Goal: Task Accomplishment & Management: Complete application form

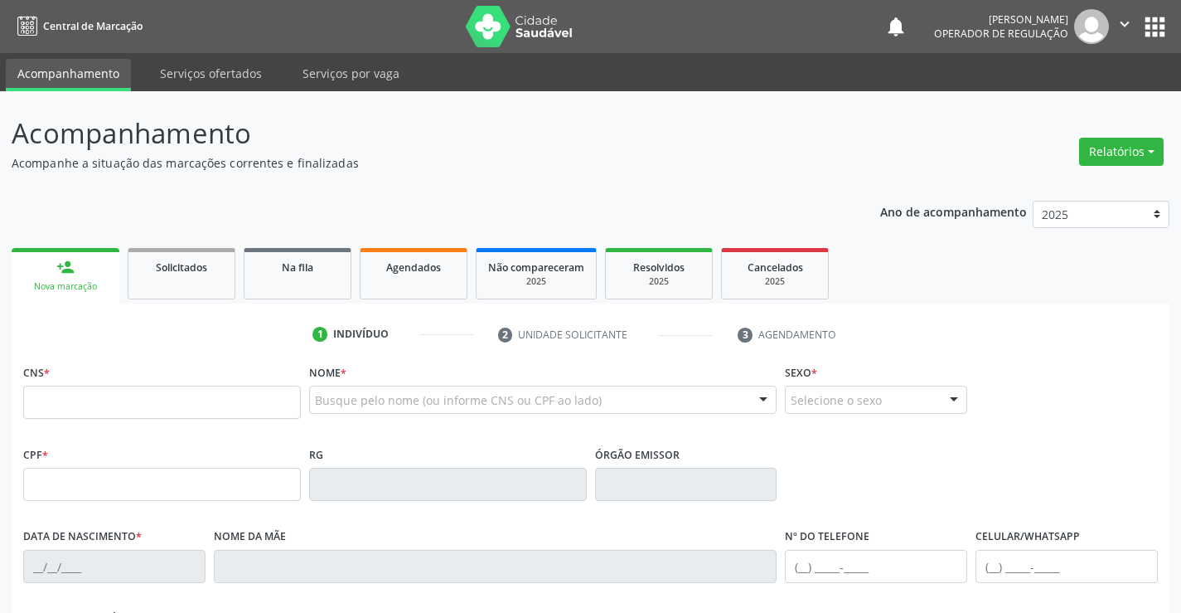
click at [671, 167] on p "Acompanhe a situação das marcações correntes e finalizadas" at bounding box center [417, 162] width 811 height 17
click at [117, 418] on input "text" at bounding box center [162, 401] width 278 height 33
type input "700 3089 9398 8236"
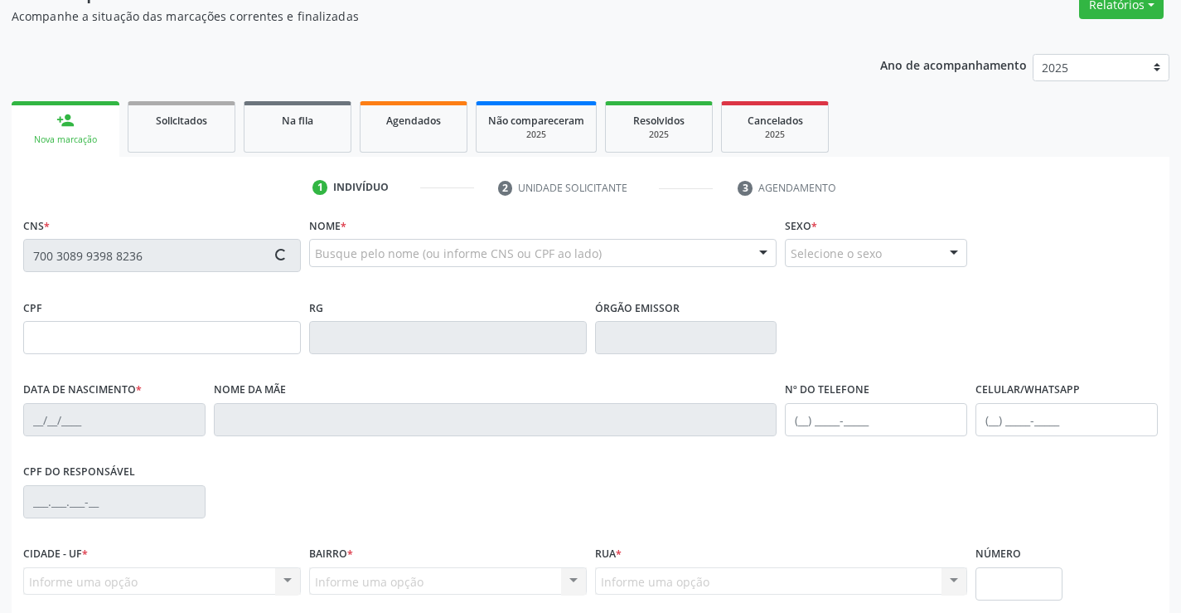
scroll to position [286, 0]
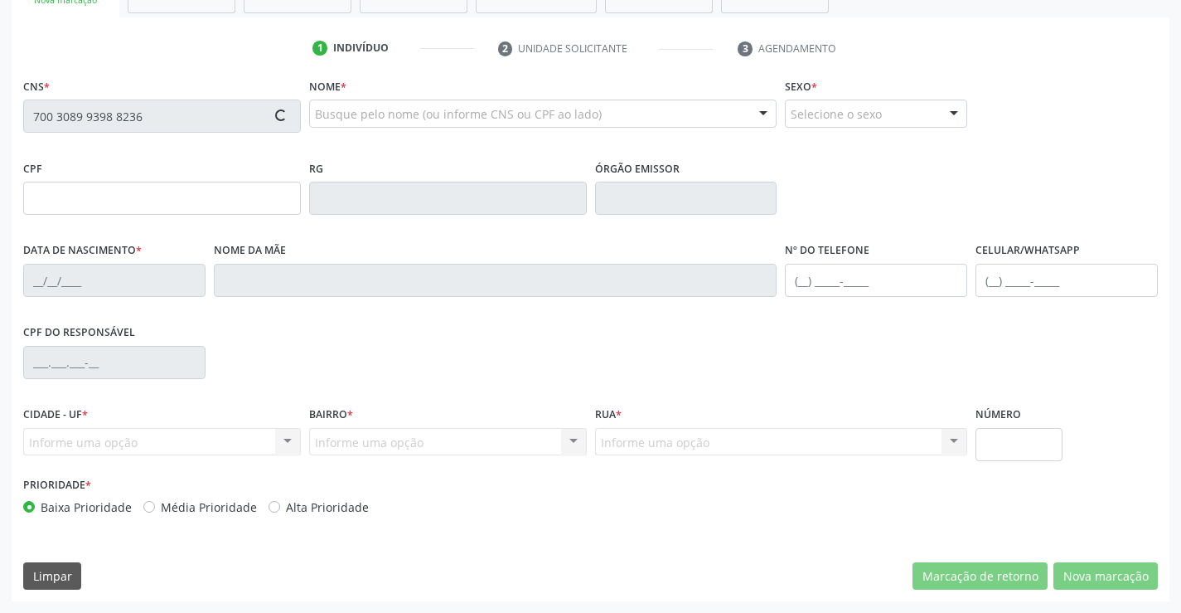
type input "1199859184"
type input "1[DATE]"
type input "[PHONE_NUMBER]"
type input "016.210.615-74"
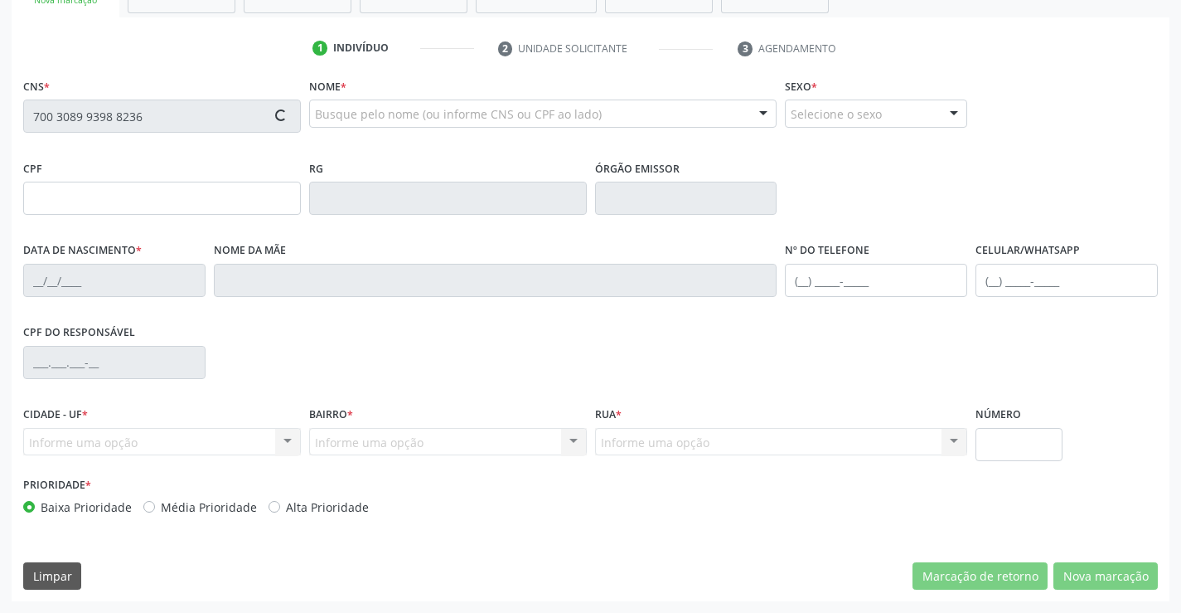
type input "S/N"
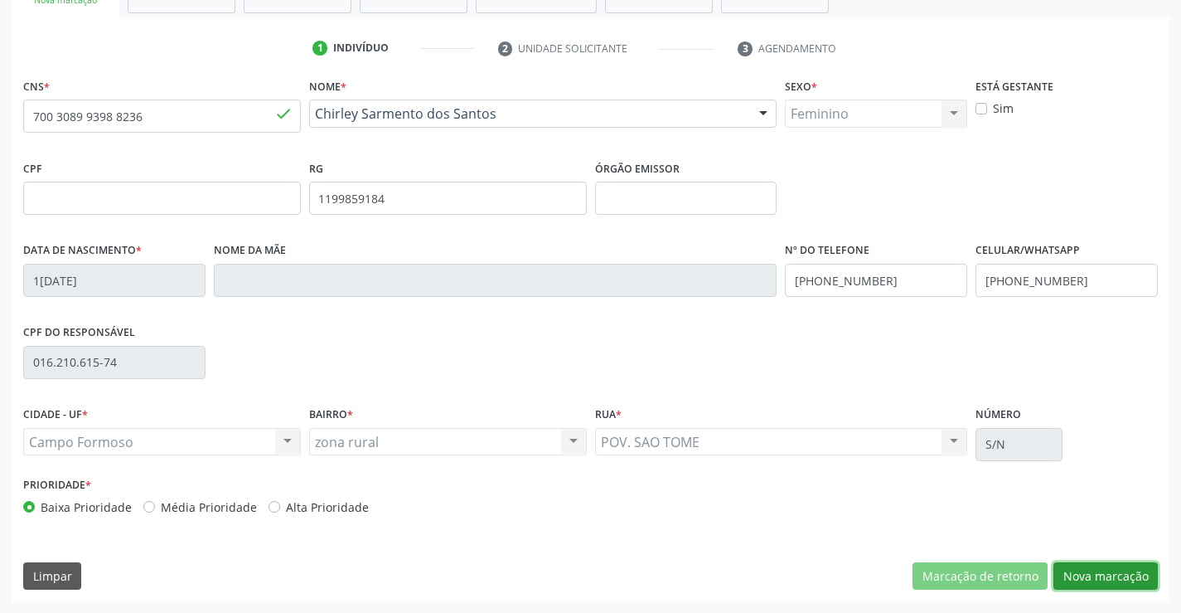
click at [1095, 581] on button "Nova marcação" at bounding box center [1106, 576] width 104 height 28
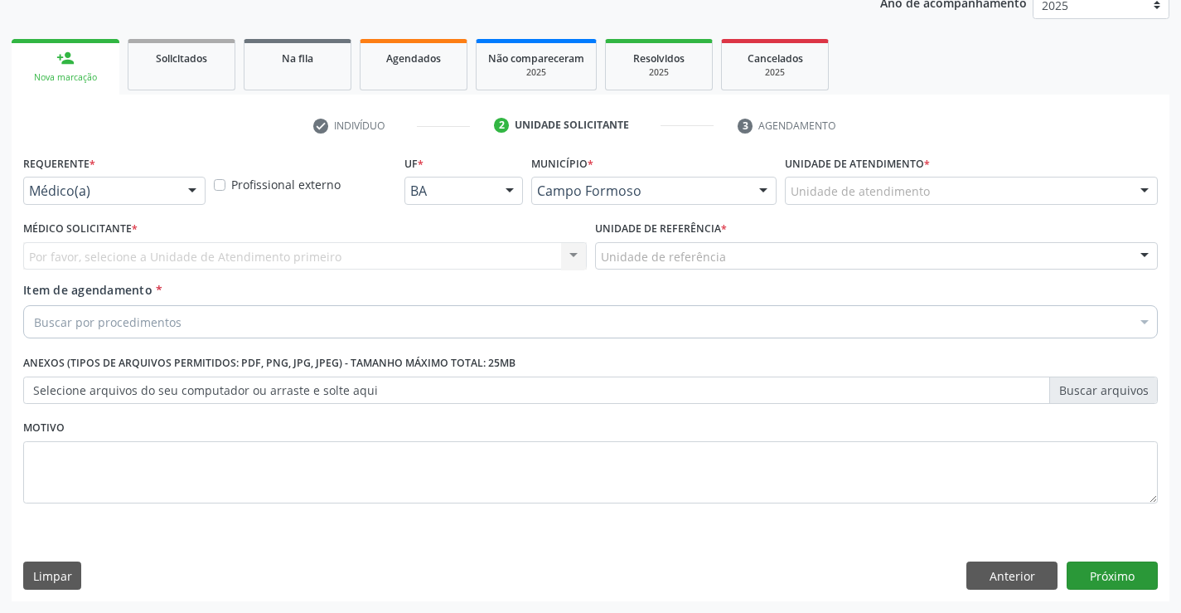
scroll to position [209, 0]
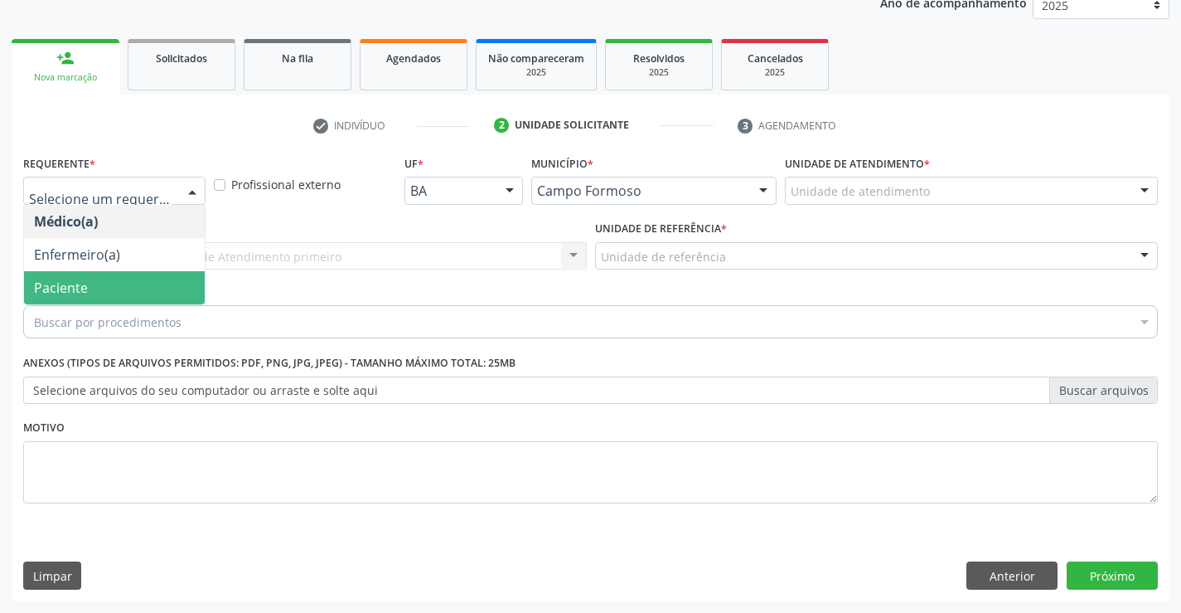
click at [90, 291] on span "Paciente" at bounding box center [114, 287] width 181 height 33
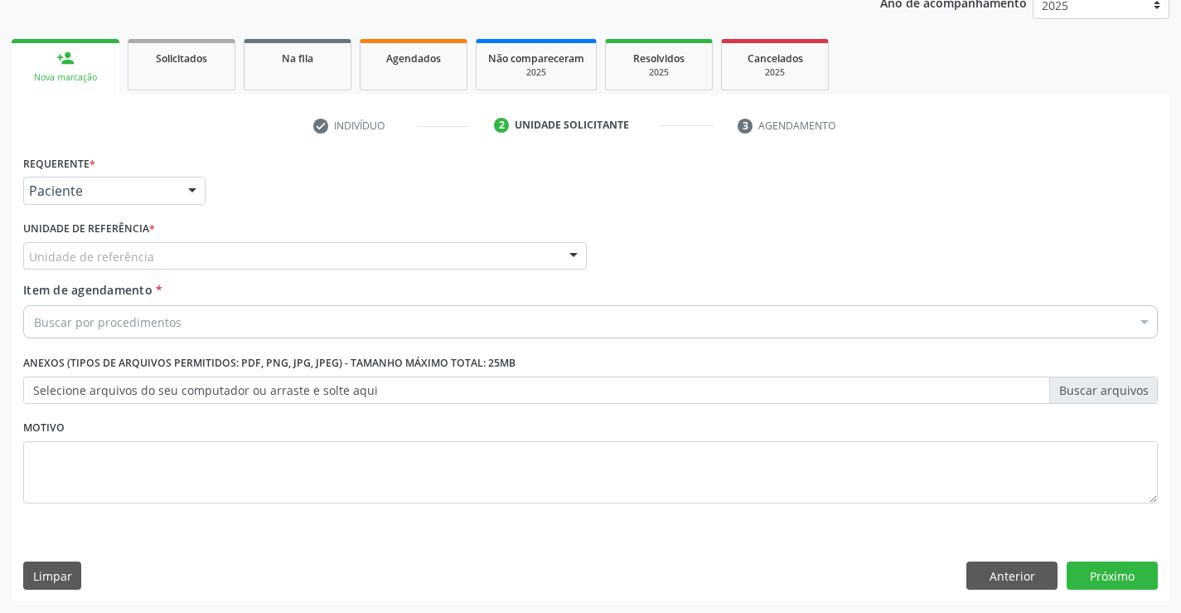
click at [135, 265] on div "Unidade de referência" at bounding box center [305, 256] width 564 height 28
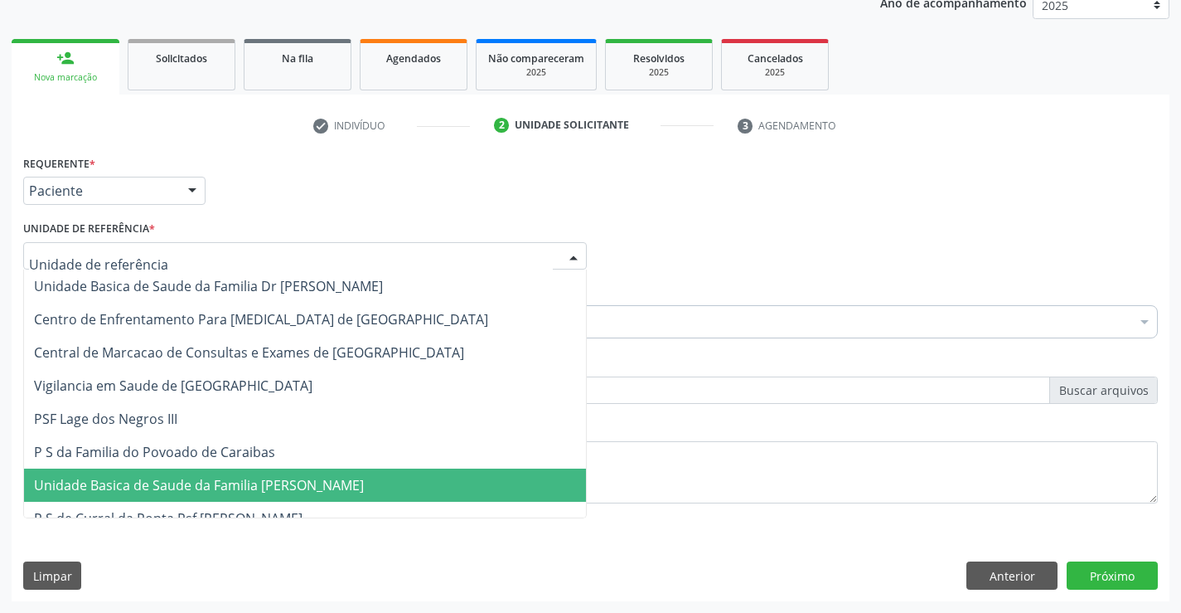
click at [158, 487] on span "Unidade Basica de Saude da Familia [PERSON_NAME]" at bounding box center [199, 485] width 330 height 18
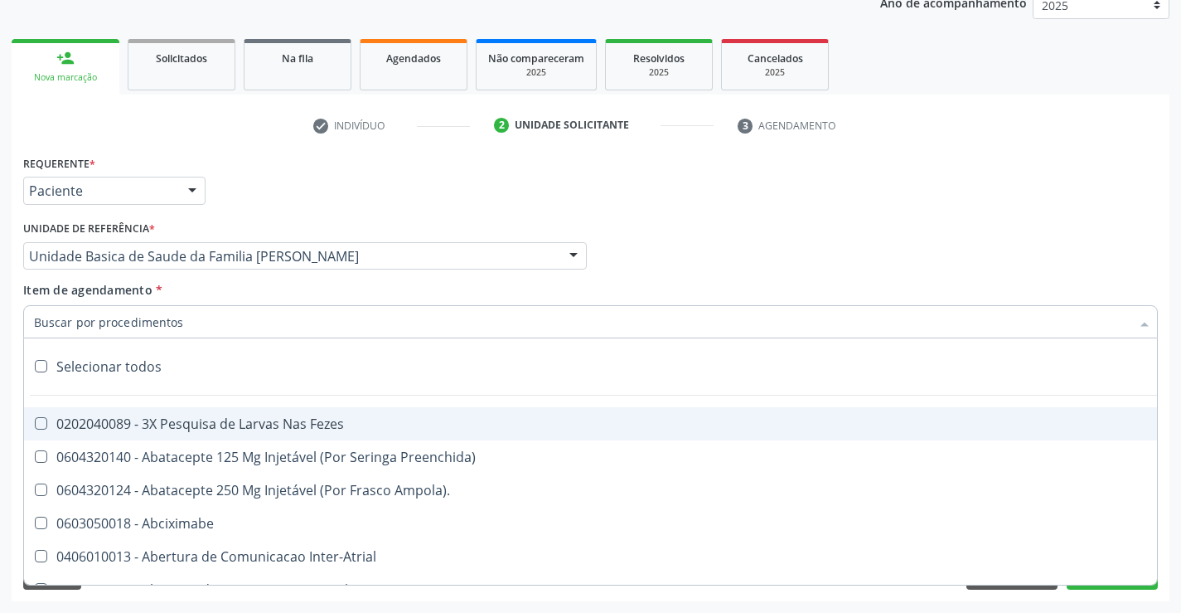
click at [114, 327] on input "Item de agendamento *" at bounding box center [582, 321] width 1097 height 33
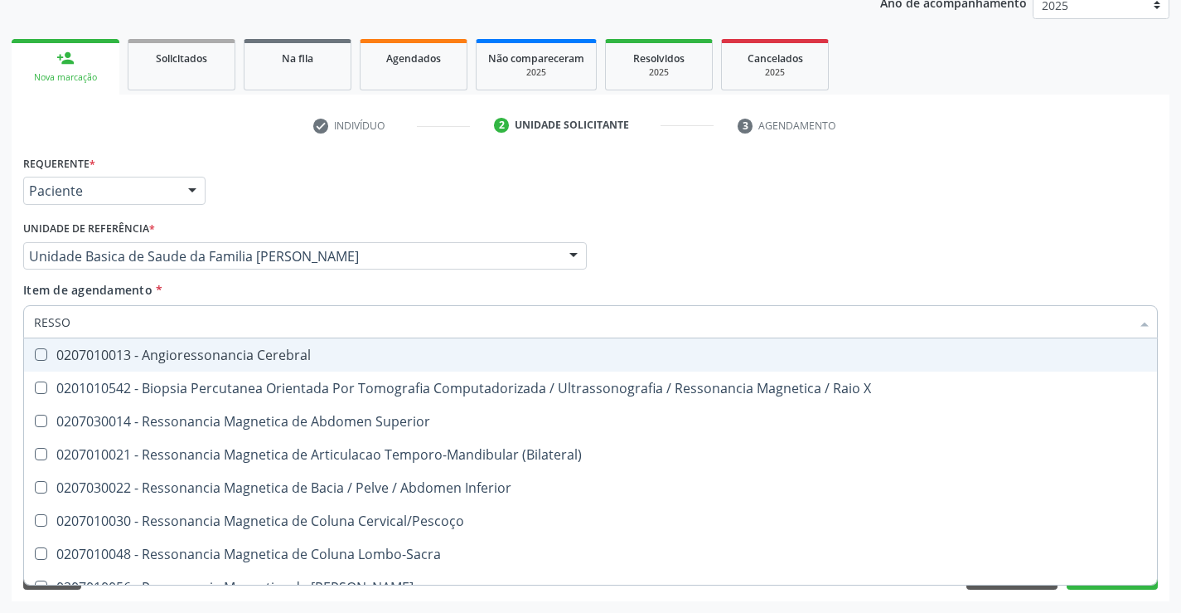
type input "RESSON"
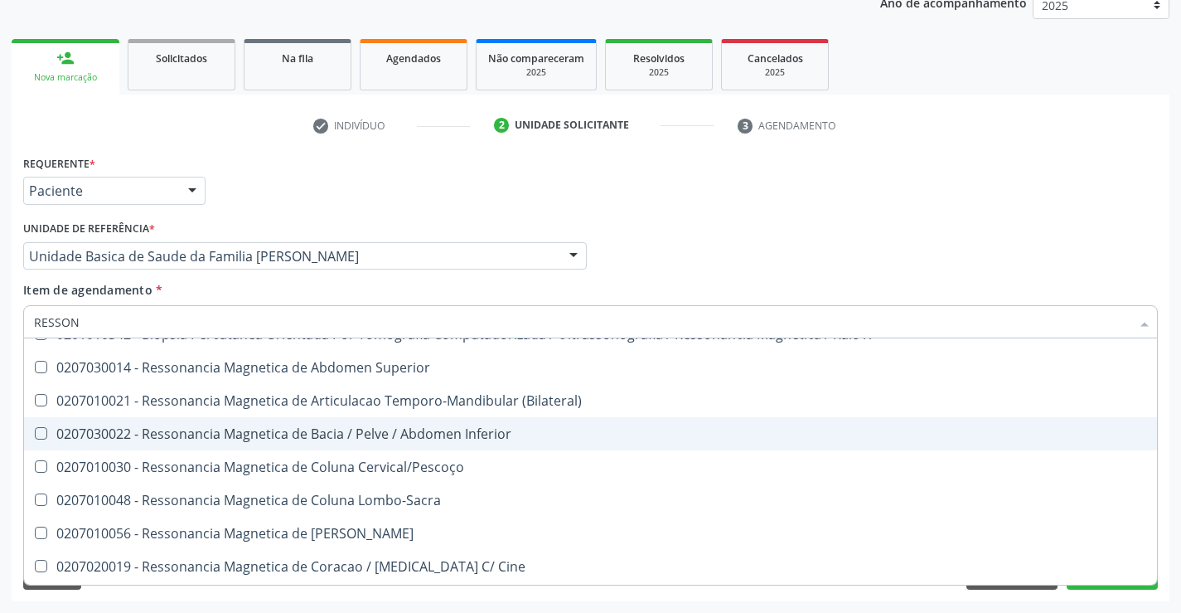
scroll to position [83, 0]
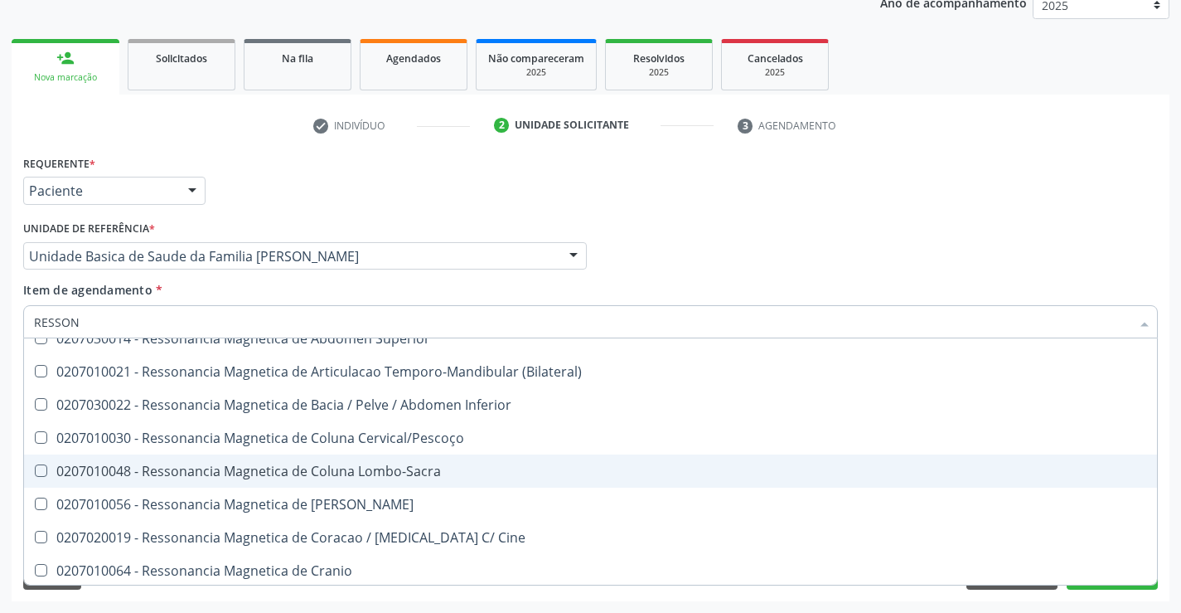
drag, startPoint x: 458, startPoint y: 473, endPoint x: 451, endPoint y: 477, distance: 8.5
click at [454, 476] on div "0207010048 - Ressonancia Magnetica de Coluna Lombo-Sacra" at bounding box center [590, 470] width 1113 height 13
checkbox Lombo-Sacra "true"
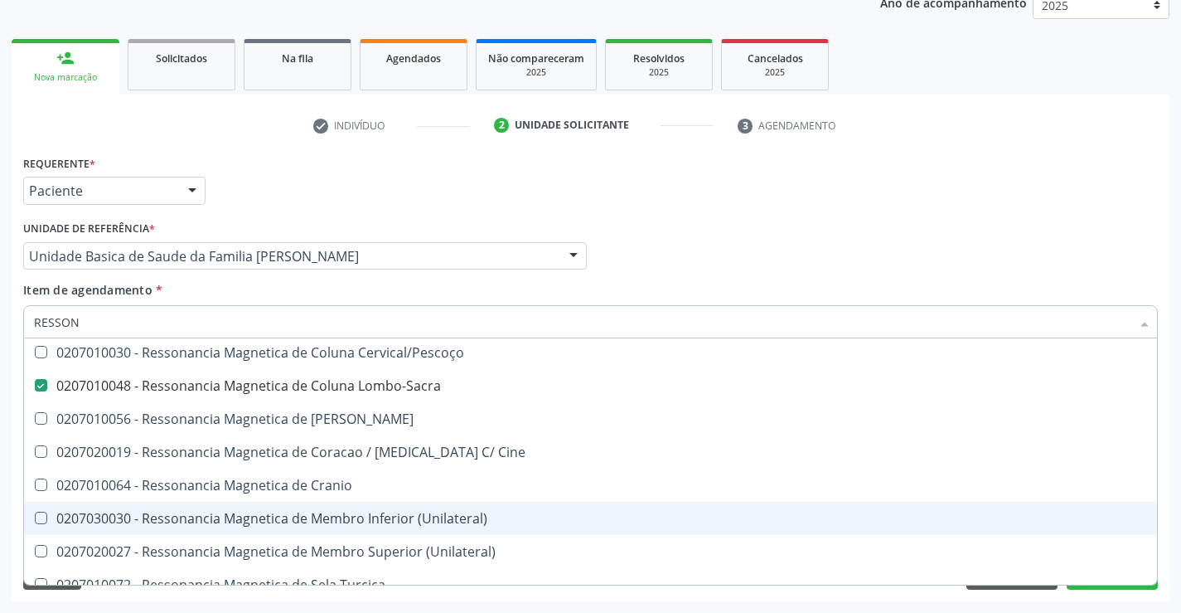
scroll to position [85, 0]
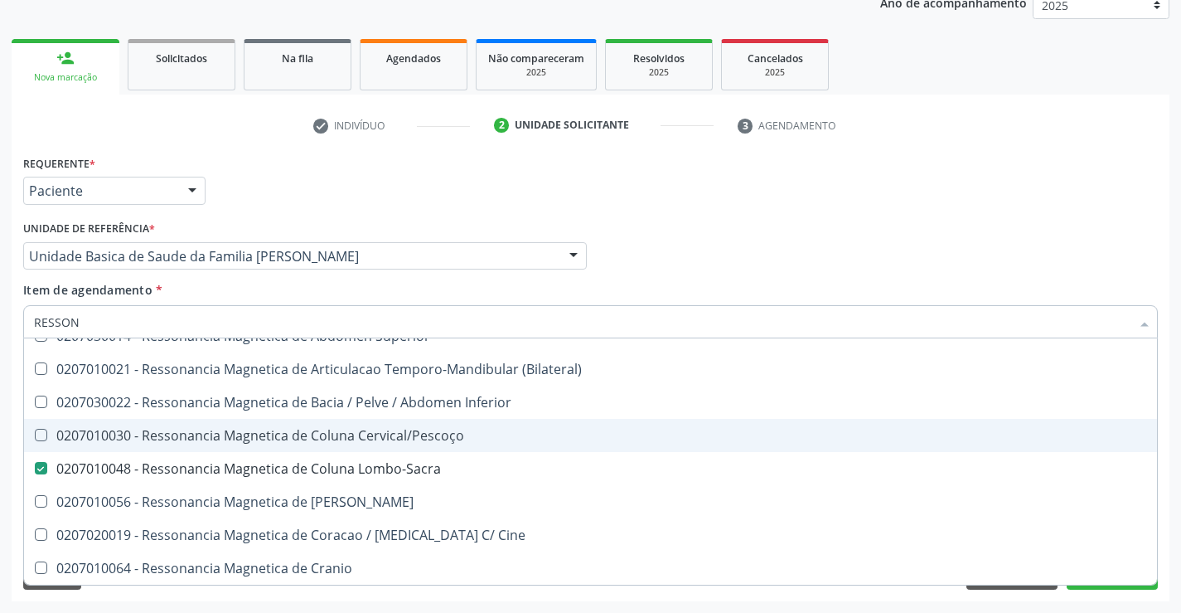
click at [408, 442] on div "0207010030 - Ressonancia Magnetica de Coluna Cervical/Pescoço" at bounding box center [590, 435] width 1113 height 13
checkbox Cervical\/Pescoço "true"
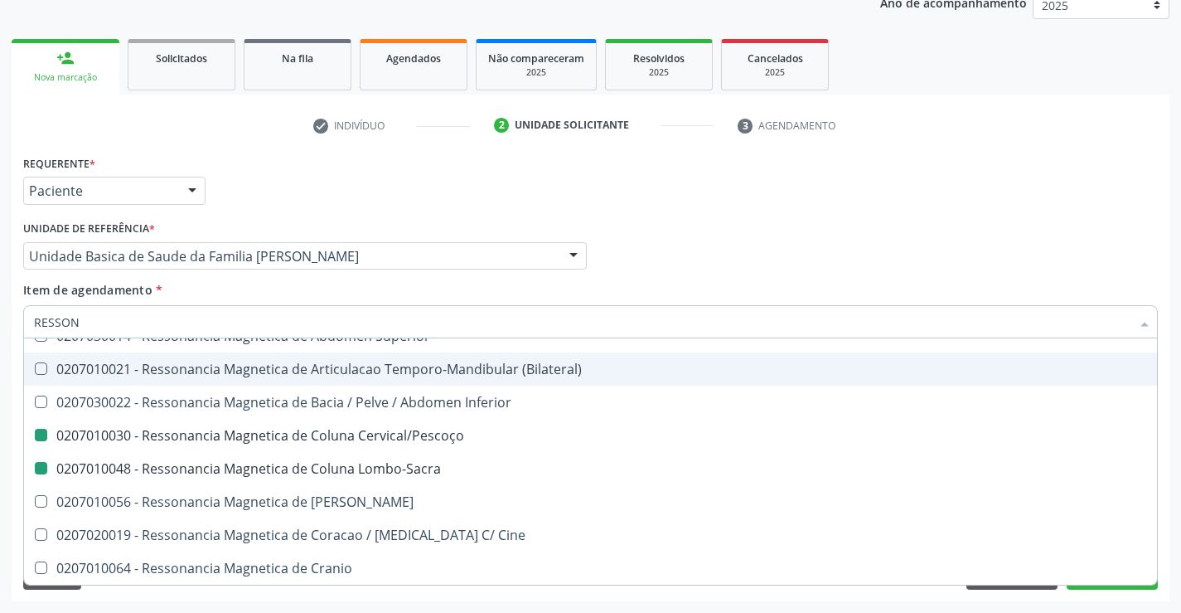
click at [855, 192] on div "Requerente * Paciente Médico(a) Enfermeiro(a) Paciente Nenhum resultado encontr…" at bounding box center [590, 183] width 1143 height 65
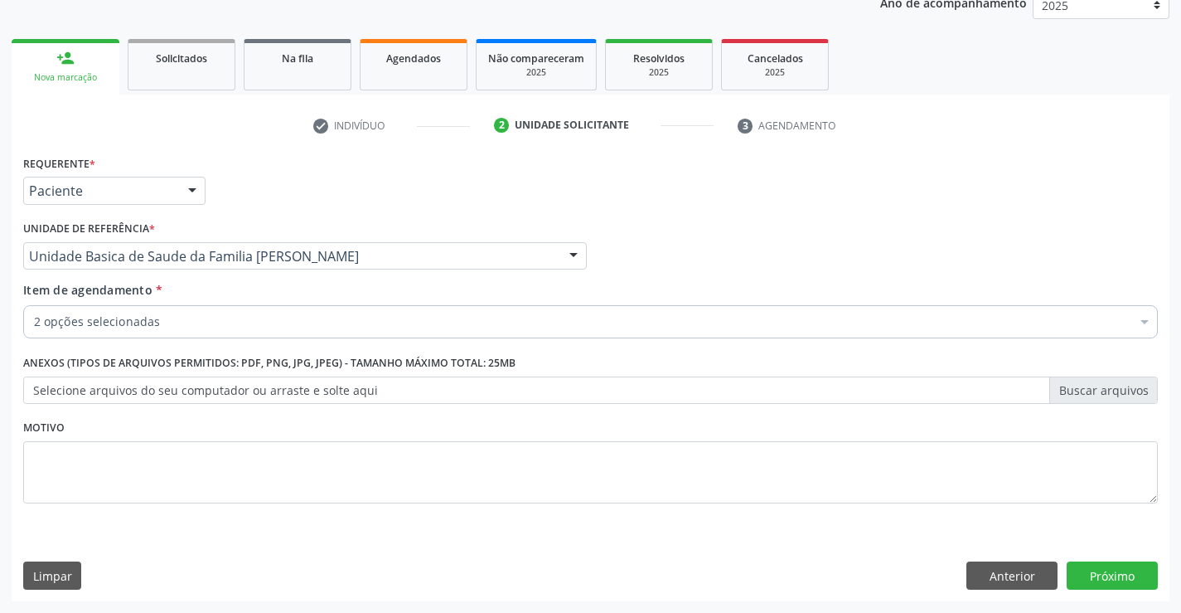
scroll to position [0, 0]
click at [1105, 576] on button "Próximo" at bounding box center [1112, 575] width 91 height 28
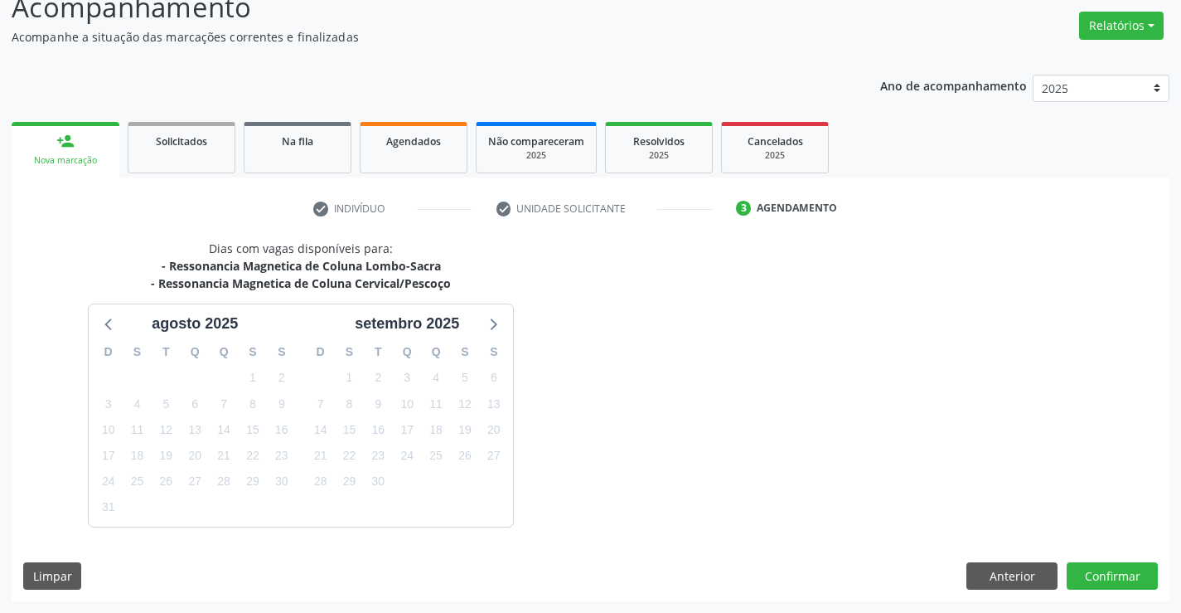
scroll to position [175, 0]
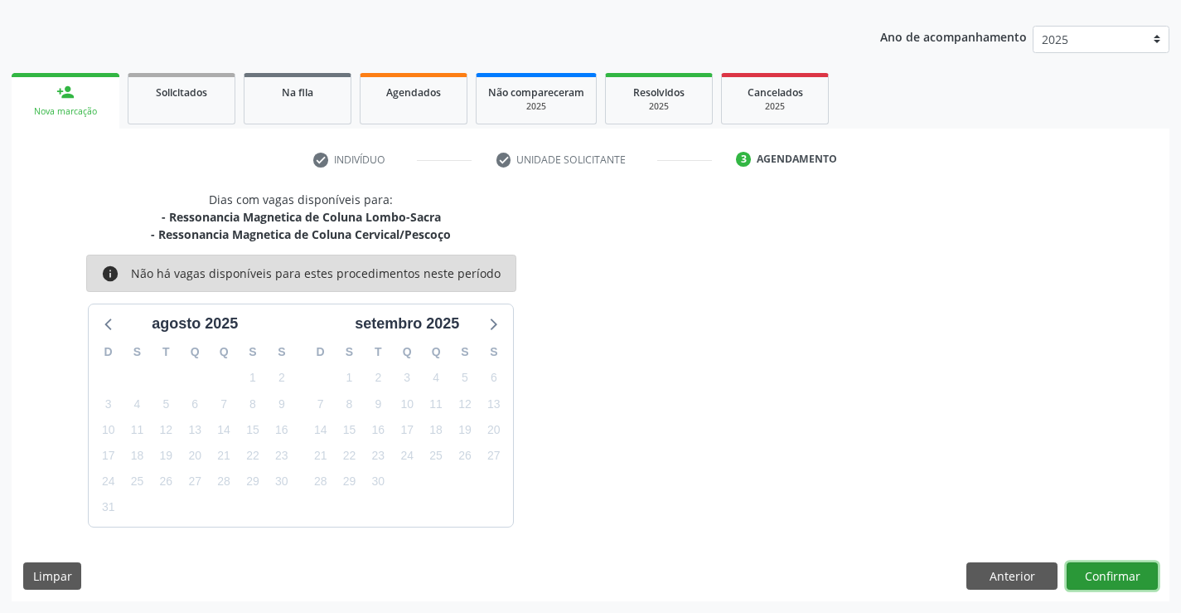
click at [1111, 568] on button "Confirmar" at bounding box center [1112, 576] width 91 height 28
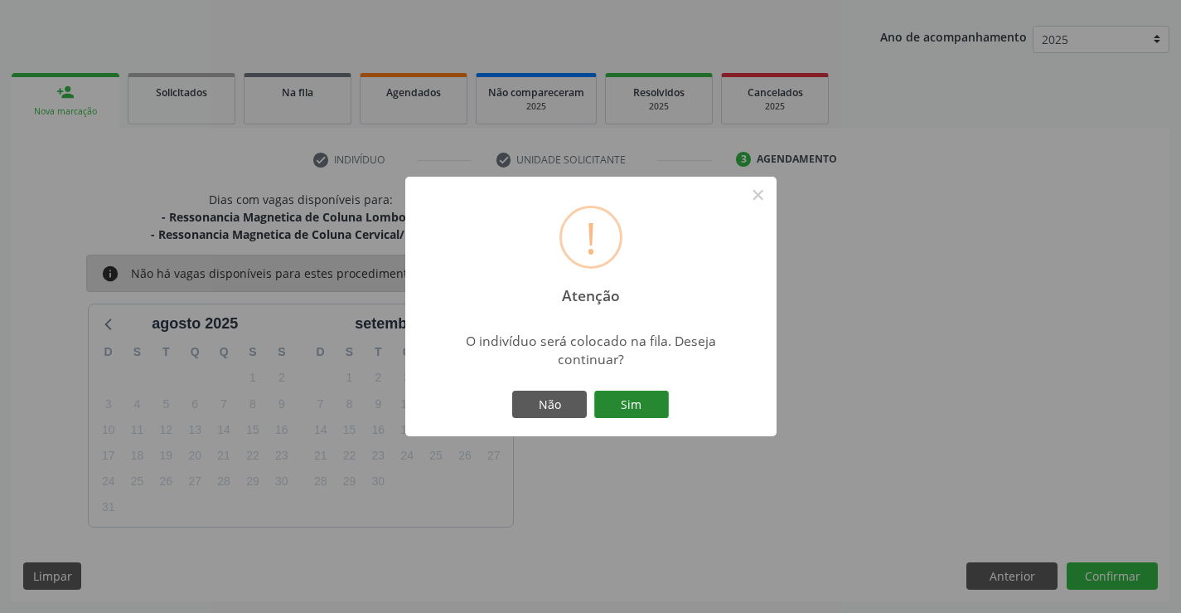
click at [626, 401] on button "Sim" at bounding box center [631, 404] width 75 height 28
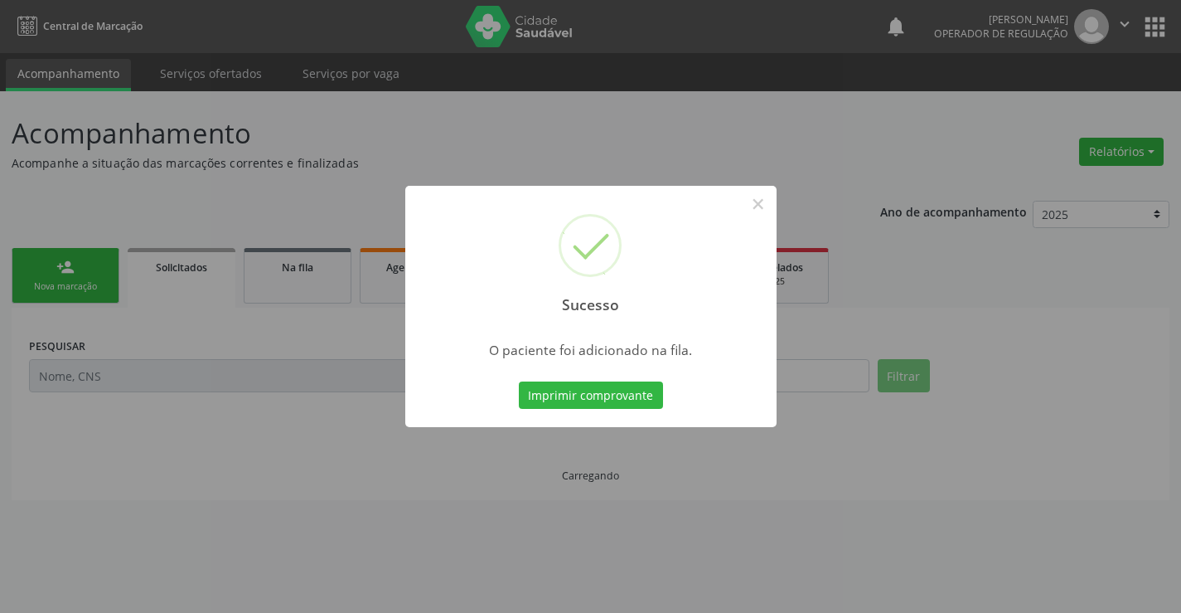
scroll to position [0, 0]
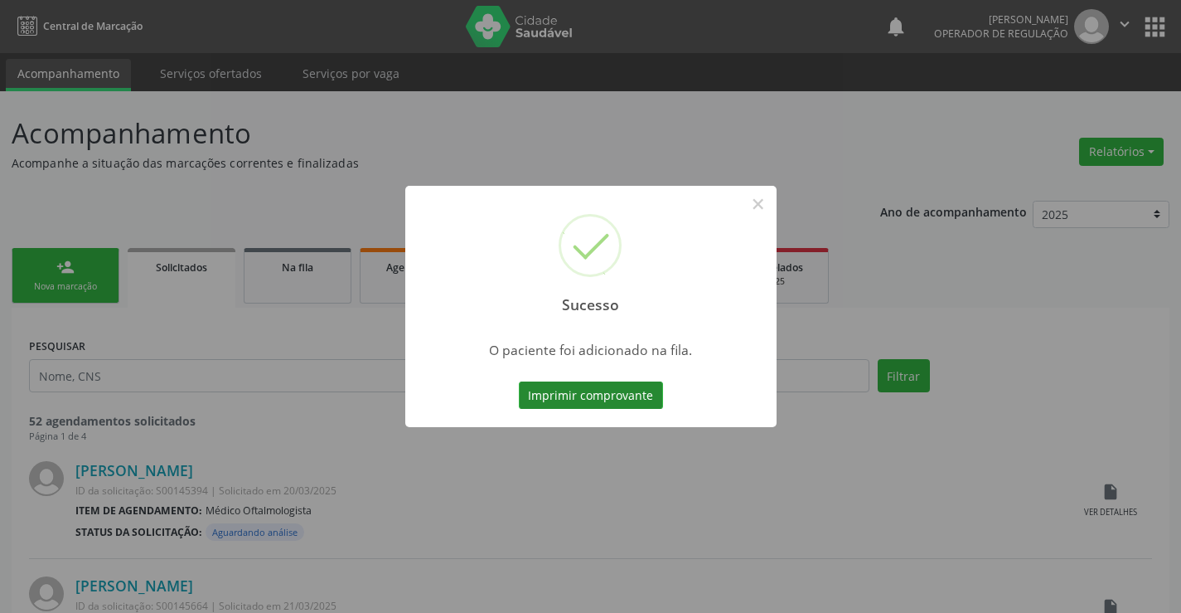
click at [576, 395] on button "Imprimir comprovante" at bounding box center [591, 395] width 144 height 28
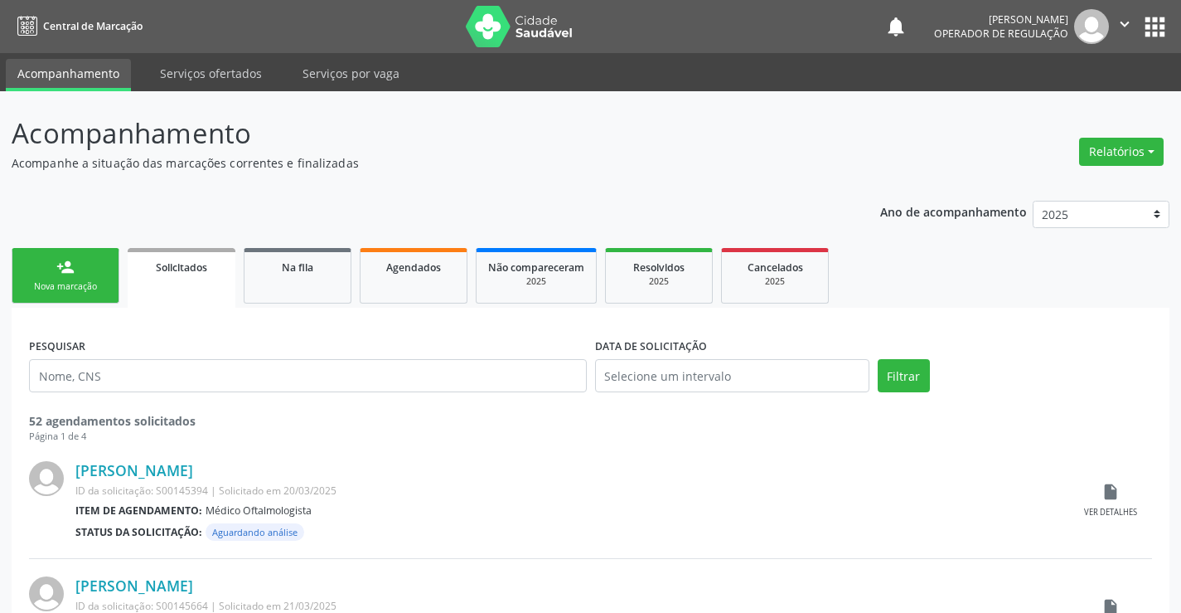
click at [56, 277] on link "person_add Nova marcação" at bounding box center [66, 276] width 108 height 56
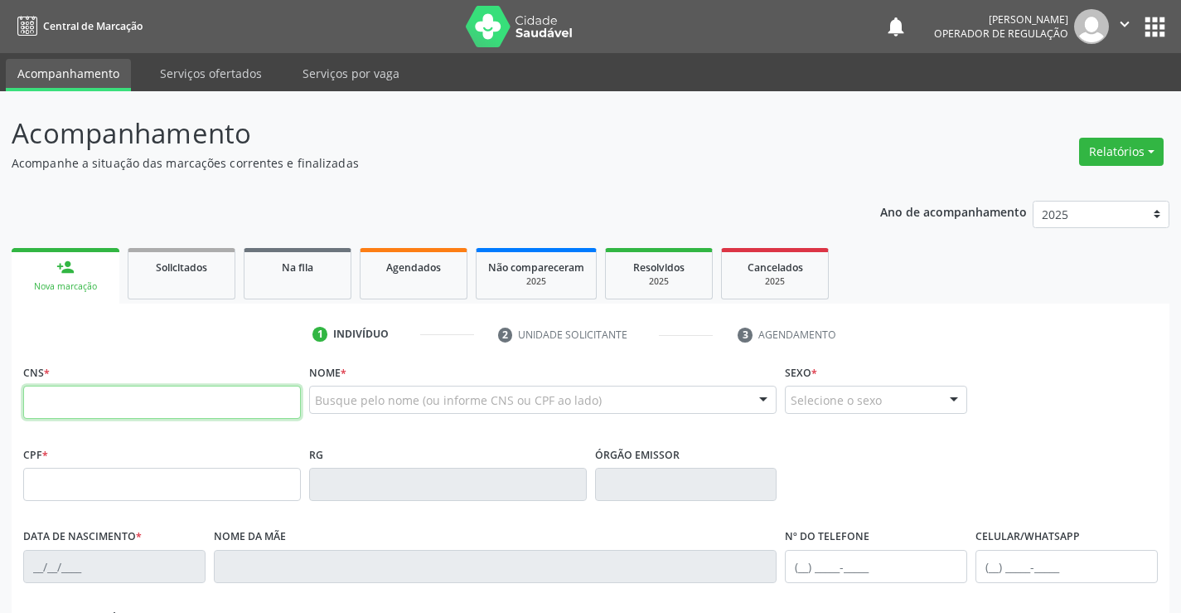
click at [129, 408] on input "text" at bounding box center [162, 401] width 278 height 33
type input "7"
drag, startPoint x: 116, startPoint y: 403, endPoint x: 135, endPoint y: 415, distance: 22.3
click at [116, 404] on input "7" at bounding box center [162, 401] width 278 height 33
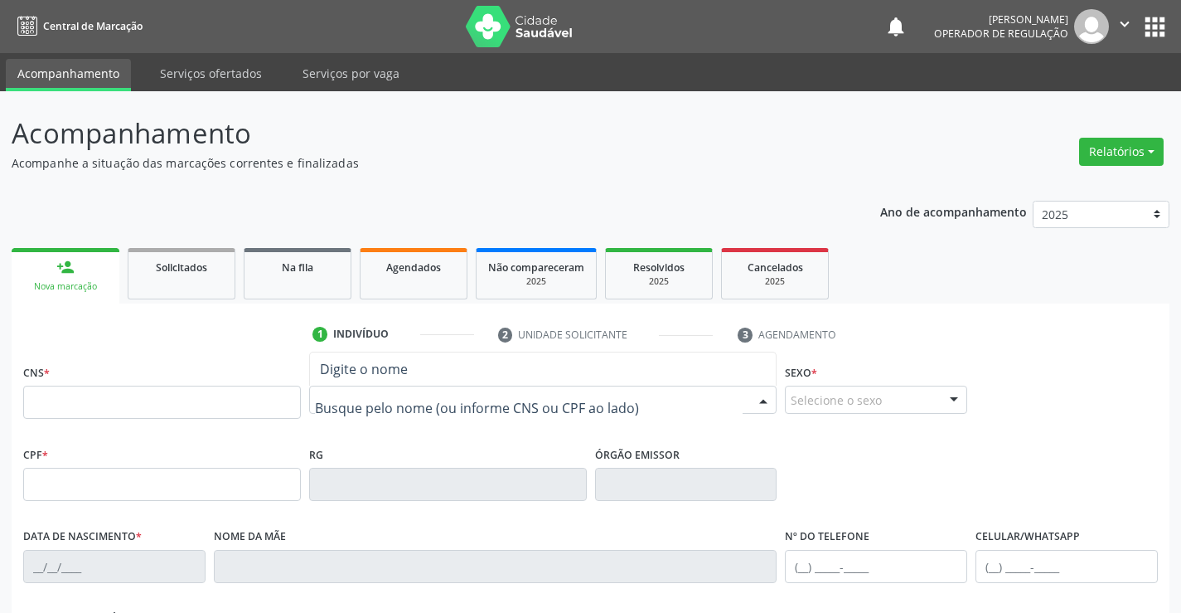
click at [371, 390] on div at bounding box center [543, 399] width 468 height 28
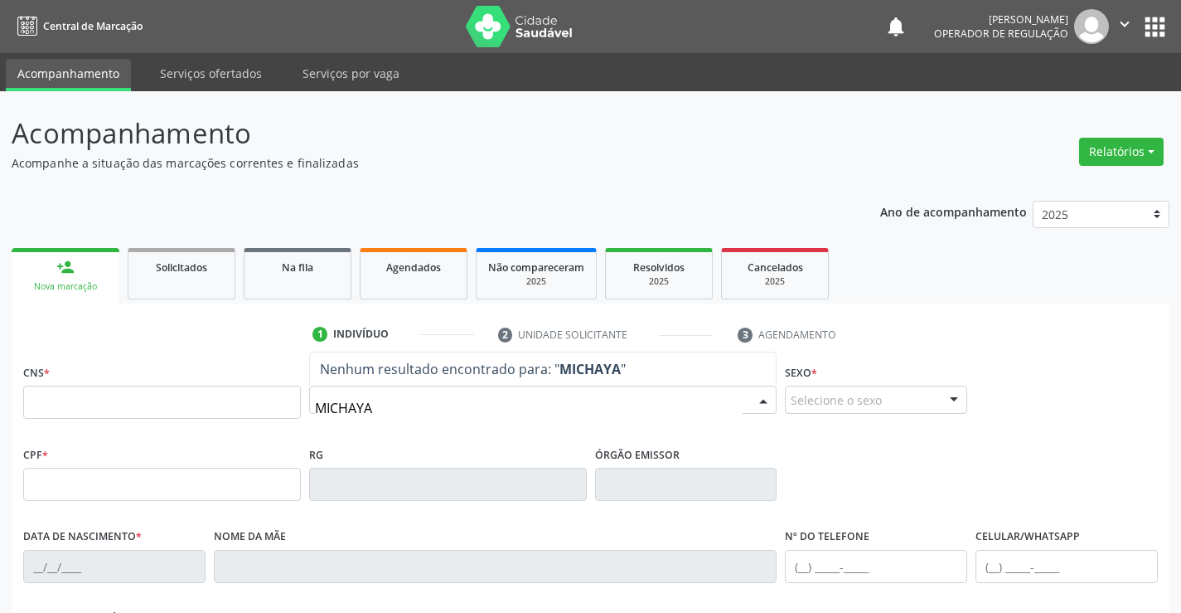
type input "MICHAY"
drag, startPoint x: 393, startPoint y: 267, endPoint x: 380, endPoint y: 297, distance: 32.7
click at [393, 269] on span "Agendados" at bounding box center [413, 267] width 55 height 14
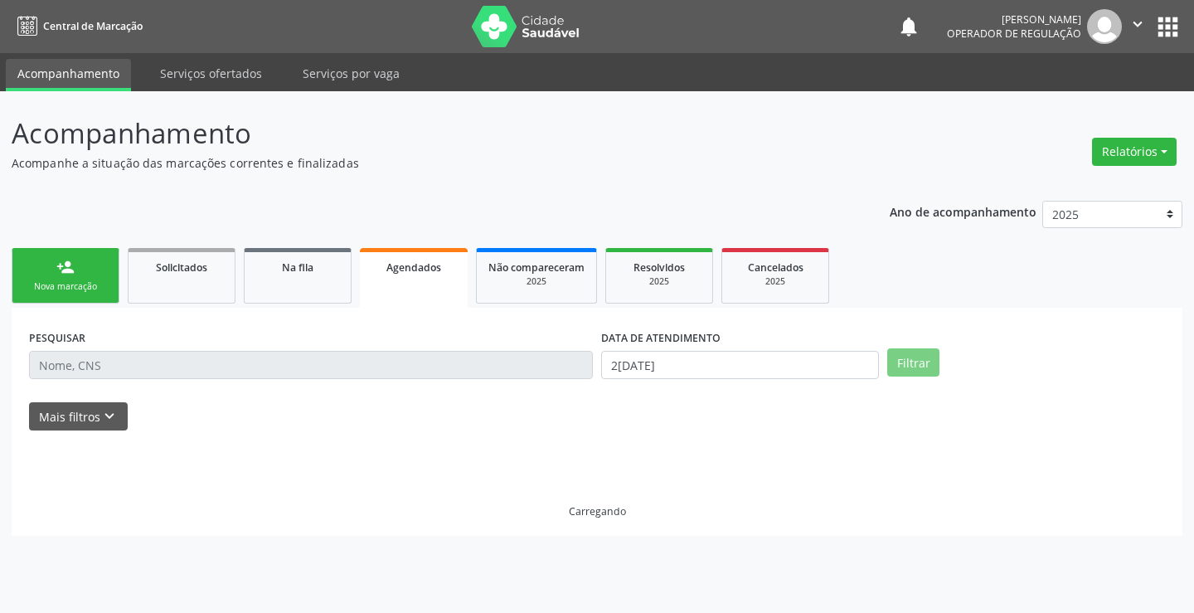
click at [69, 389] on div "PESQUISAR" at bounding box center [311, 357] width 572 height 65
click at [95, 371] on input "text" at bounding box center [311, 365] width 564 height 28
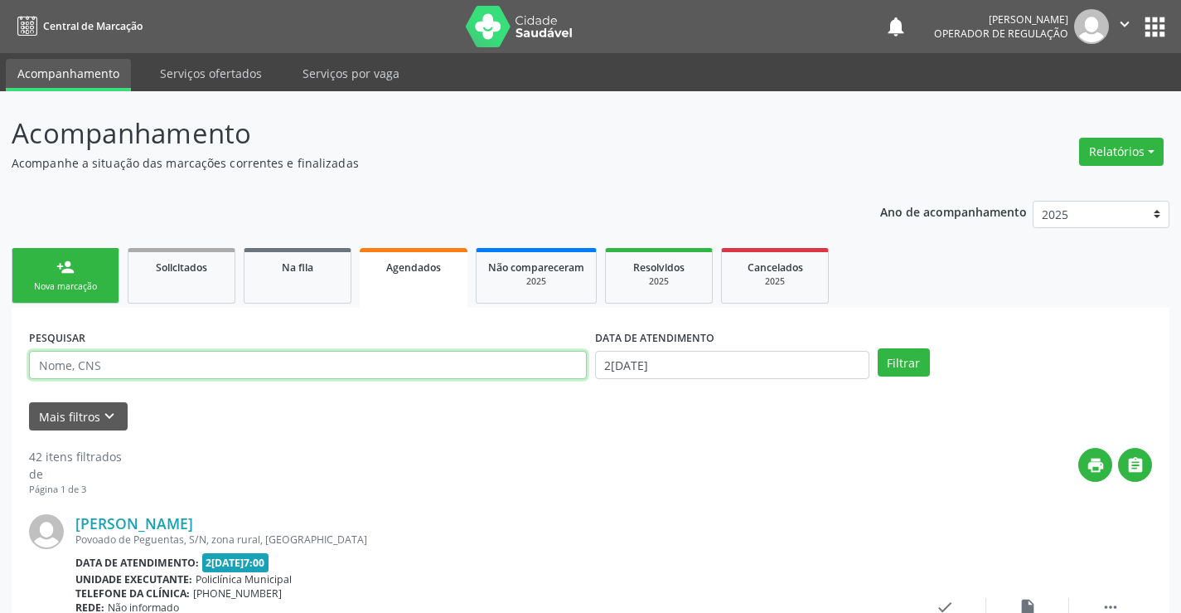
drag, startPoint x: 146, startPoint y: 362, endPoint x: 158, endPoint y: 358, distance: 12.3
click at [147, 361] on input "text" at bounding box center [308, 365] width 558 height 28
type input "MICHAYANE"
click at [878, 348] on button "Filtrar" at bounding box center [904, 362] width 52 height 28
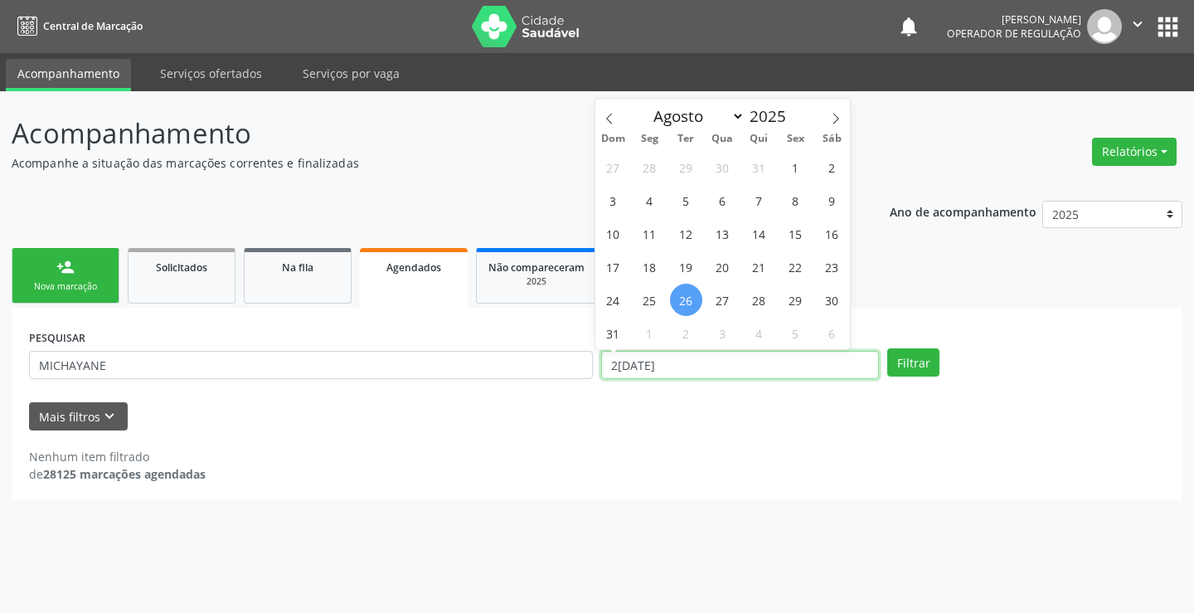
click at [674, 367] on input "2[DATE]" at bounding box center [740, 365] width 278 height 28
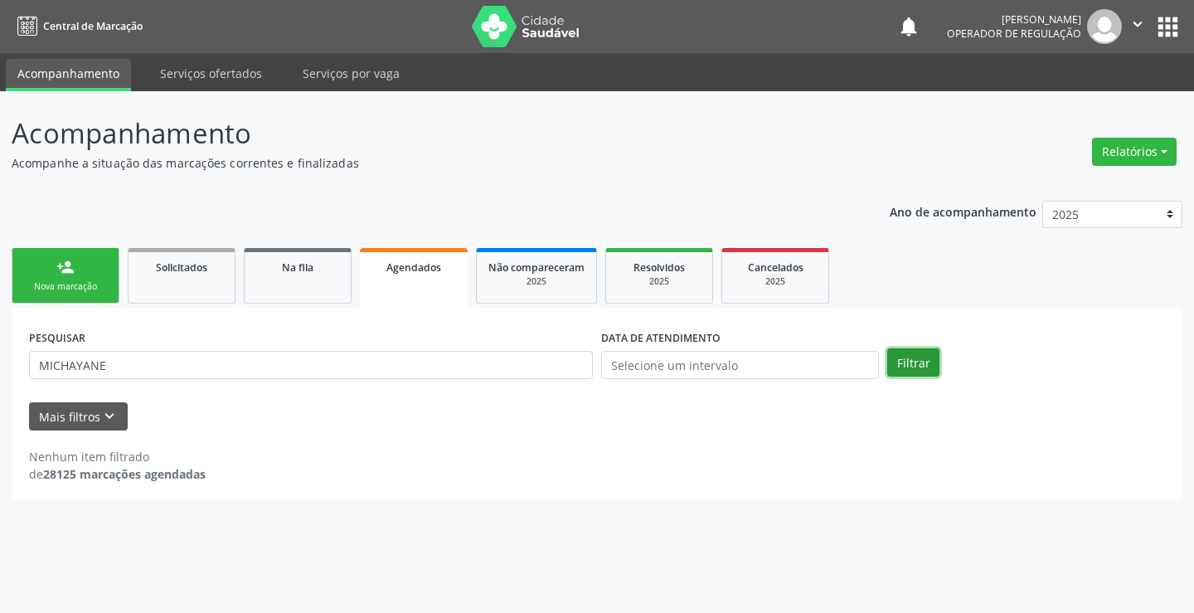
click at [923, 362] on button "Filtrar" at bounding box center [913, 362] width 52 height 28
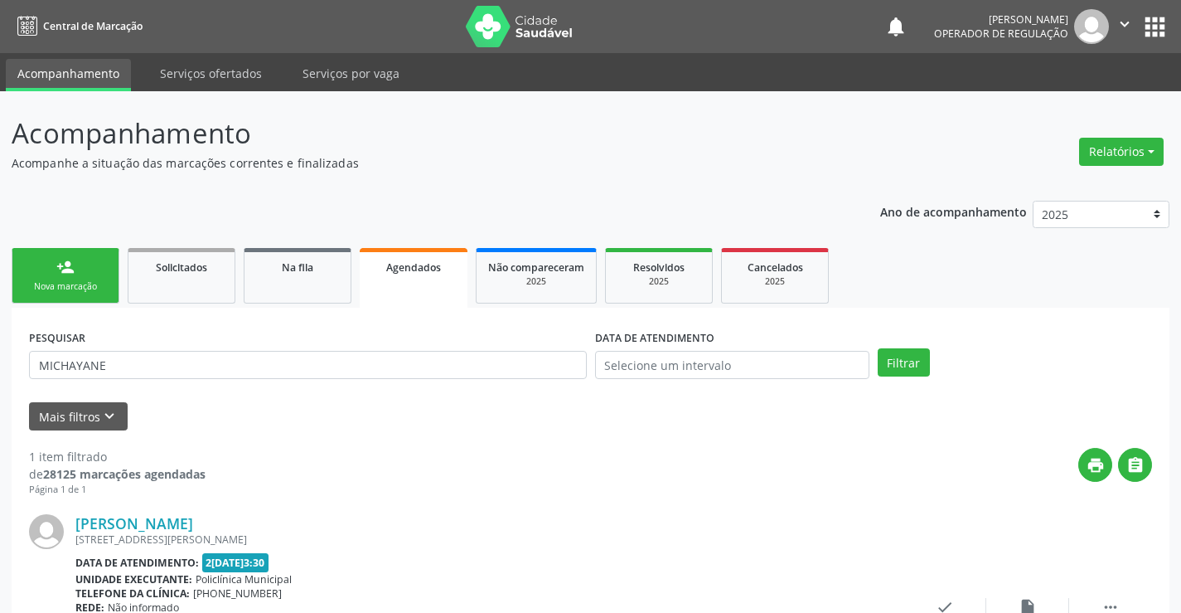
scroll to position [151, 0]
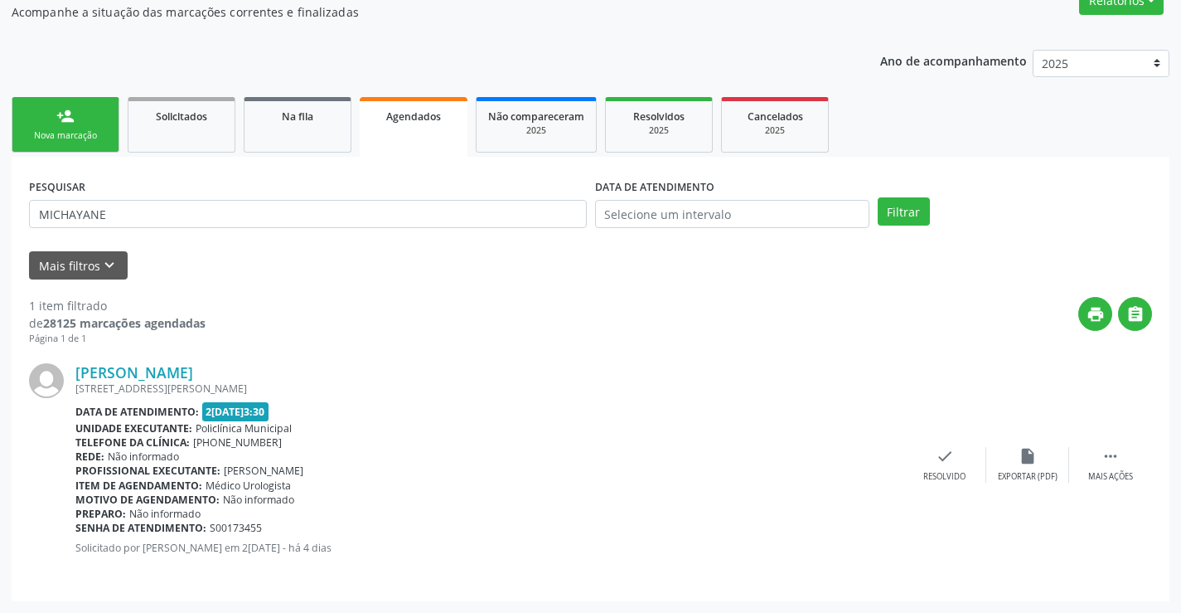
click at [79, 126] on link "person_add Nova marcação" at bounding box center [66, 125] width 108 height 56
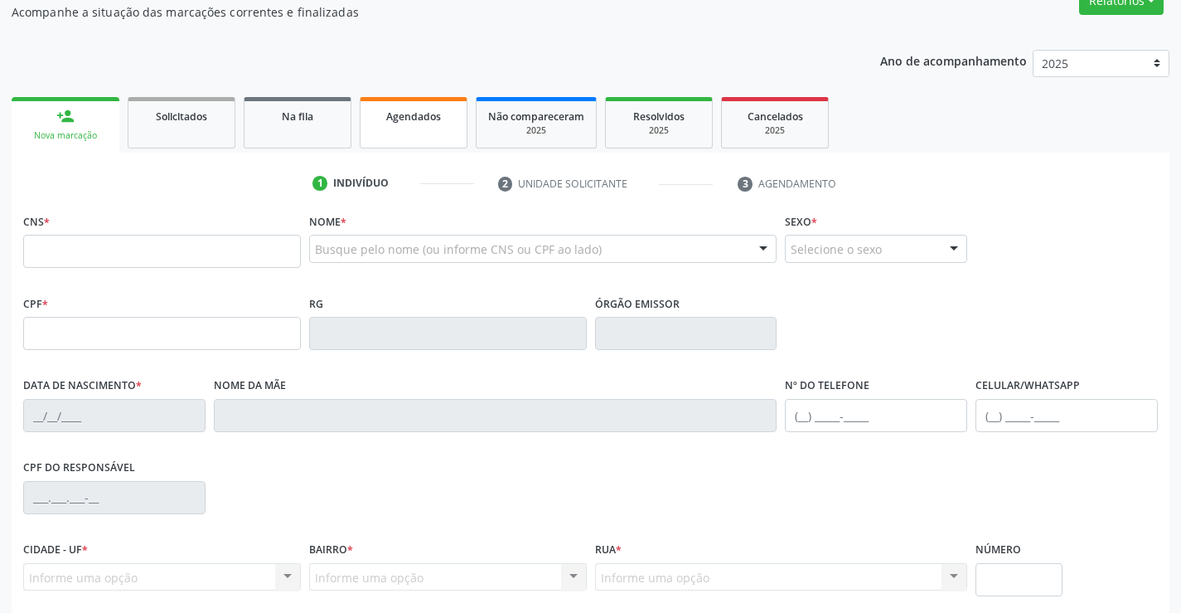
click at [416, 113] on span "Agendados" at bounding box center [413, 116] width 55 height 14
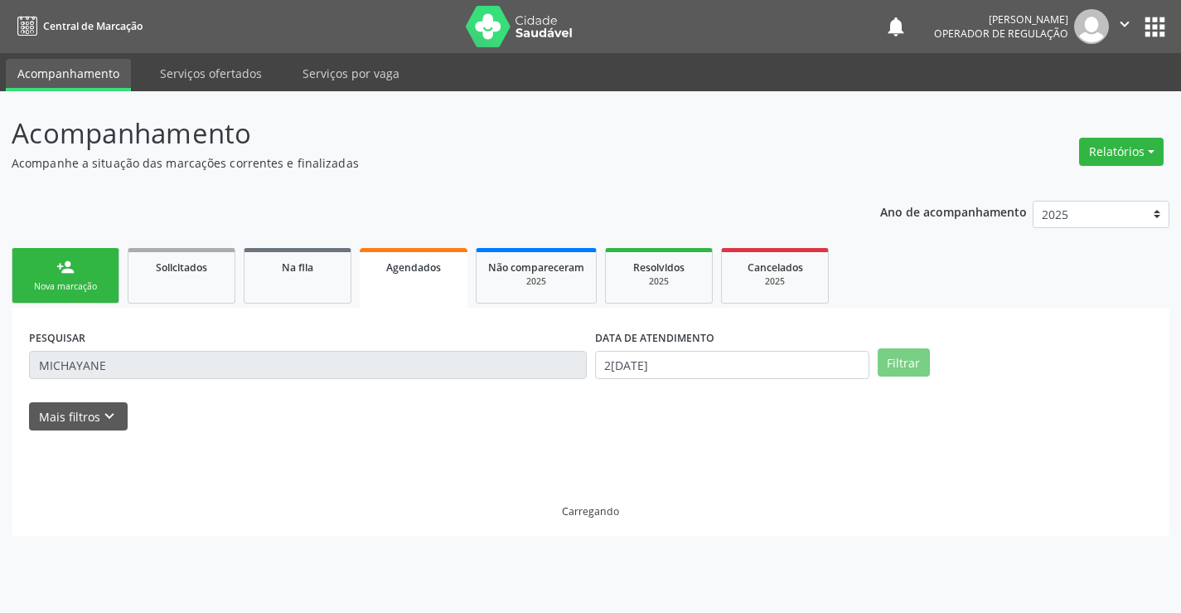
click at [309, 122] on p "Acompanhamento" at bounding box center [417, 133] width 811 height 41
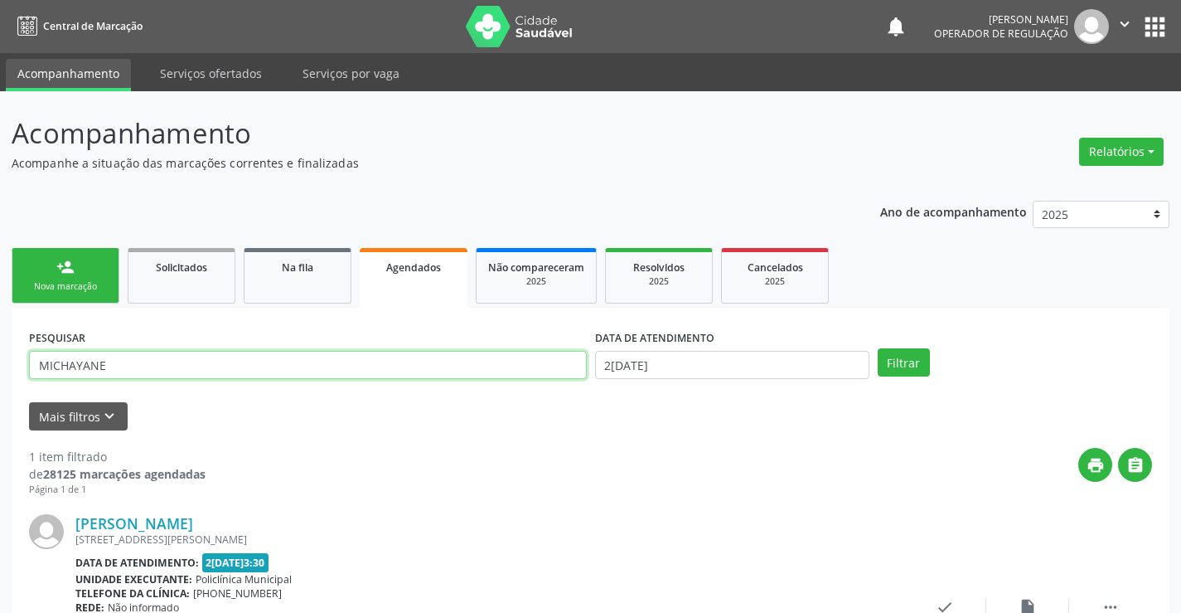
click at [138, 369] on input "MICHAYANE" at bounding box center [308, 365] width 558 height 28
click at [0, 393] on div "Acompanhamento Acompanhe a situação das marcações correntes e finalizadas Relat…" at bounding box center [590, 427] width 1181 height 672
drag, startPoint x: 130, startPoint y: 371, endPoint x: 0, endPoint y: 397, distance: 132.8
click at [0, 397] on div "Acompanhamento Acompanhe a situação das marcações correntes e finalizadas Relat…" at bounding box center [590, 427] width 1181 height 672
type input "700"
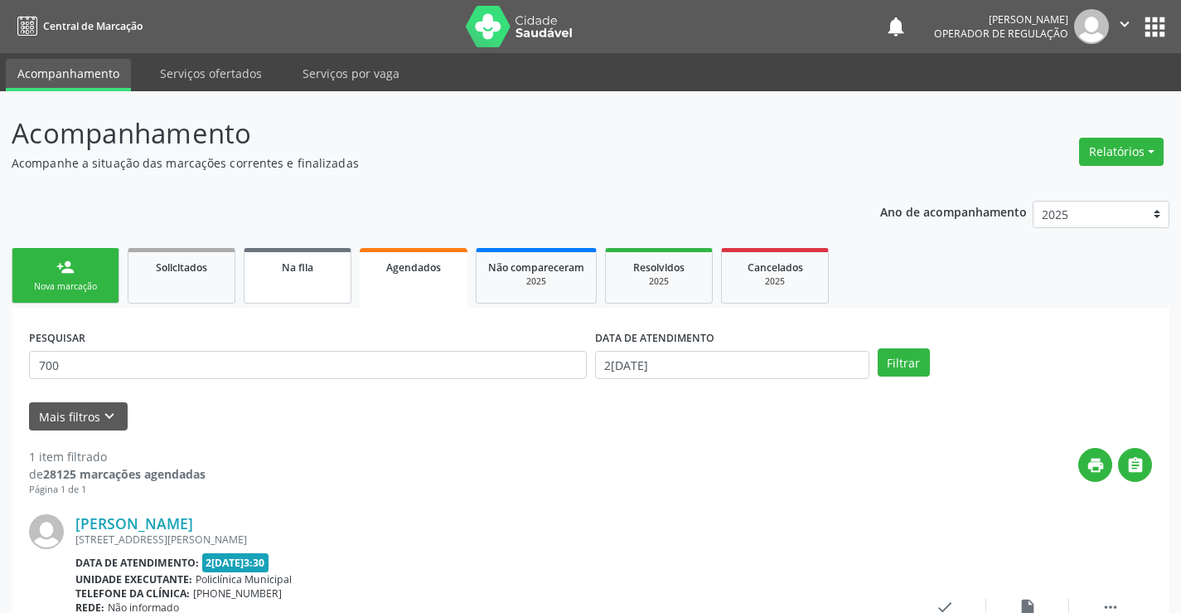
click at [313, 269] on span "Na fila" at bounding box center [298, 267] width 32 height 14
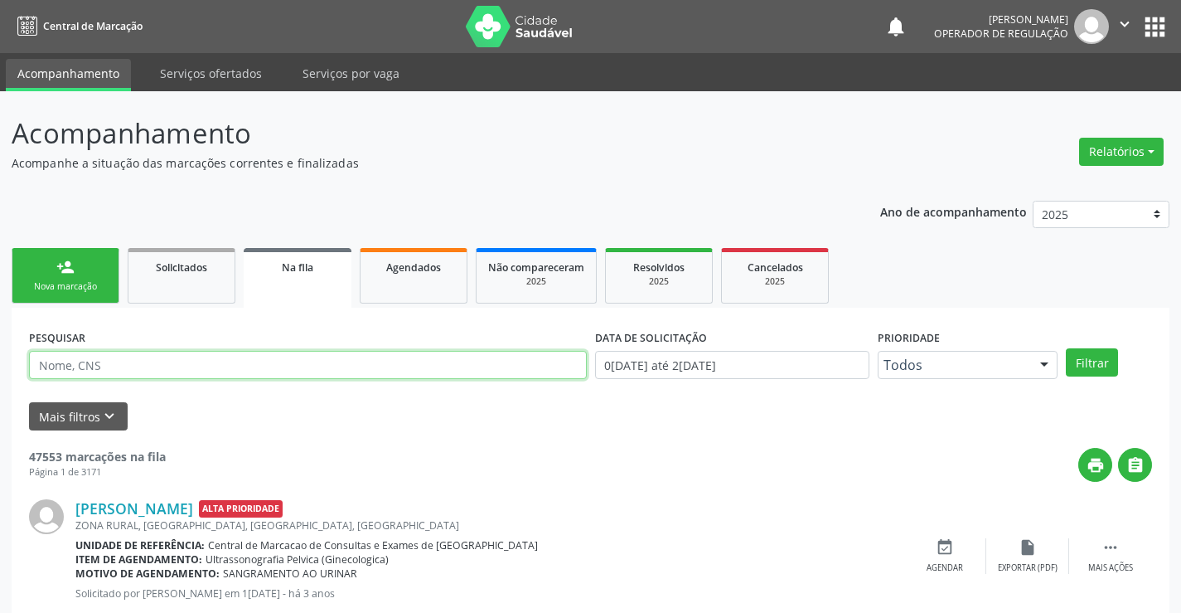
click at [158, 371] on input "text" at bounding box center [308, 365] width 558 height 28
click at [1066, 348] on button "Filtrar" at bounding box center [1092, 362] width 52 height 28
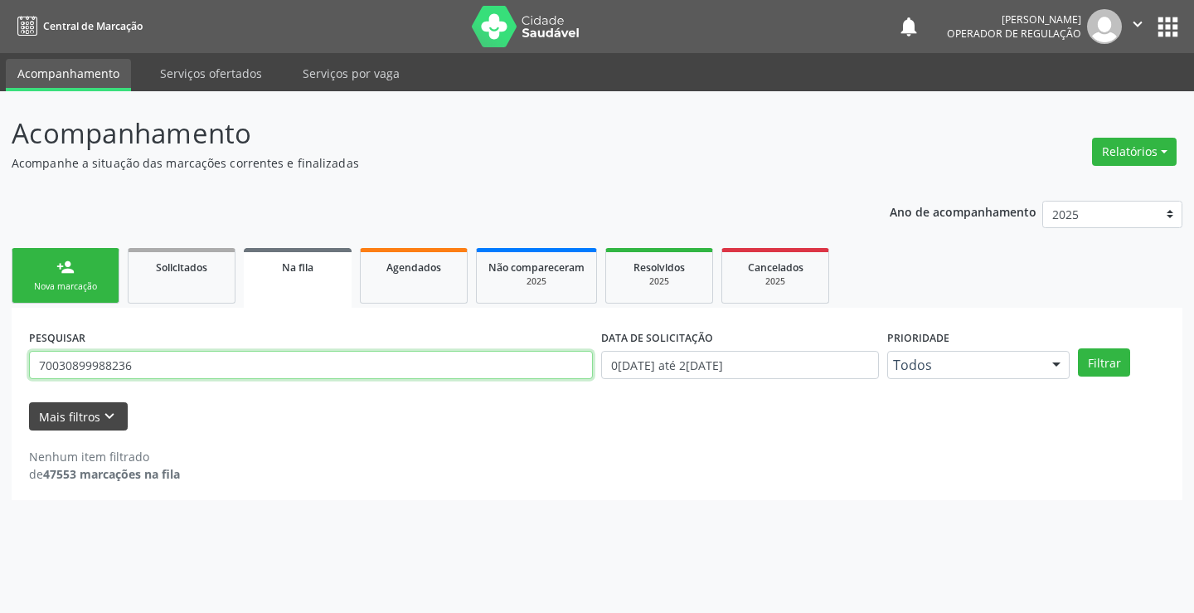
drag, startPoint x: 224, startPoint y: 360, endPoint x: 121, endPoint y: 411, distance: 114.9
click at [121, 411] on form "PESQUISAR 70030899988236 DATA DE SOLICITAÇÃO [DATE] até [DATE] Prioridade Todos…" at bounding box center [597, 377] width 1136 height 105
type input "7"
type input "CHIRL"
click at [1078, 348] on button "Filtrar" at bounding box center [1104, 362] width 52 height 28
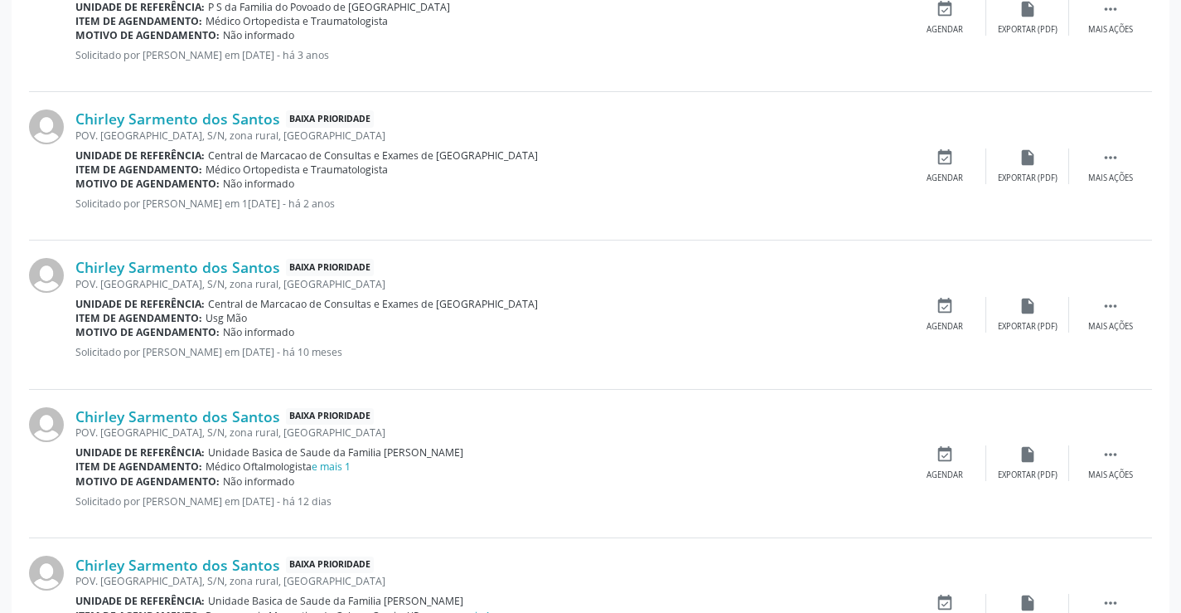
scroll to position [655, 0]
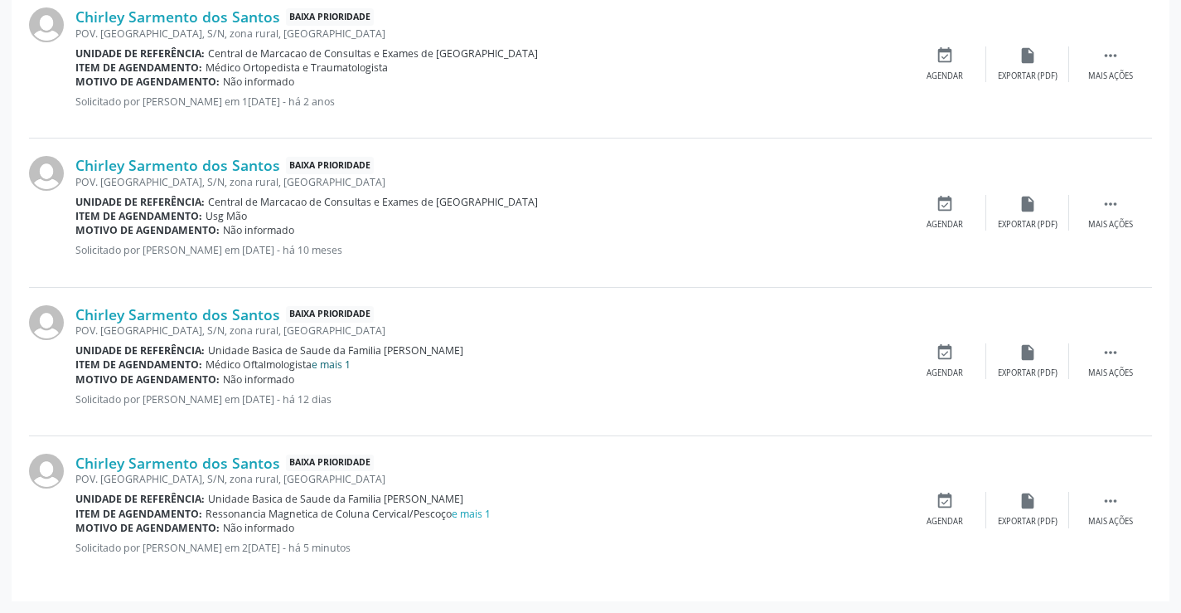
click at [330, 365] on link "e mais 1" at bounding box center [331, 364] width 39 height 14
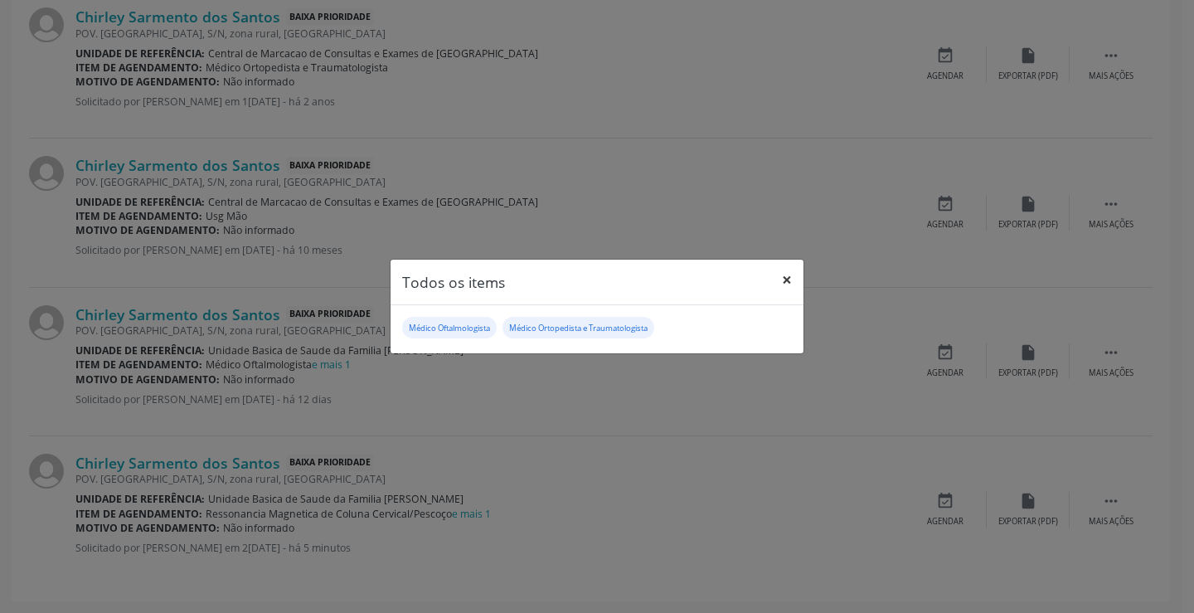
click at [788, 280] on button "×" at bounding box center [786, 279] width 33 height 41
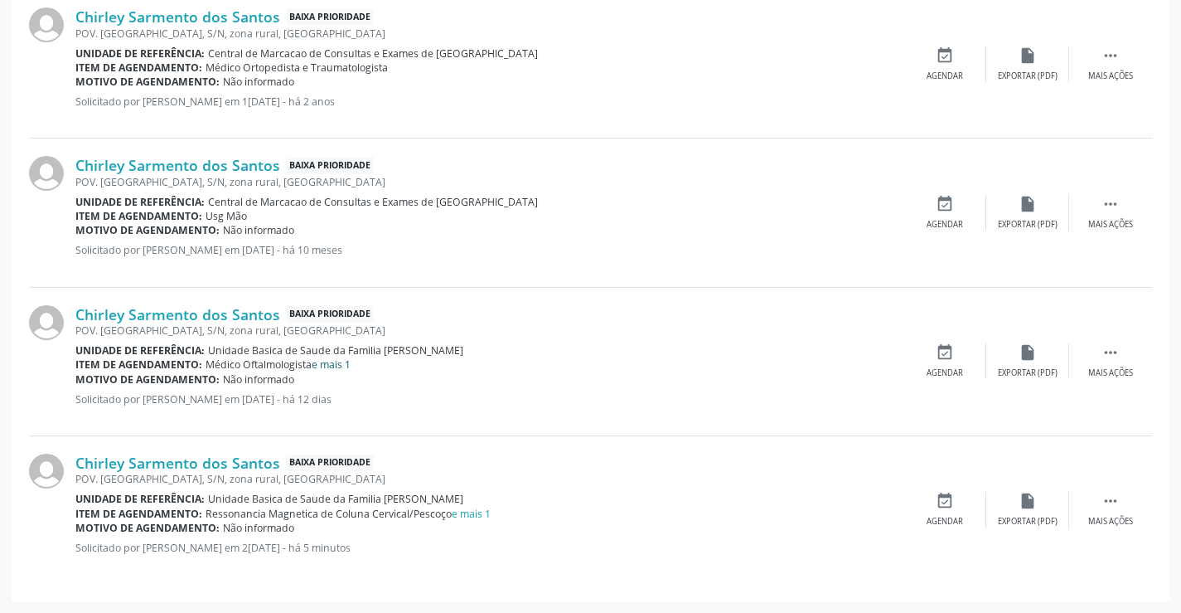
click at [347, 368] on link "e mais 1" at bounding box center [331, 364] width 39 height 14
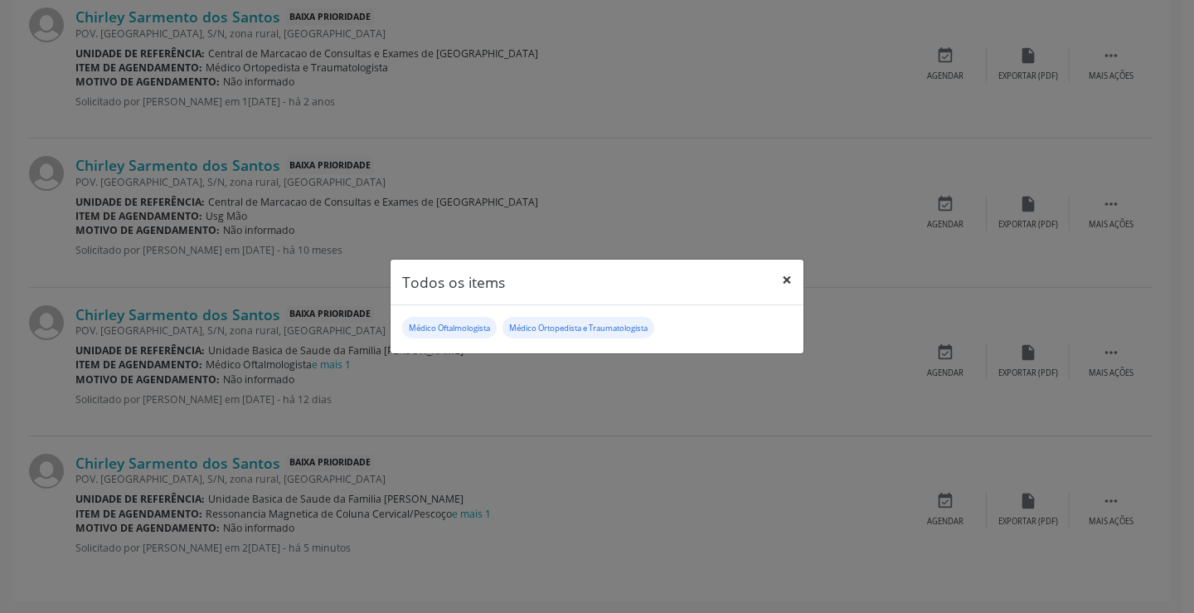
click at [789, 275] on button "×" at bounding box center [786, 279] width 33 height 41
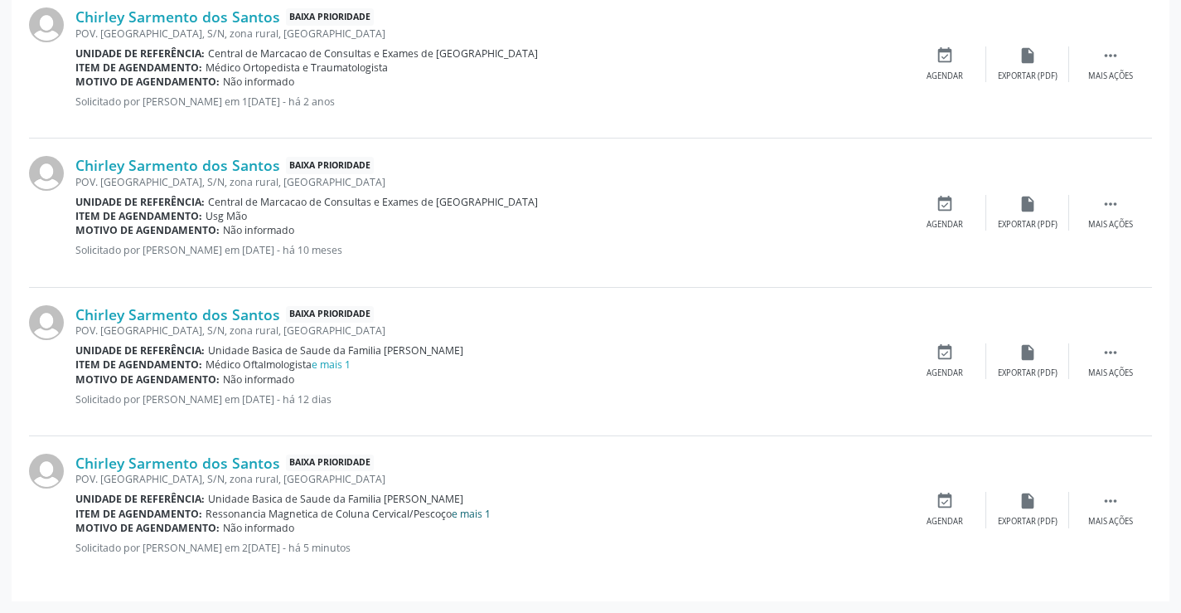
click at [473, 512] on link "e mais 1" at bounding box center [471, 514] width 39 height 14
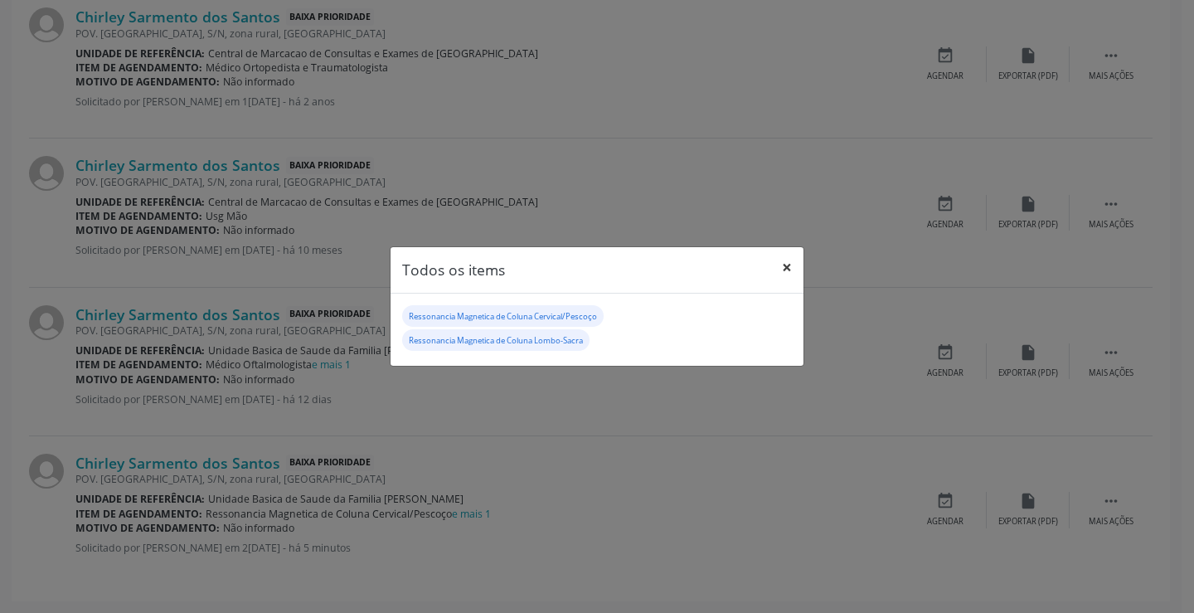
click at [788, 264] on button "×" at bounding box center [786, 267] width 33 height 41
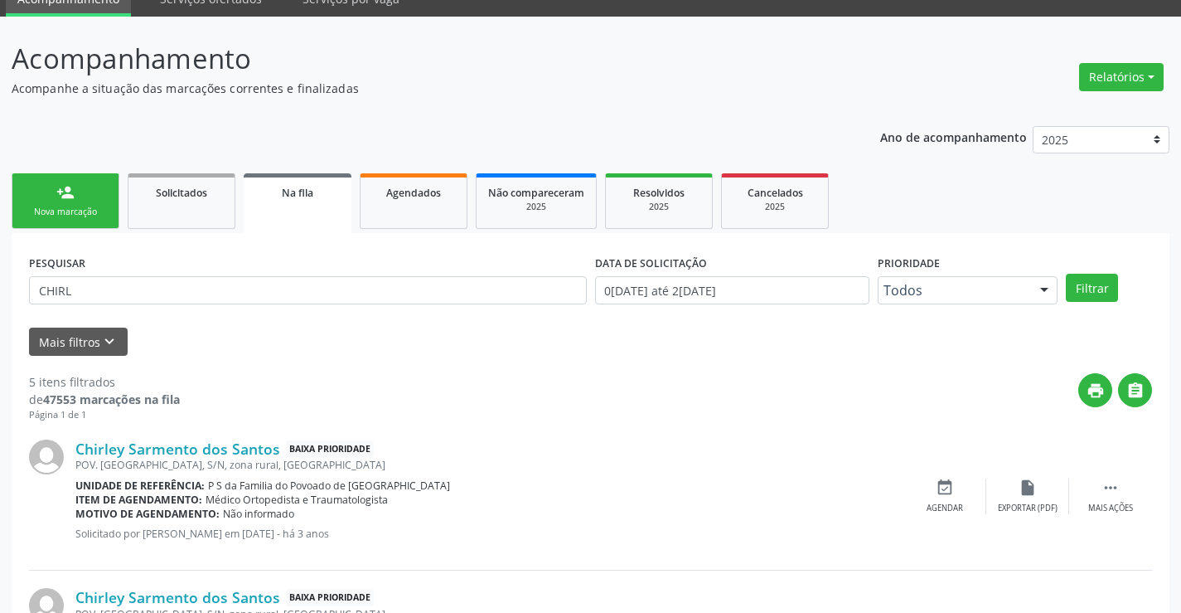
scroll to position [0, 0]
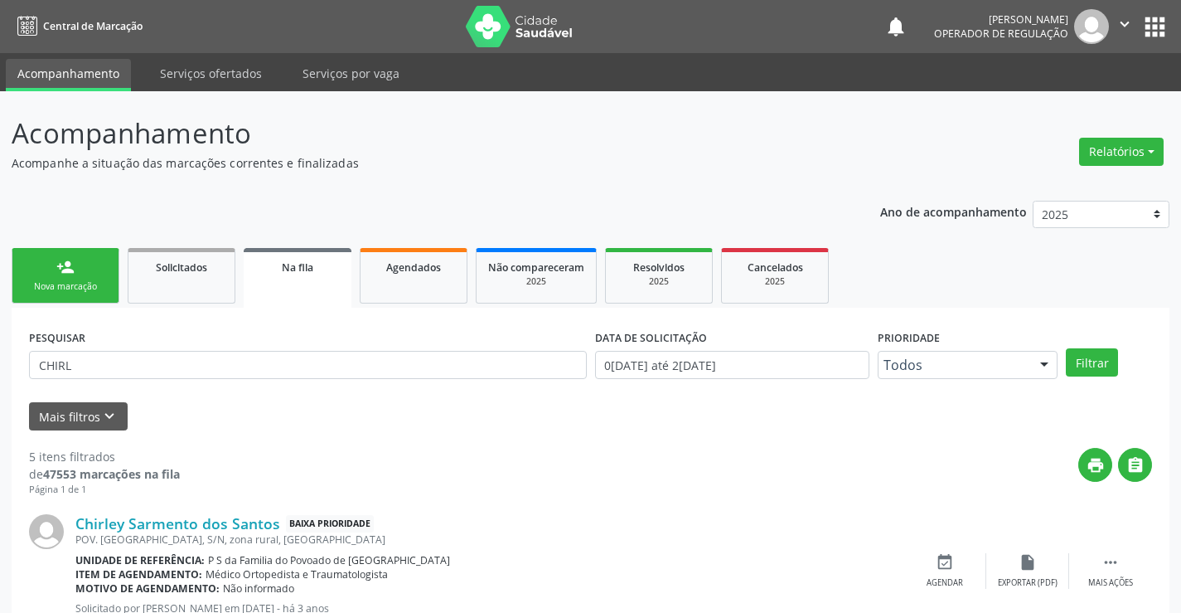
click at [58, 280] on div "Nova marcação" at bounding box center [65, 286] width 83 height 12
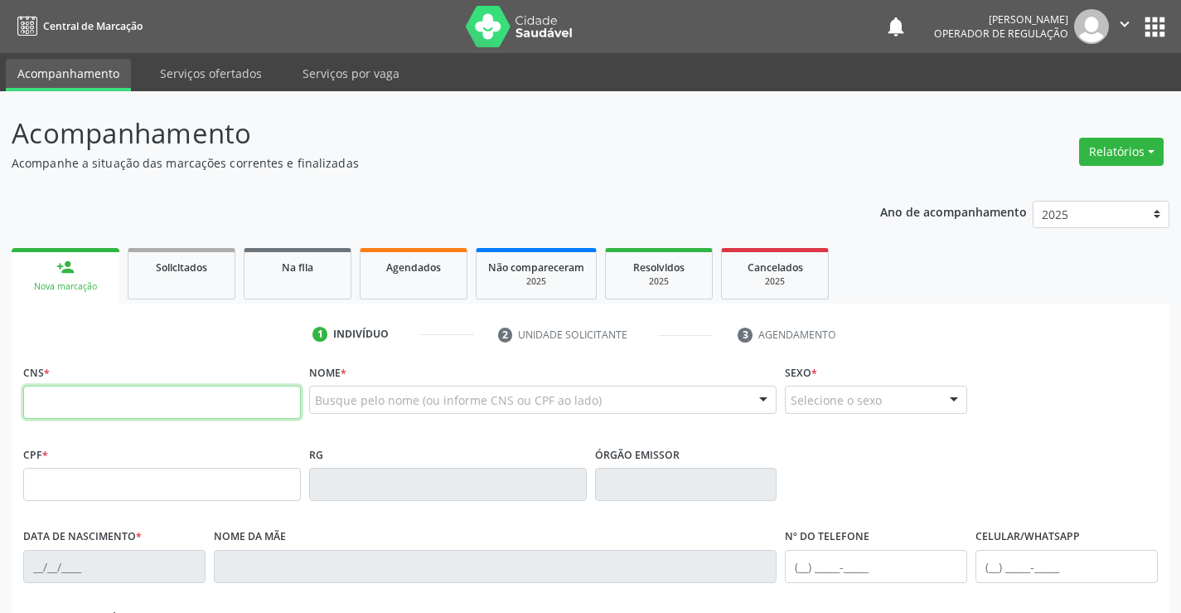
click at [88, 387] on input "text" at bounding box center [162, 401] width 278 height 33
type input "703 0058 8908 6676"
type input "2028212500"
type input "[DATE]"
type input "[PHONE_NUMBER]"
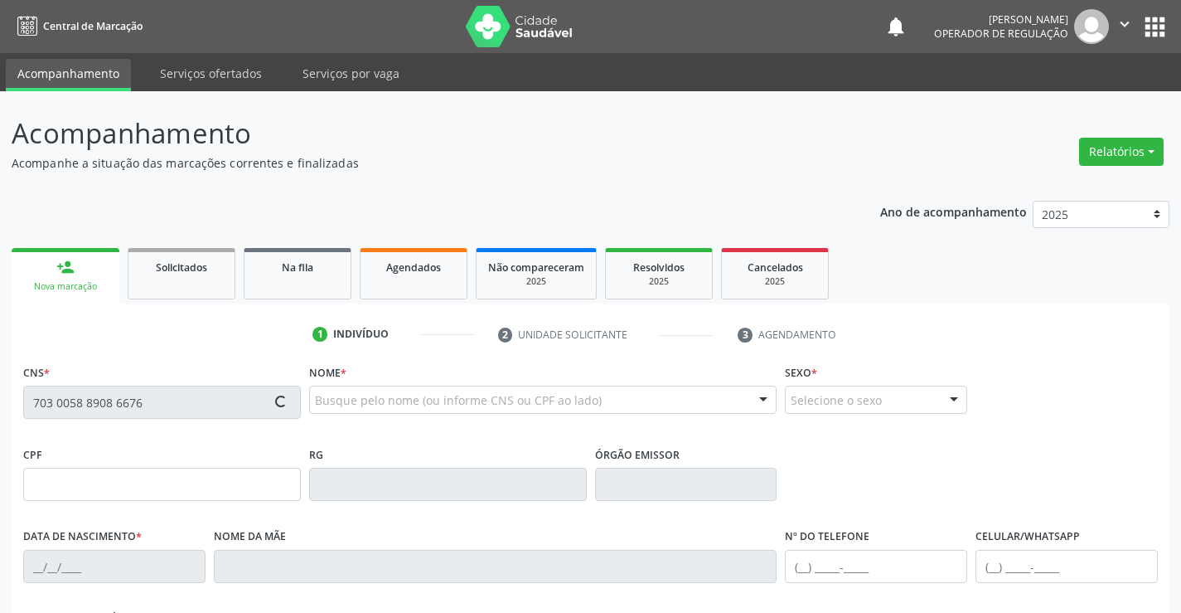
type input "[PHONE_NUMBER]"
type input "S/N"
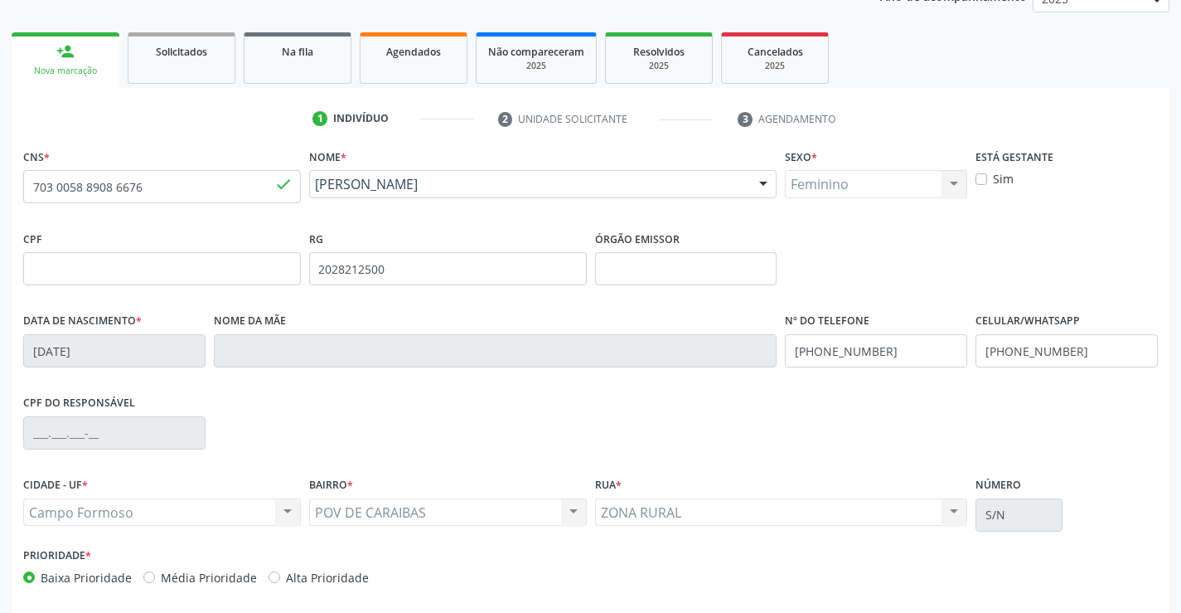
scroll to position [286, 0]
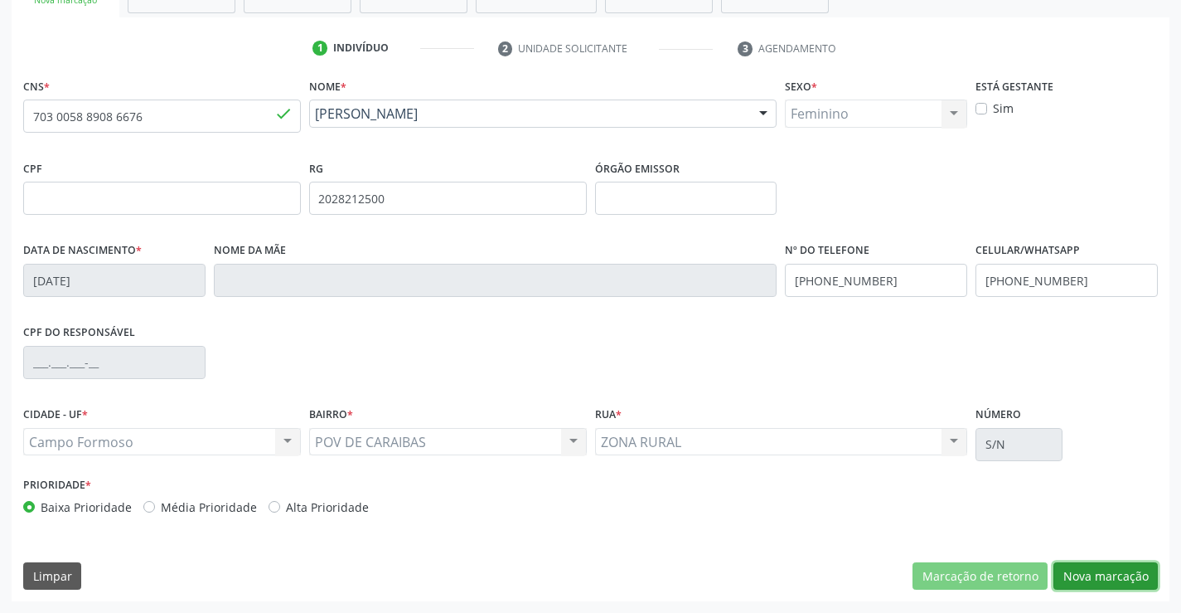
click at [1119, 569] on button "Nova marcação" at bounding box center [1106, 576] width 104 height 28
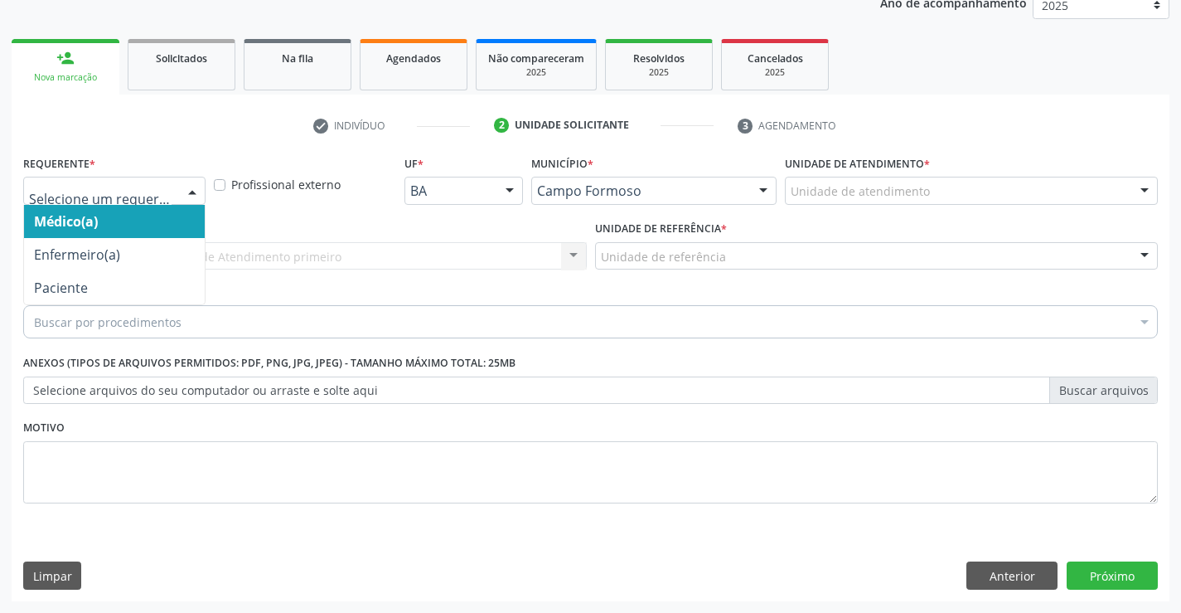
click at [192, 194] on div at bounding box center [192, 191] width 25 height 28
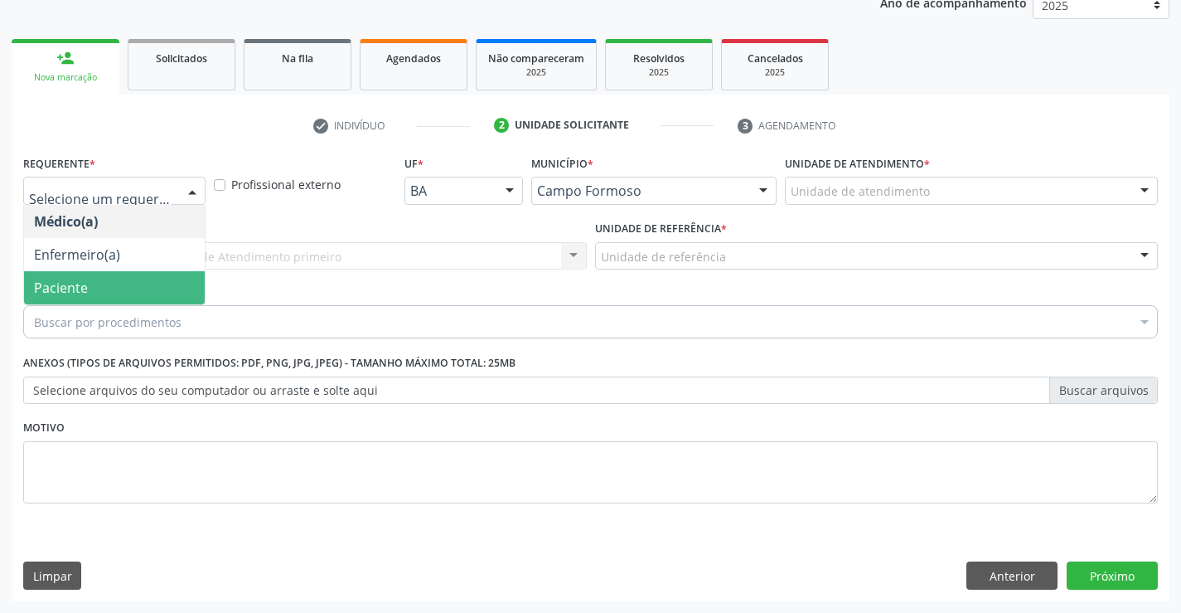
click at [72, 285] on span "Paciente" at bounding box center [61, 288] width 54 height 18
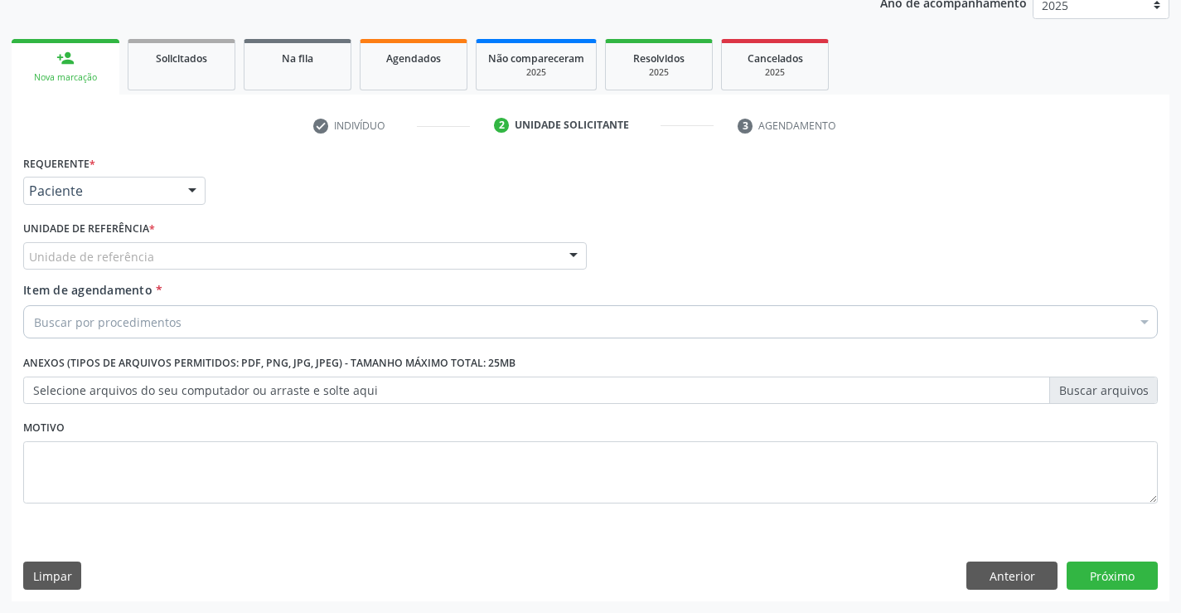
click at [181, 259] on div "Unidade de referência" at bounding box center [305, 256] width 564 height 28
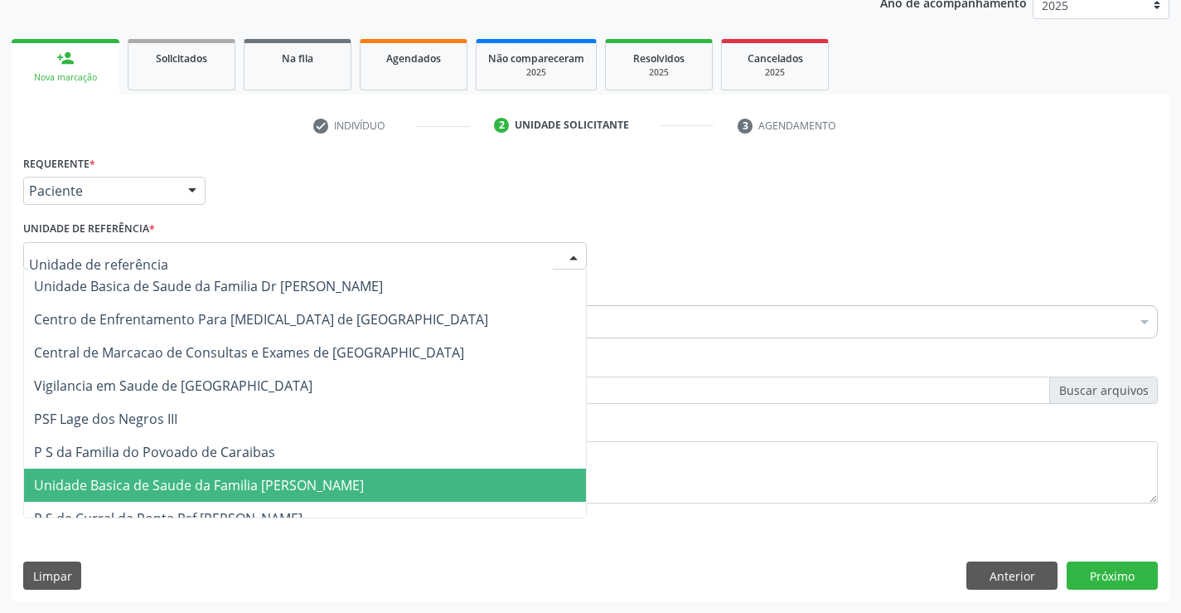
click at [266, 488] on span "Unidade Basica de Saude da Familia [PERSON_NAME]" at bounding box center [199, 485] width 330 height 18
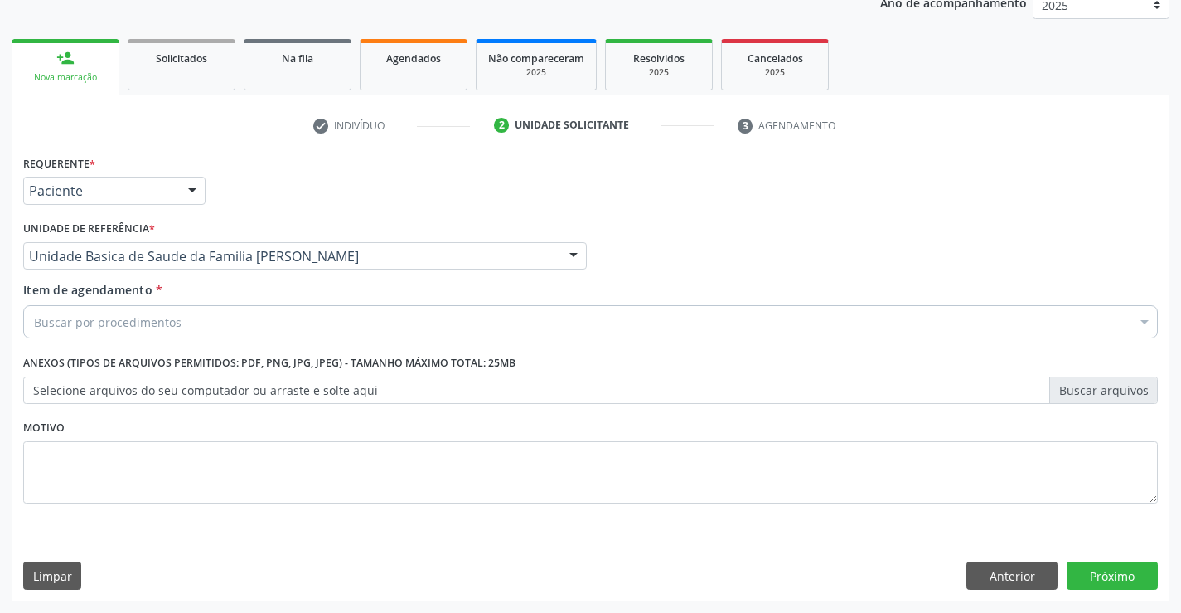
click at [210, 311] on div "Buscar por procedimentos" at bounding box center [590, 321] width 1135 height 33
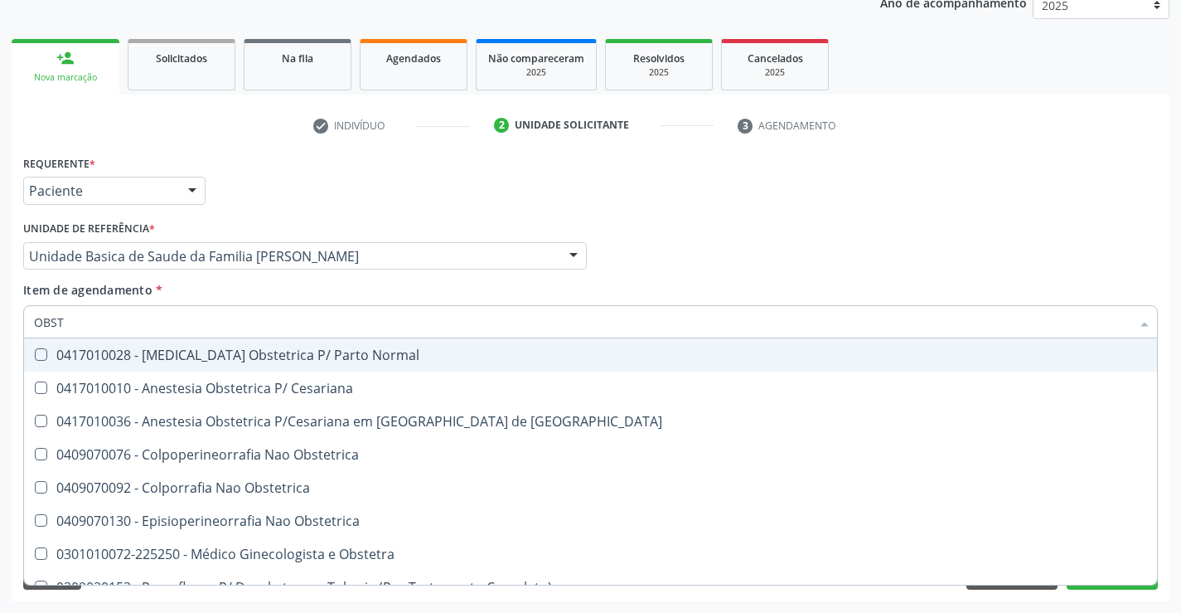
type input "OBSTE"
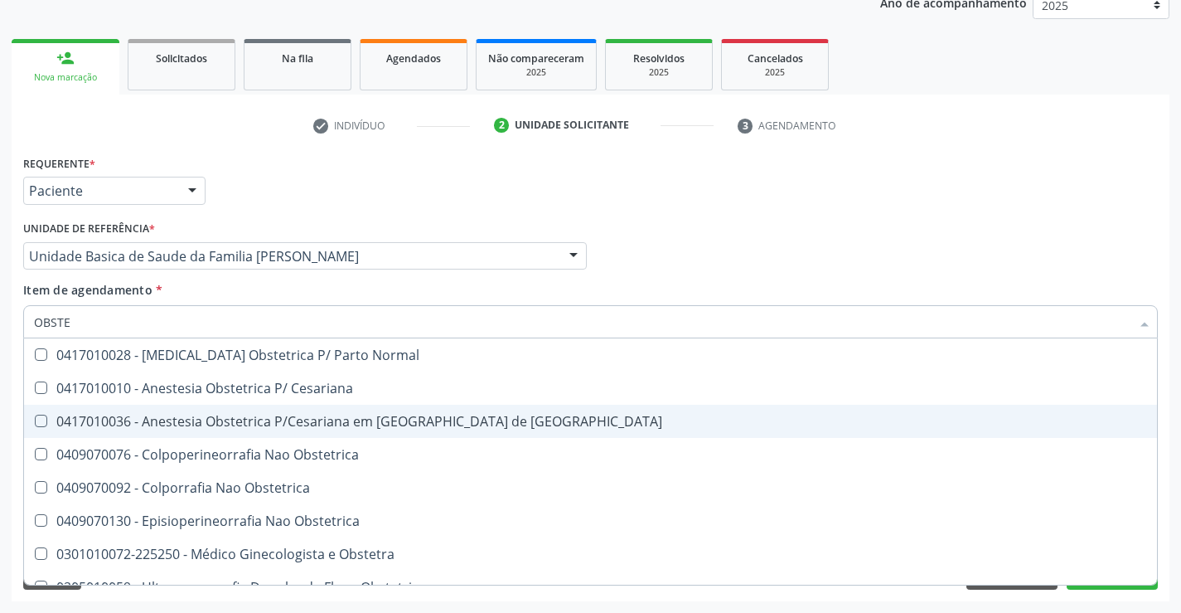
scroll to position [83, 0]
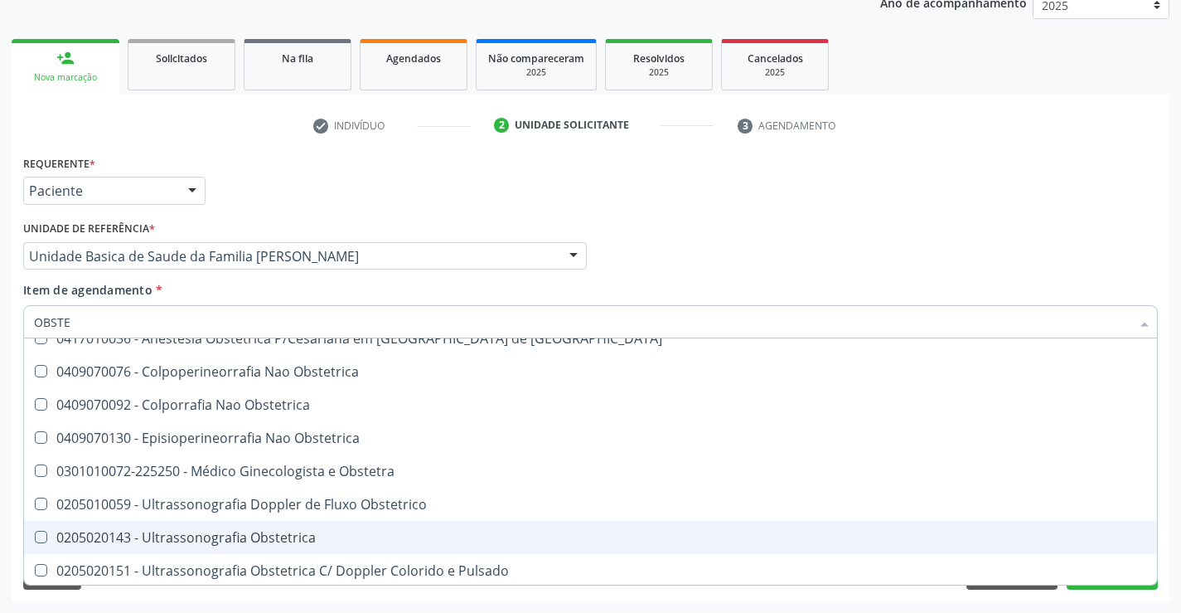
click at [281, 531] on div "0205020143 - Ultrassonografia Obstetrica" at bounding box center [590, 537] width 1113 height 13
checkbox Obstetrica "true"
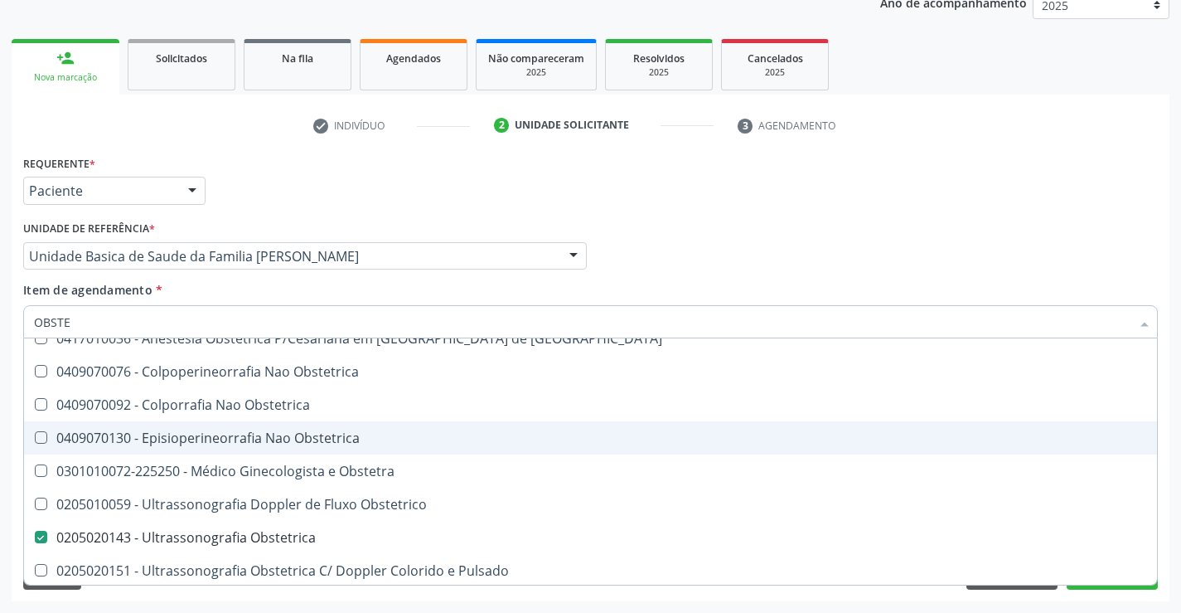
scroll to position [85, 0]
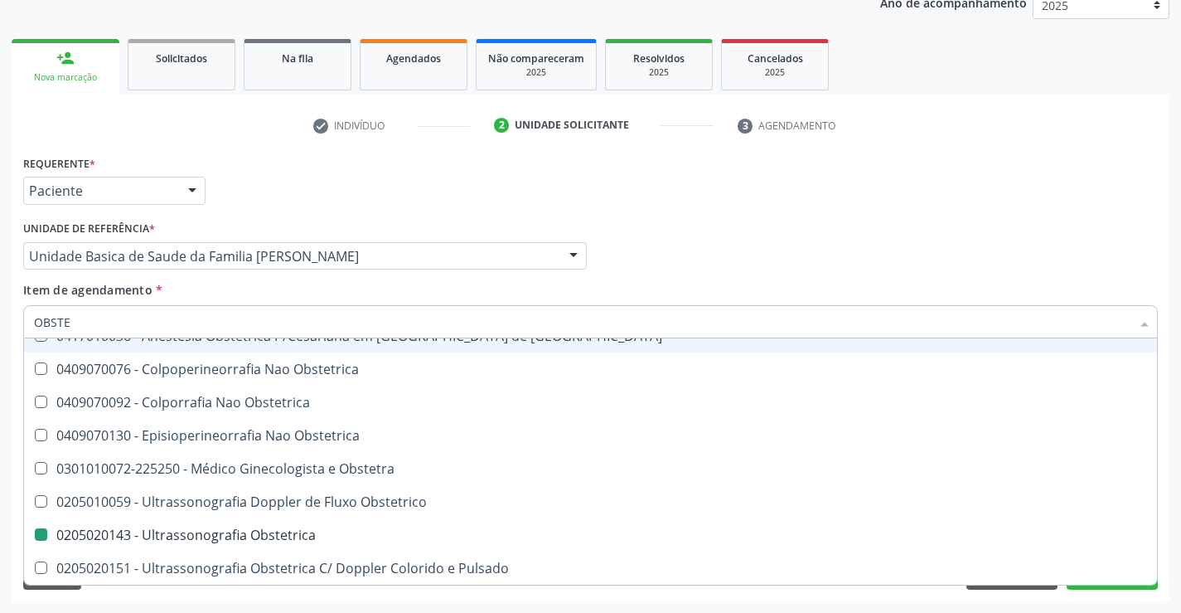
click at [1092, 192] on div "Requerente * Paciente Médico(a) Enfermeiro(a) Paciente Nenhum resultado encontr…" at bounding box center [590, 183] width 1143 height 65
checkbox Cesariana "true"
checkbox Obstetrica "false"
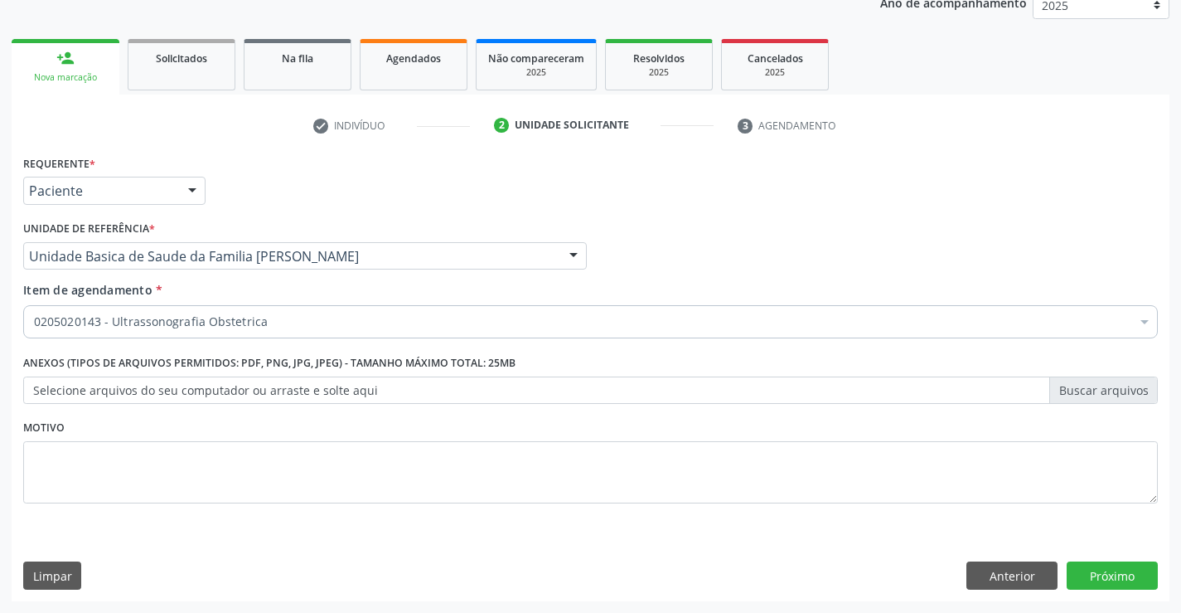
scroll to position [0, 0]
click at [1097, 591] on div "Requerente * Paciente Médico(a) Enfermeiro(a) Paciente Nenhum resultado encontr…" at bounding box center [591, 376] width 1158 height 450
click at [1098, 575] on button "Próximo" at bounding box center [1112, 575] width 91 height 28
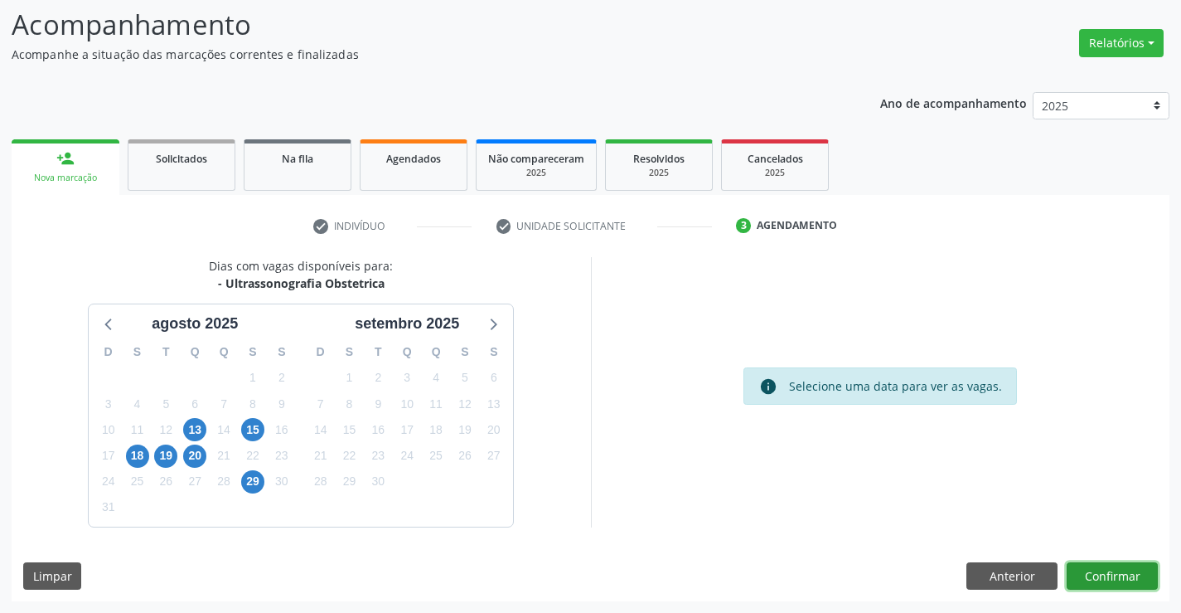
click at [1085, 571] on button "Confirmar" at bounding box center [1112, 576] width 91 height 28
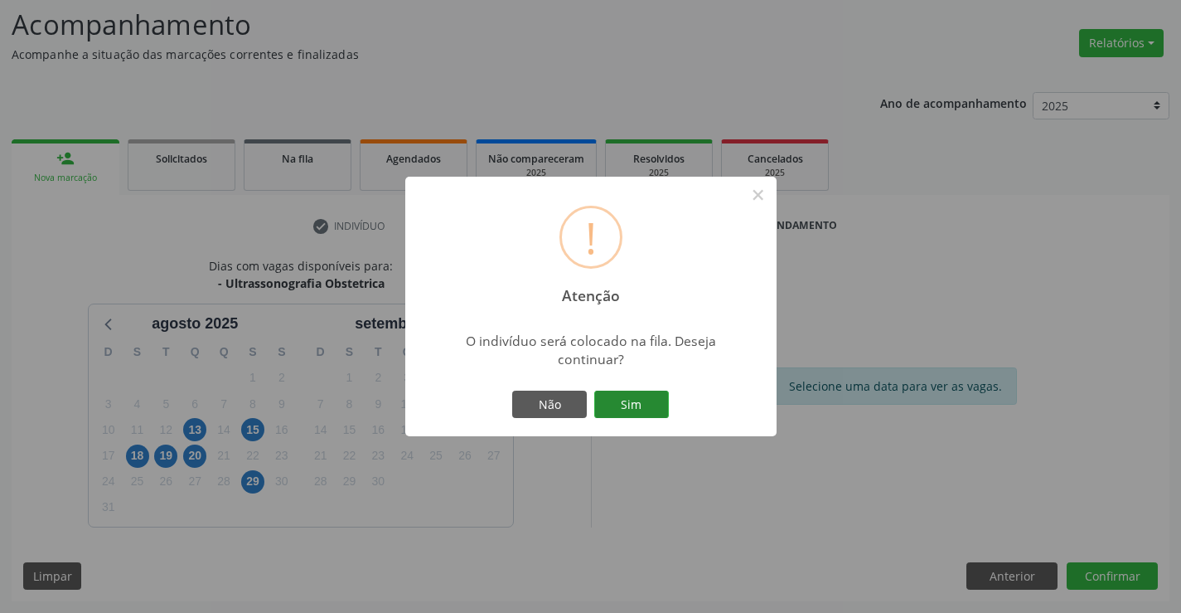
click at [638, 411] on button "Sim" at bounding box center [631, 404] width 75 height 28
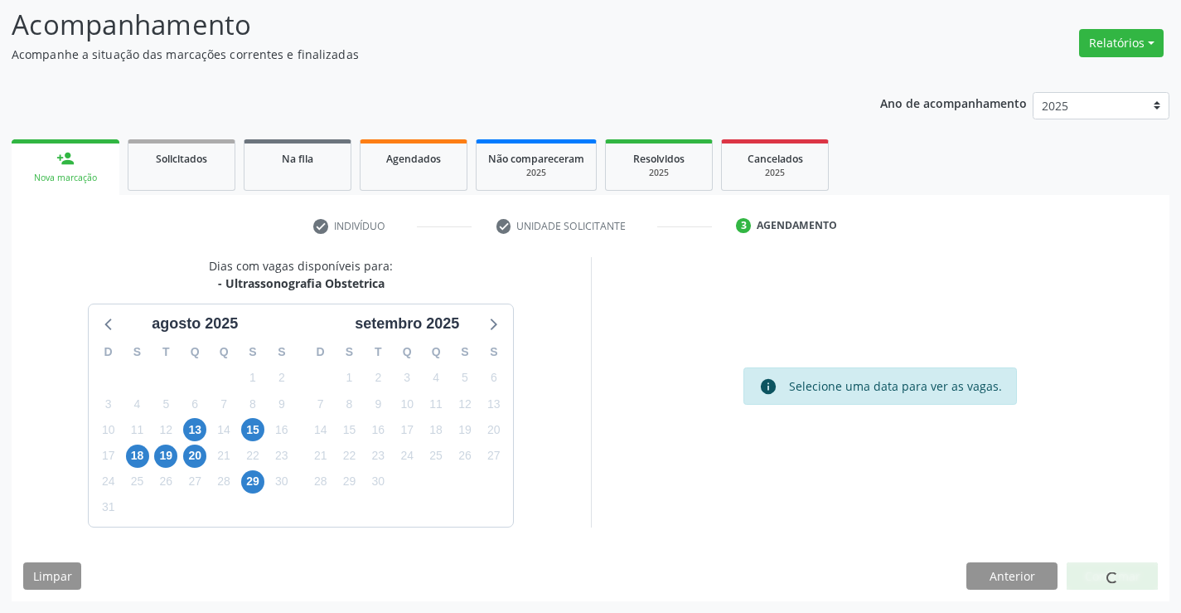
scroll to position [0, 0]
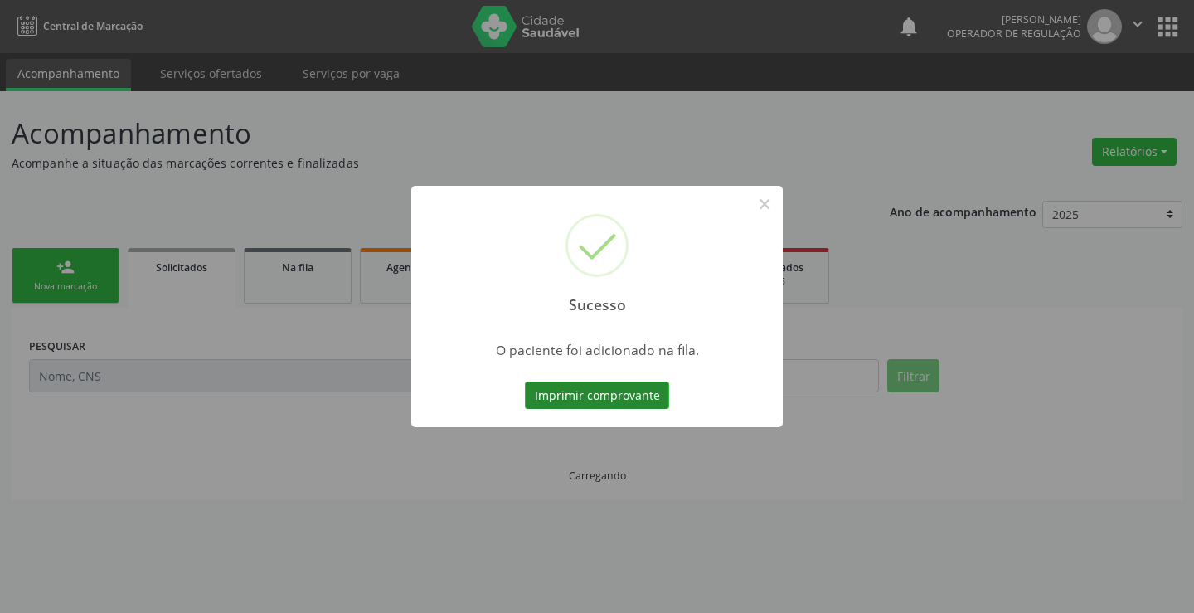
click at [624, 405] on button "Imprimir comprovante" at bounding box center [597, 395] width 144 height 28
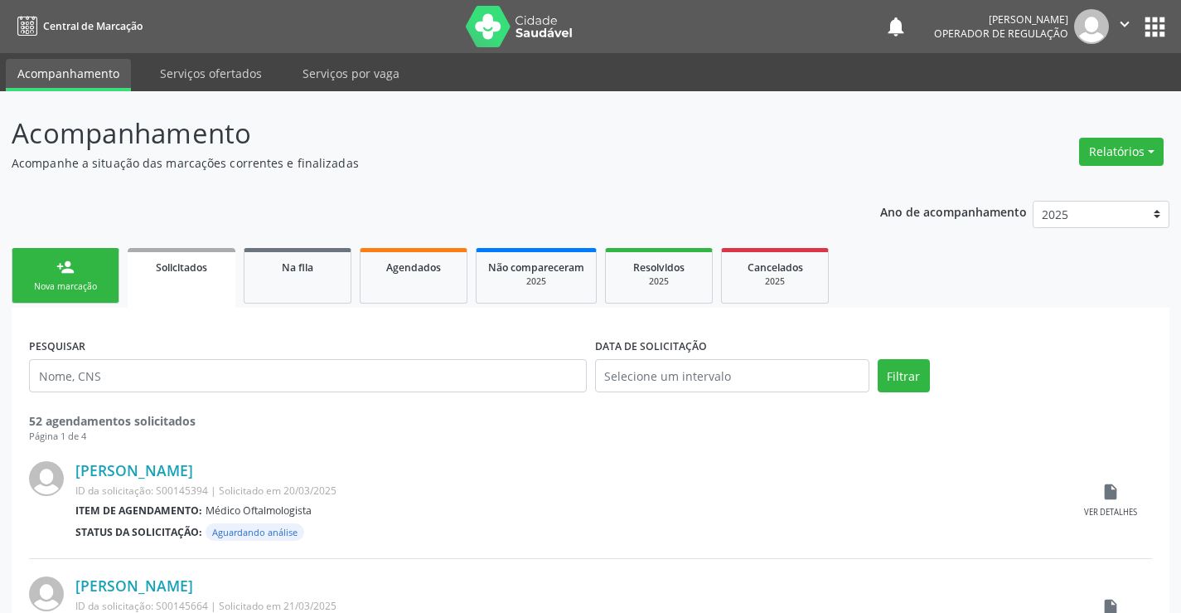
click at [594, 129] on p "Acompanhamento" at bounding box center [417, 133] width 811 height 41
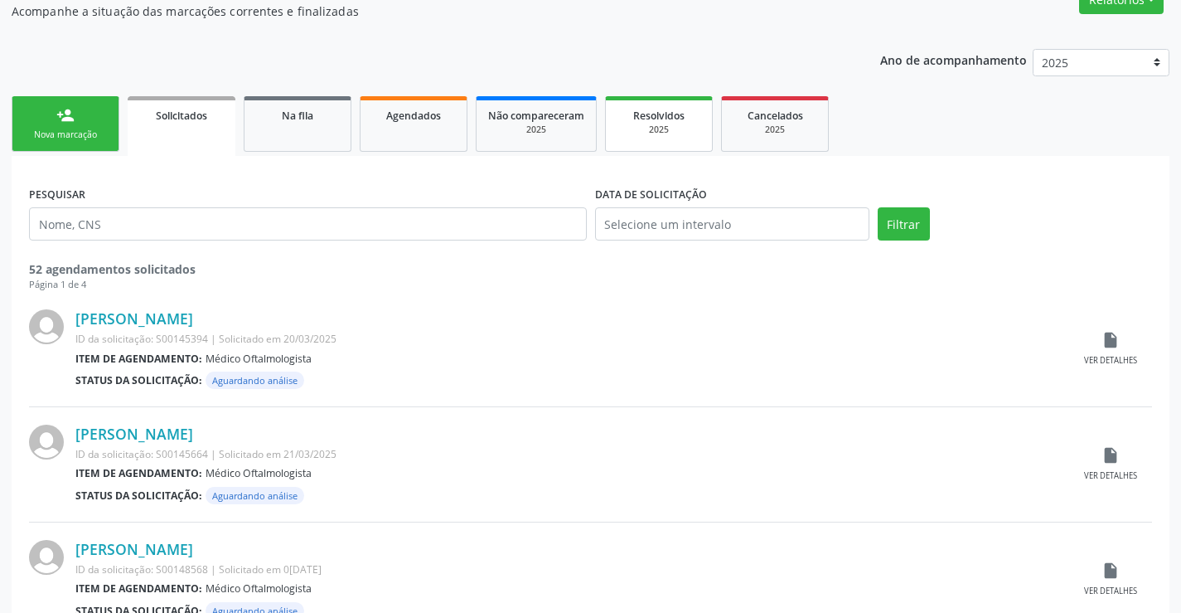
scroll to position [166, 0]
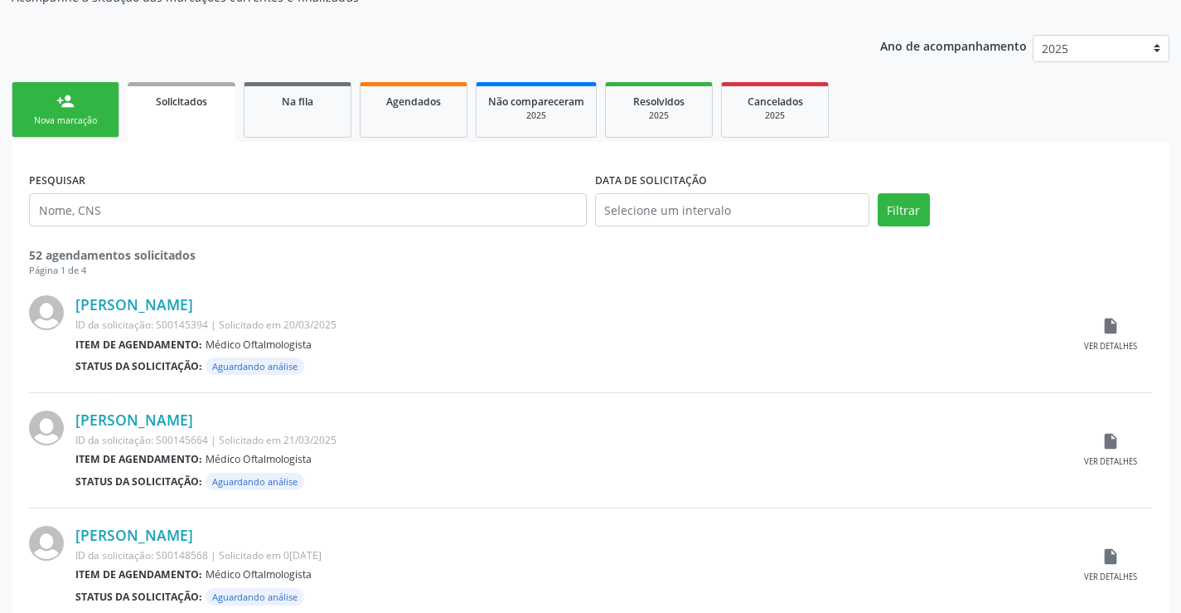
click at [65, 103] on div "person_add" at bounding box center [65, 101] width 18 height 18
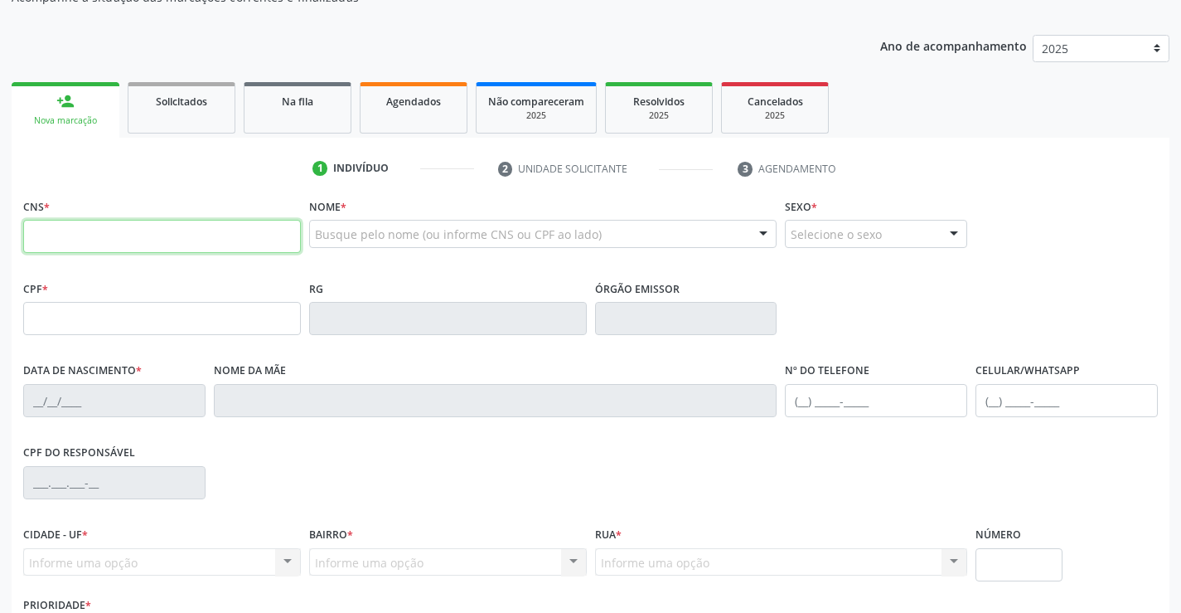
click at [125, 237] on input "text" at bounding box center [162, 236] width 278 height 33
click at [106, 235] on input "text" at bounding box center [162, 236] width 278 height 33
type input "702 6042 0675 4840"
type input "1423103955"
type input "[DATE]"
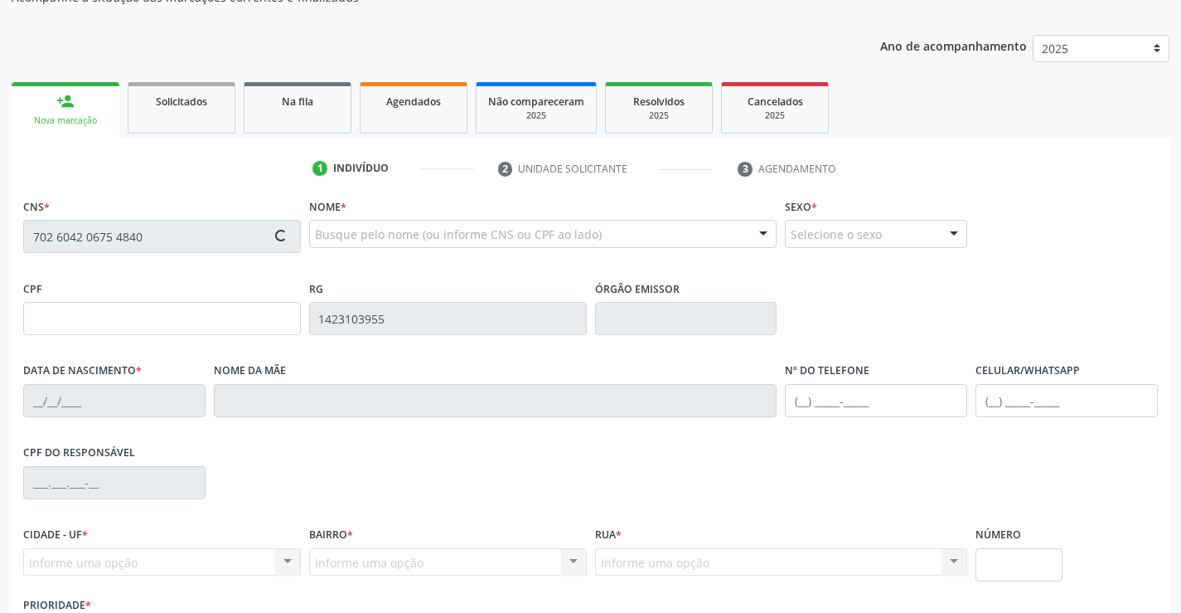
type input "[PHONE_NUMBER]"
type input "046.833.291-07"
type input "S/N"
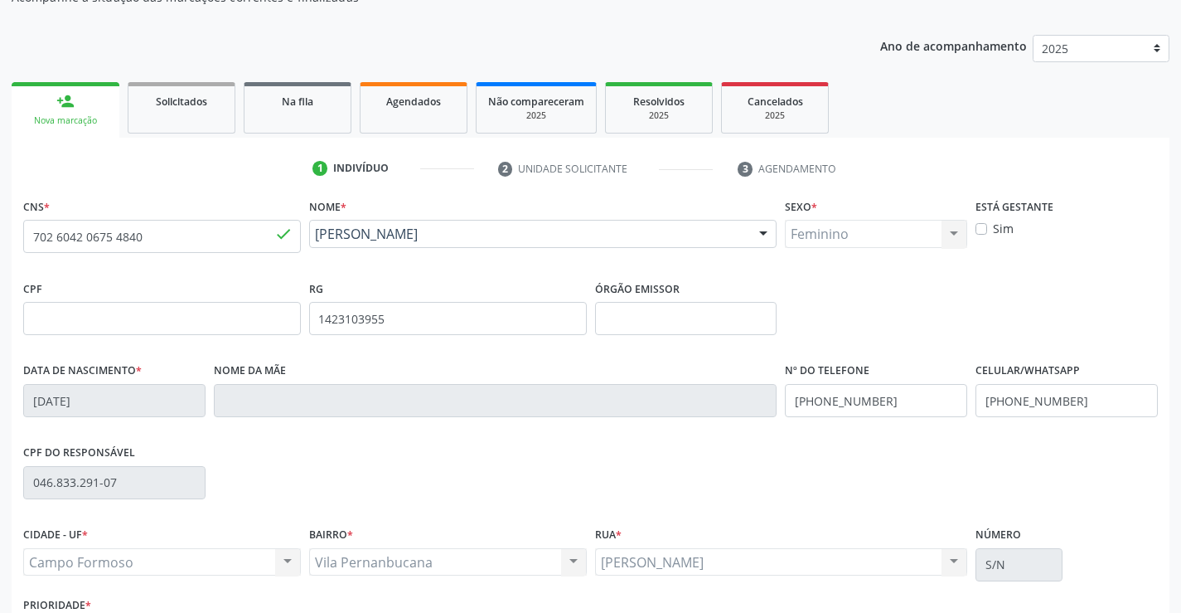
scroll to position [286, 0]
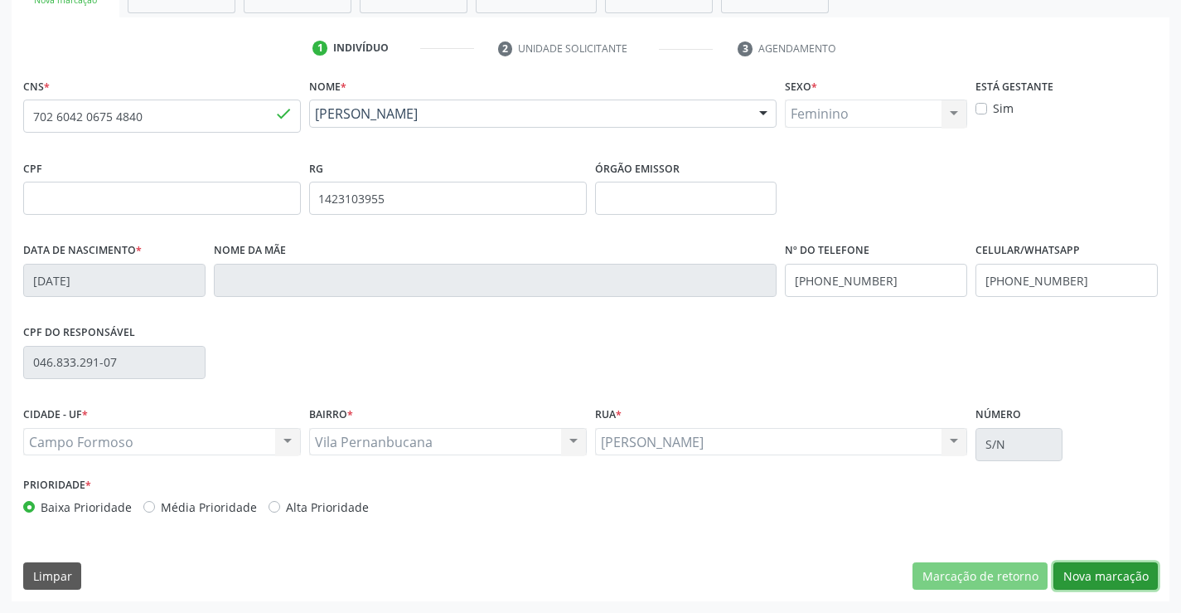
click at [1132, 572] on button "Nova marcação" at bounding box center [1106, 576] width 104 height 28
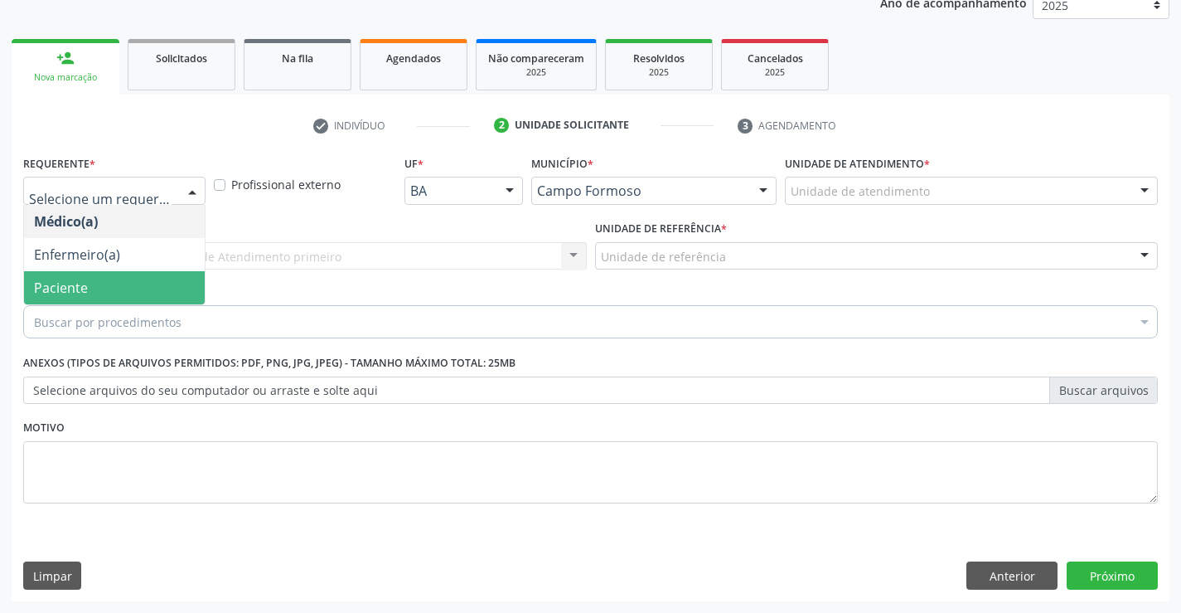
click at [69, 293] on span "Paciente" at bounding box center [61, 288] width 54 height 18
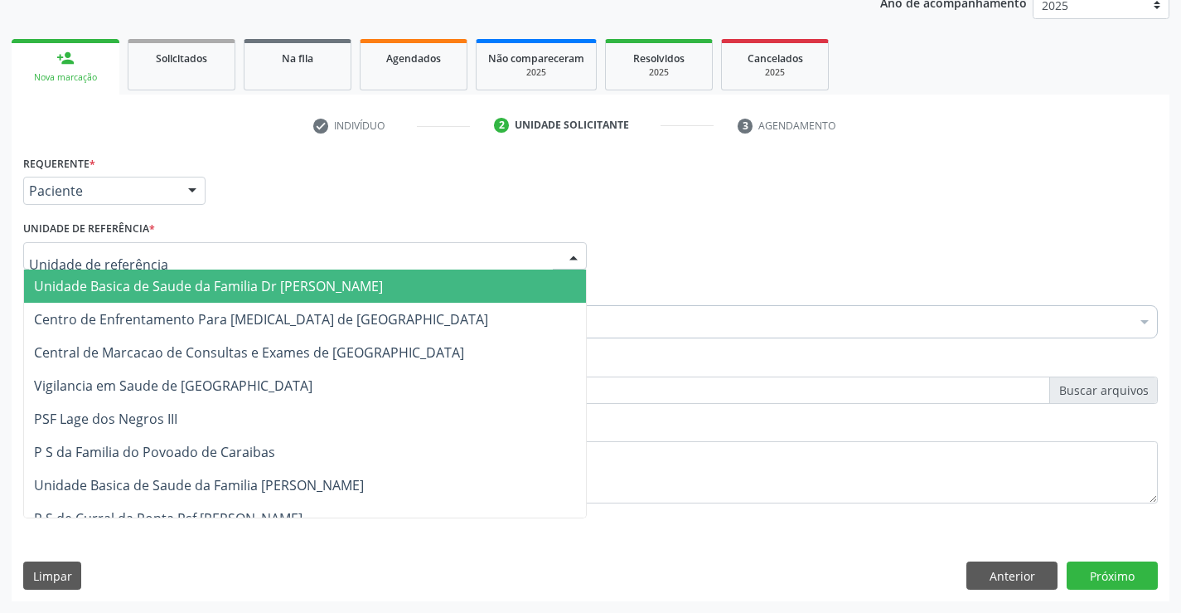
click at [225, 250] on div at bounding box center [305, 256] width 564 height 28
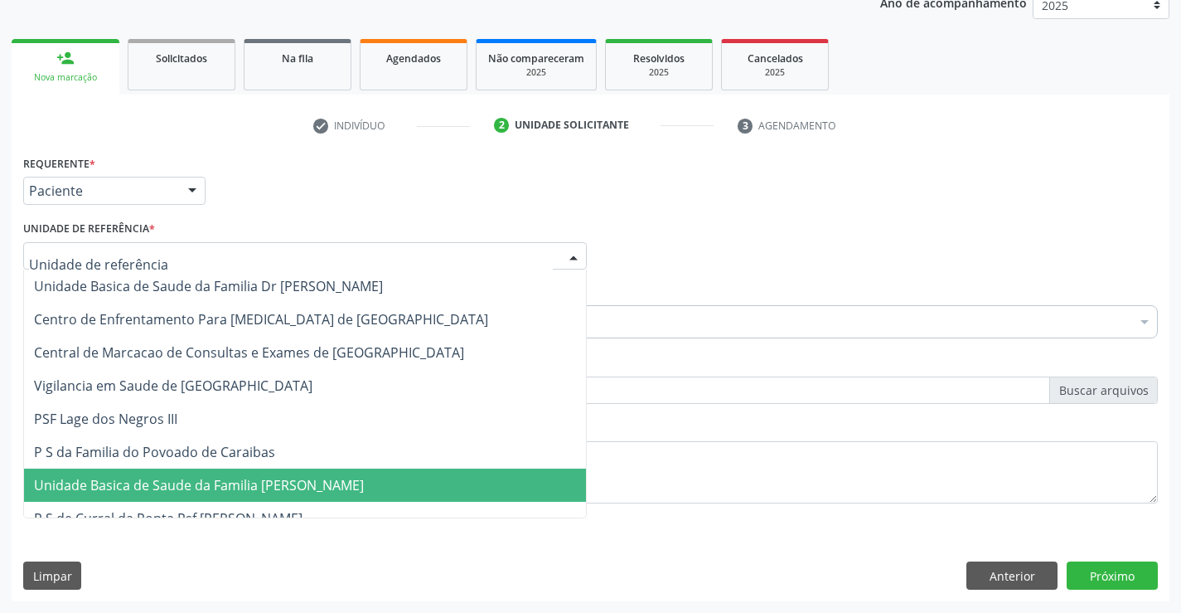
click at [212, 491] on span "Unidade Basica de Saude da Familia [PERSON_NAME]" at bounding box center [199, 485] width 330 height 18
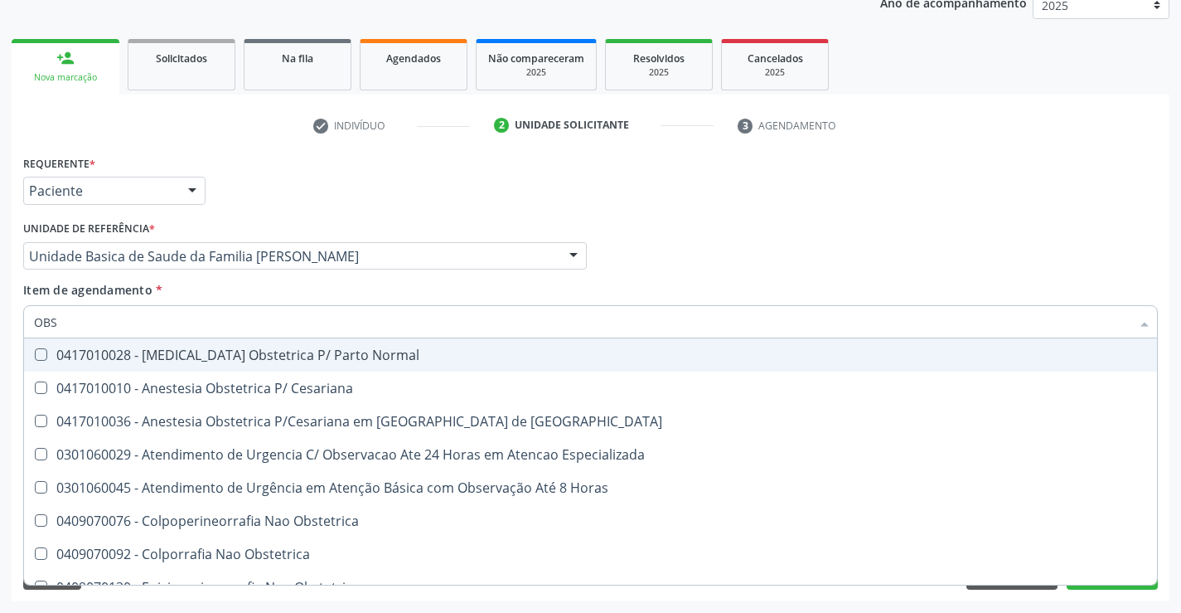
type input "OBST"
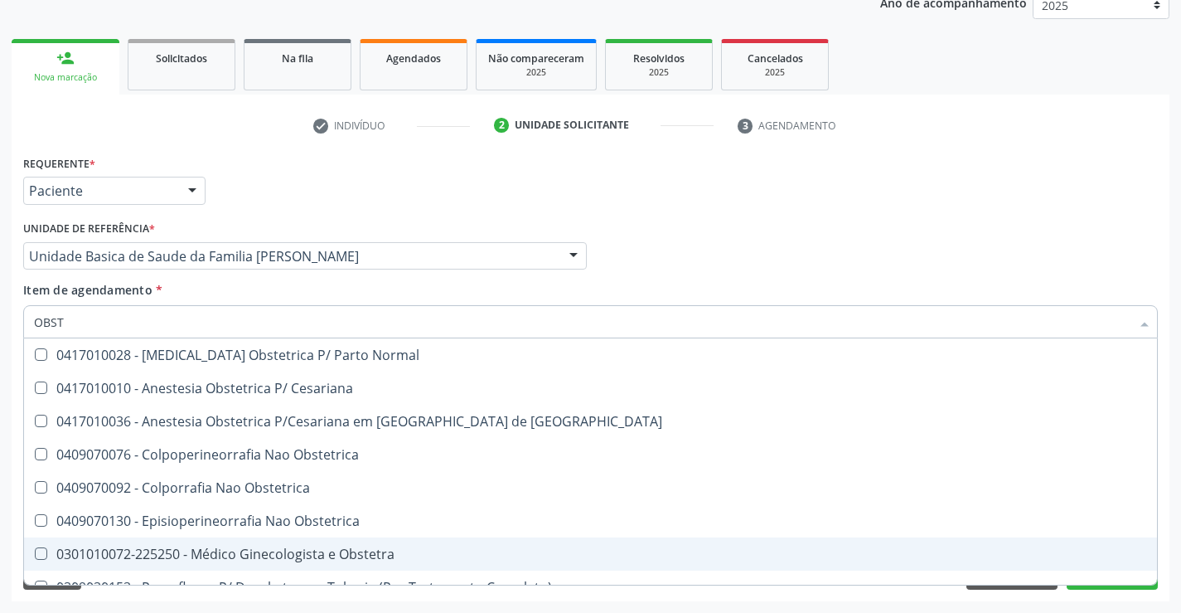
drag, startPoint x: 387, startPoint y: 550, endPoint x: 374, endPoint y: 547, distance: 13.5
click at [380, 550] on div "0301010072-225250 - Médico Ginecologista e Obstetra" at bounding box center [590, 553] width 1113 height 13
checkbox Obstetra "true"
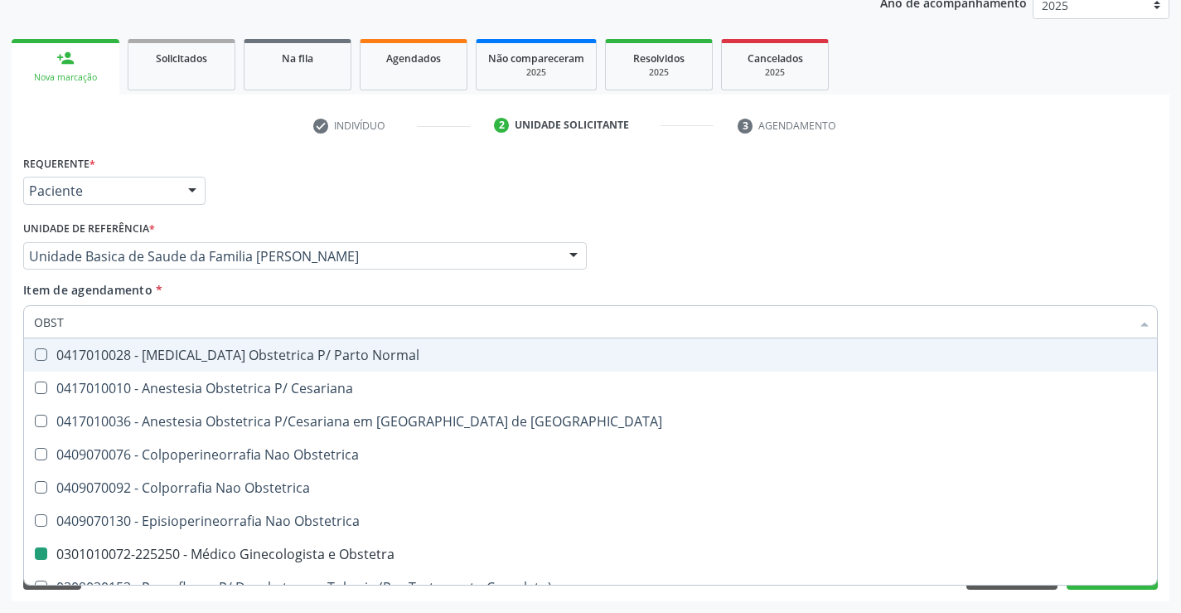
click at [736, 201] on div "Requerente * Paciente Médico(a) Enfermeiro(a) Paciente Nenhum resultado encontr…" at bounding box center [590, 183] width 1143 height 65
checkbox Cesariana "true"
checkbox Obstetra "false"
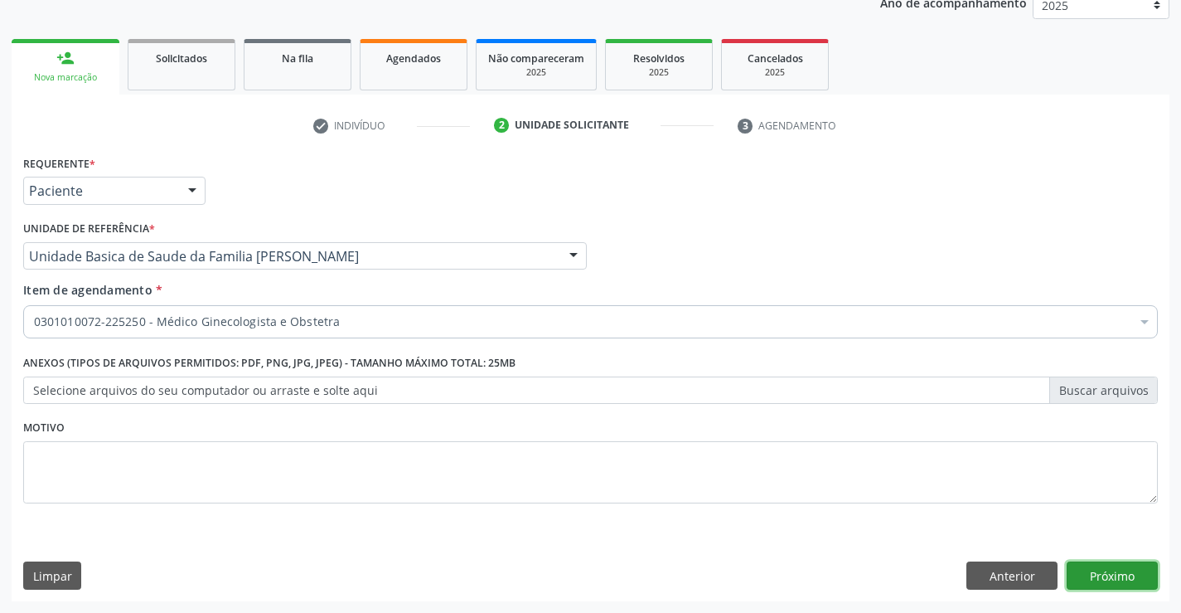
click at [1123, 584] on button "Próximo" at bounding box center [1112, 575] width 91 height 28
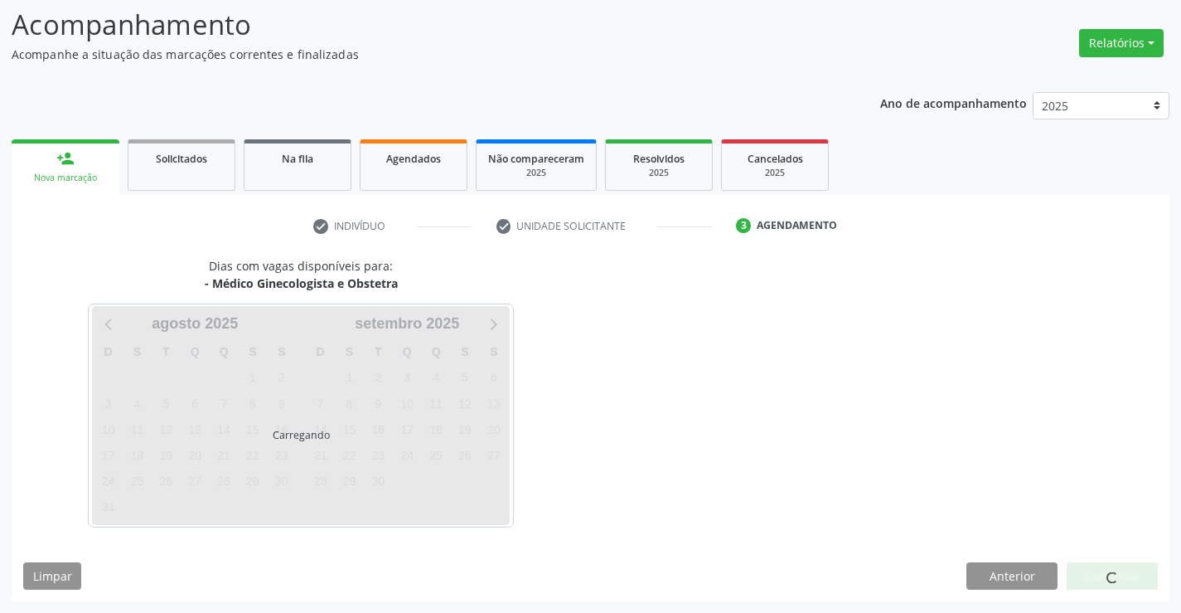
scroll to position [109, 0]
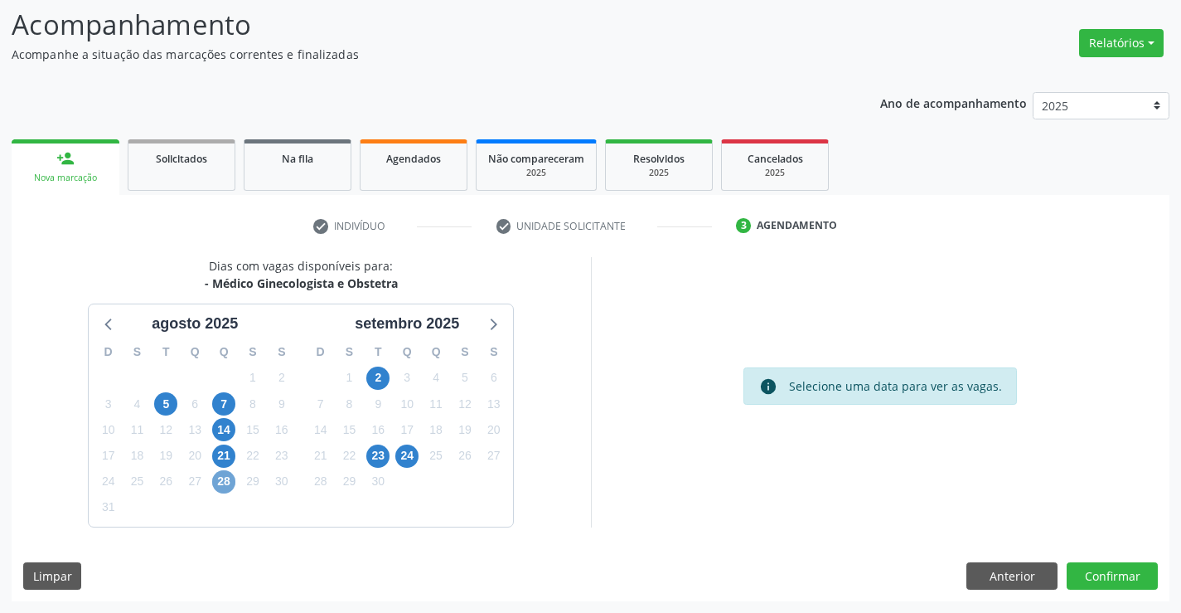
click at [229, 480] on span "28" at bounding box center [223, 481] width 23 height 23
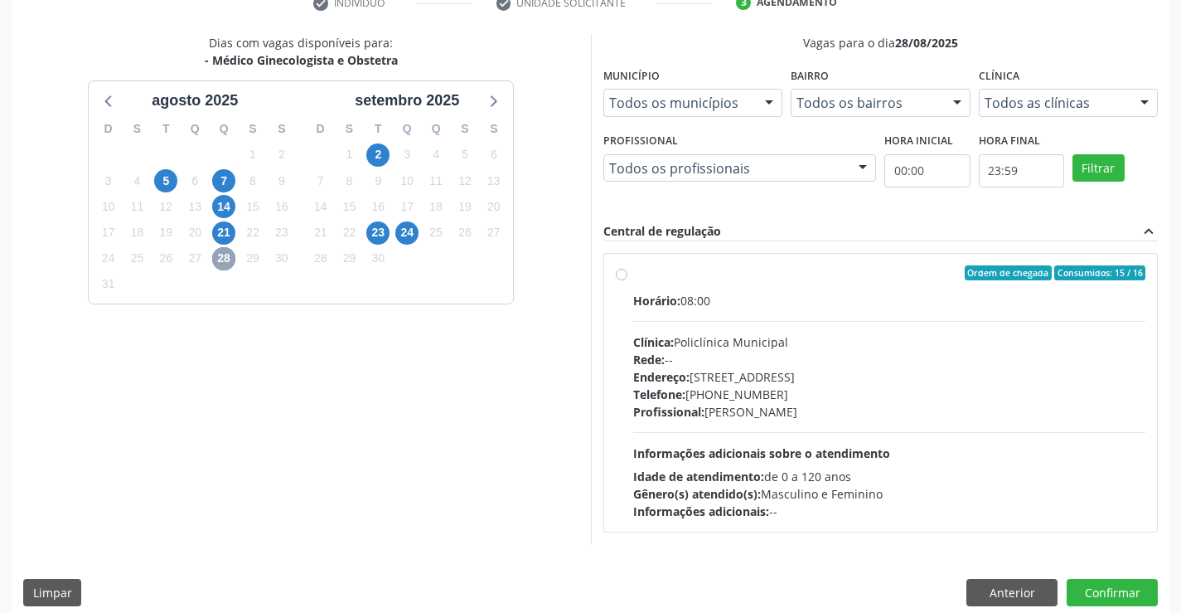
scroll to position [348, 0]
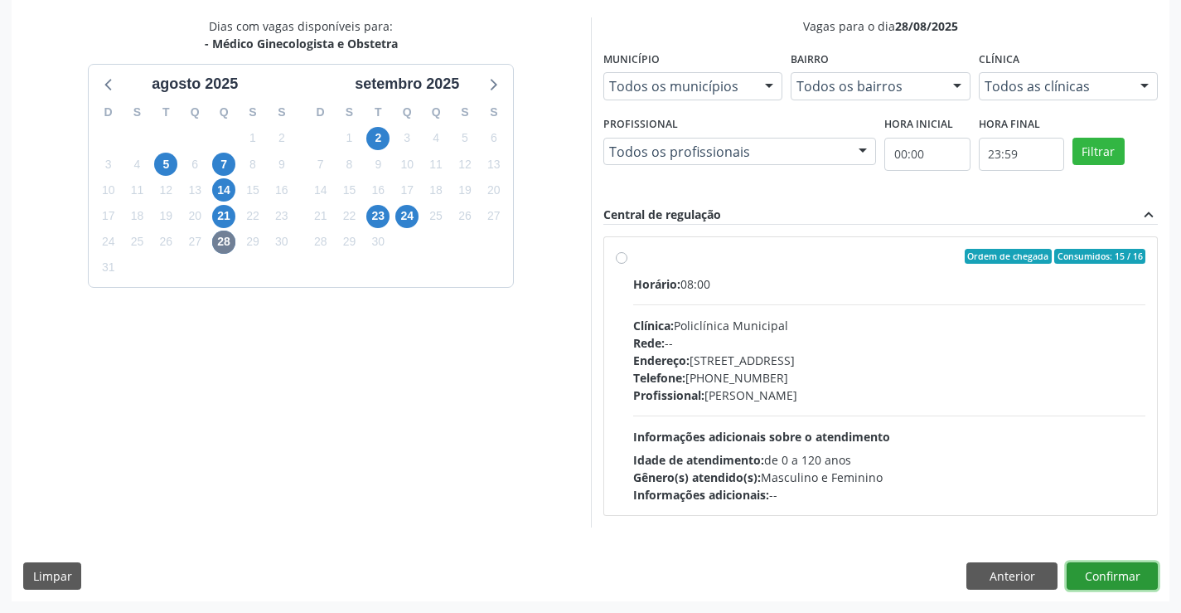
click at [1113, 572] on button "Confirmar" at bounding box center [1112, 576] width 91 height 28
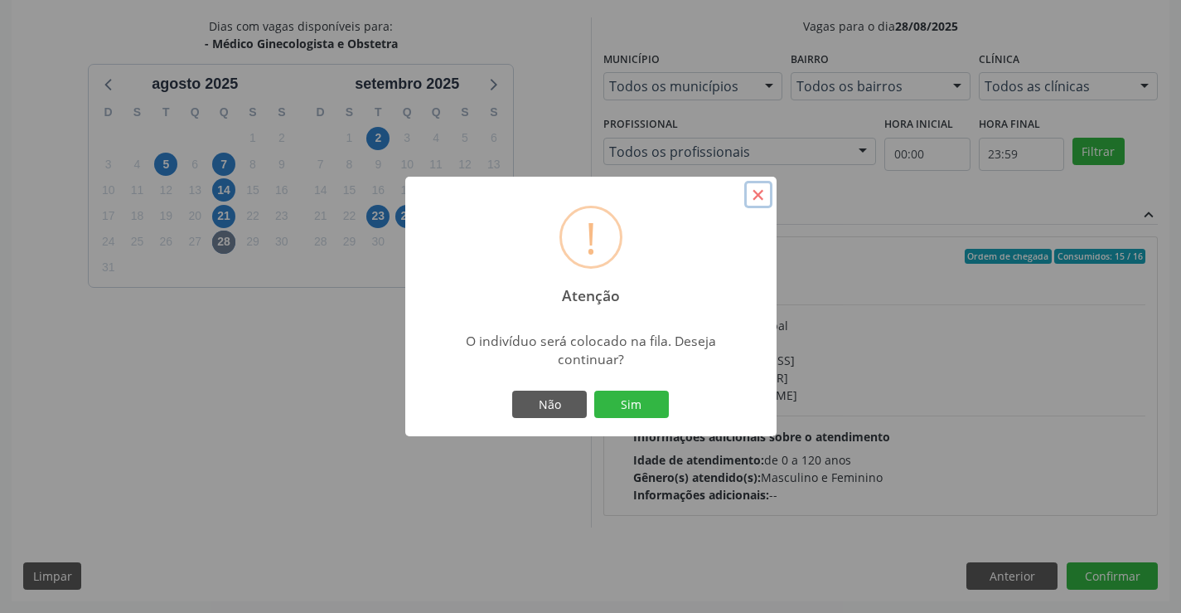
click at [763, 199] on button "×" at bounding box center [758, 195] width 28 height 28
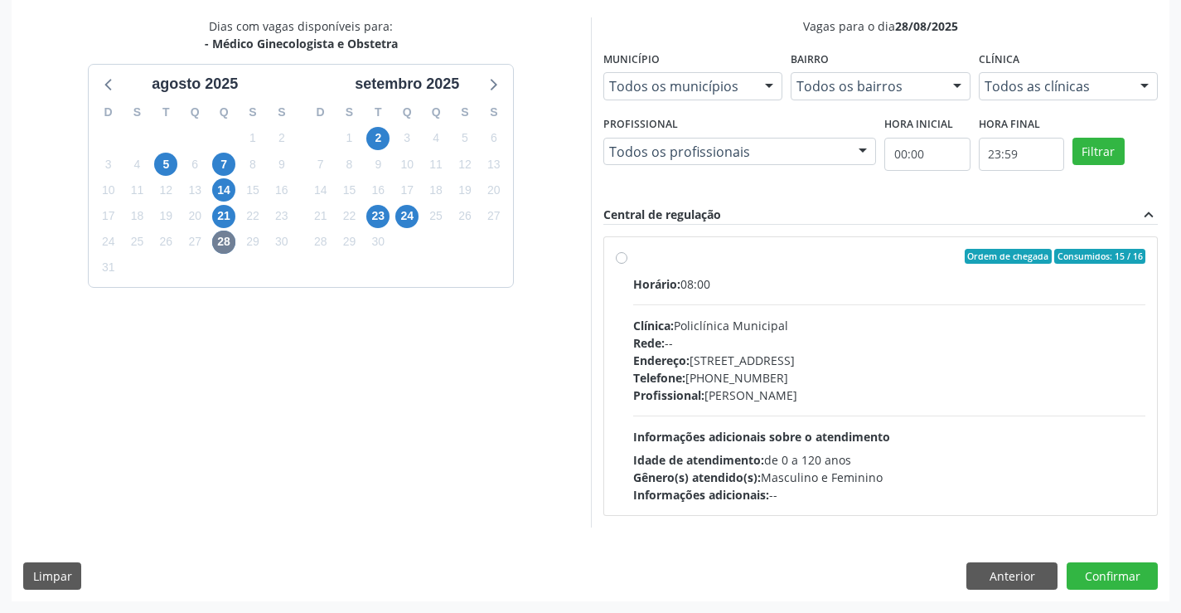
click at [811, 353] on div "Endereço: [STREET_ADDRESS]" at bounding box center [889, 360] width 513 height 17
click at [628, 264] on input "Ordem de chegada Consumidos: 15 / 16 Horário: 08:00 Clínica: Policlínica Munici…" at bounding box center [622, 256] width 12 height 15
radio input "true"
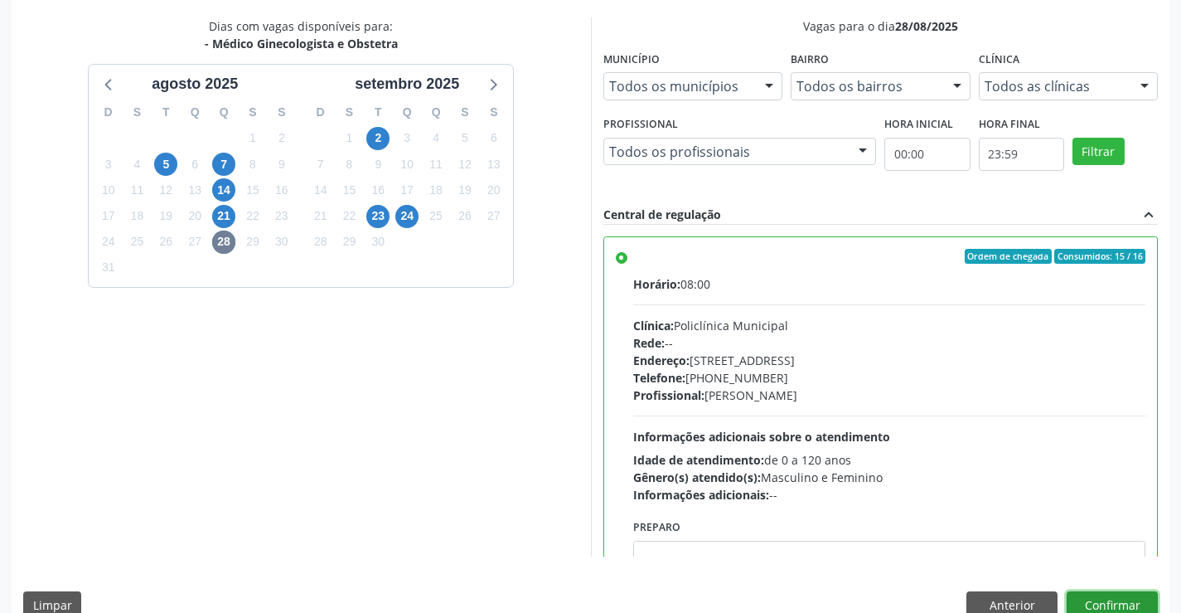
click at [1086, 598] on button "Confirmar" at bounding box center [1112, 605] width 91 height 28
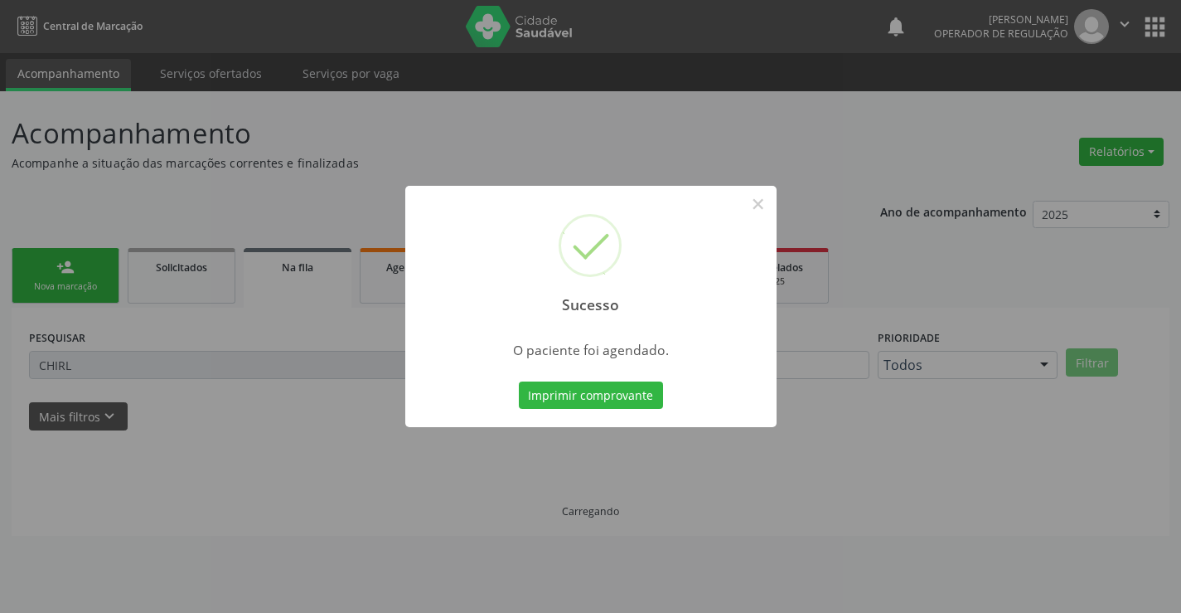
scroll to position [0, 0]
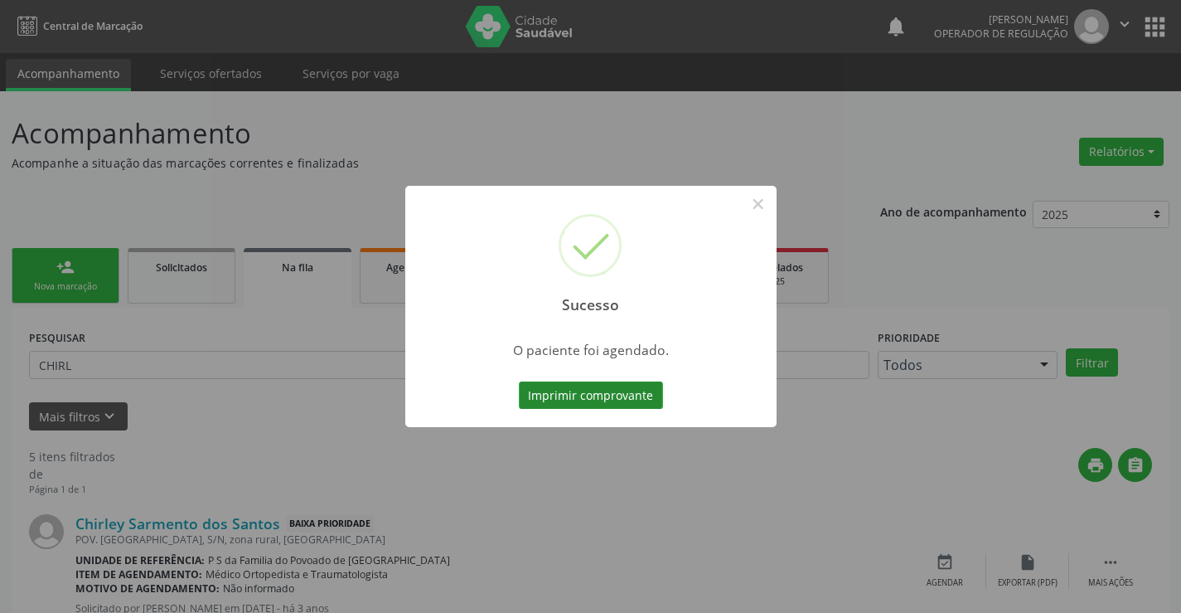
click at [580, 390] on button "Imprimir comprovante" at bounding box center [591, 395] width 144 height 28
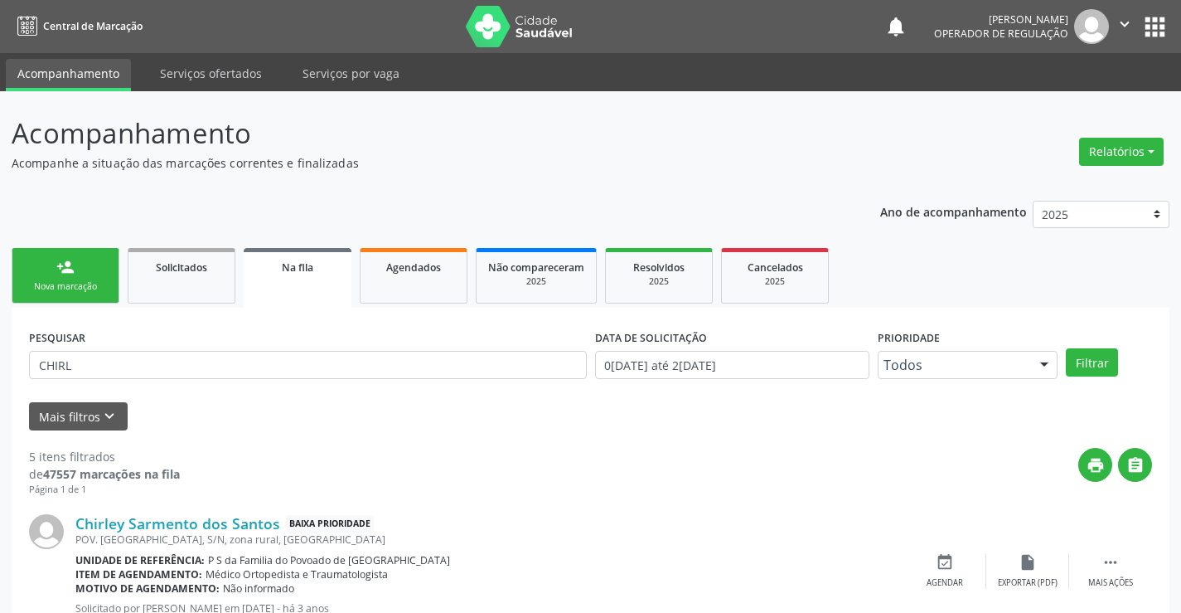
click at [63, 272] on div "person_add" at bounding box center [65, 267] width 18 height 18
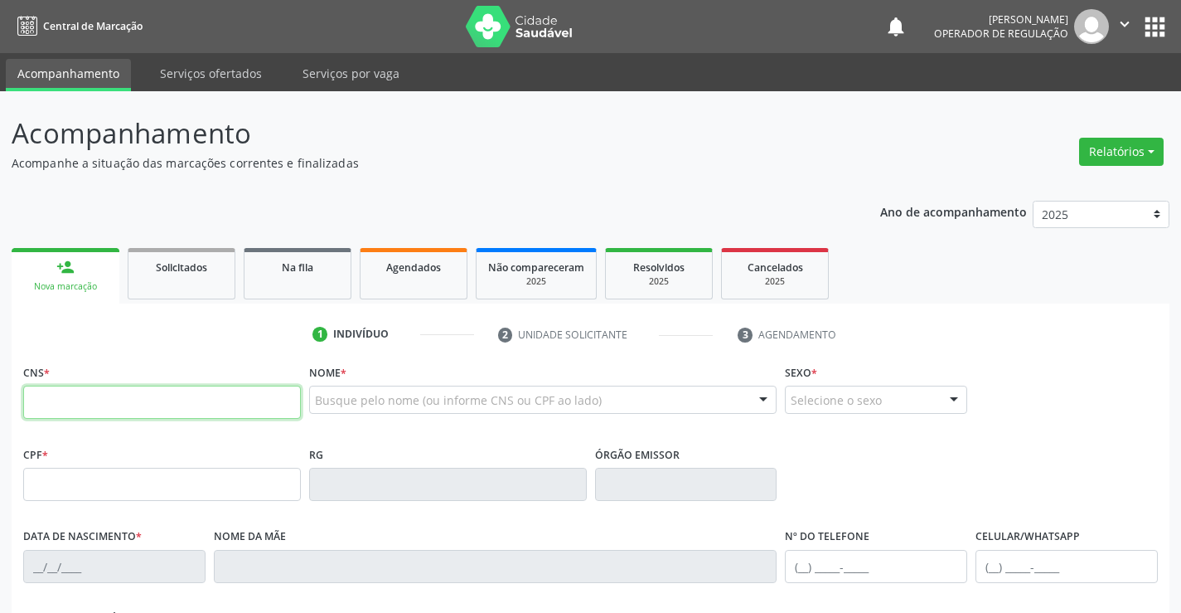
click at [71, 405] on input "text" at bounding box center [162, 401] width 278 height 33
type input "701 4026 2591 8739"
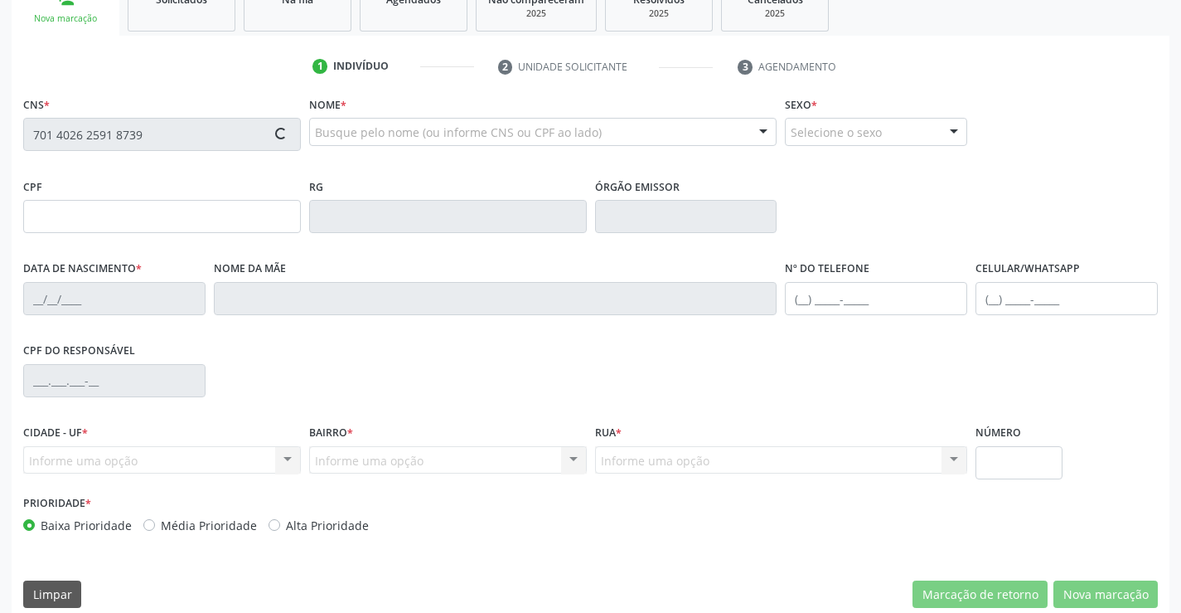
scroll to position [286, 0]
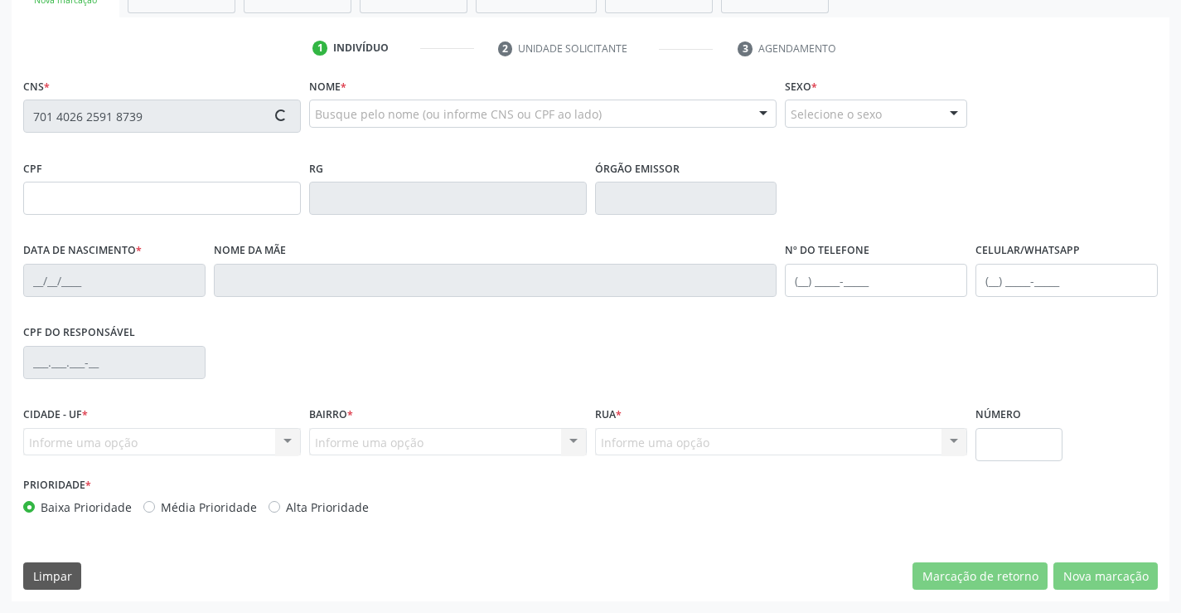
type input "1515256214"
type input "2[DATE]"
type input "[PHONE_NUMBER]"
type input "S/N"
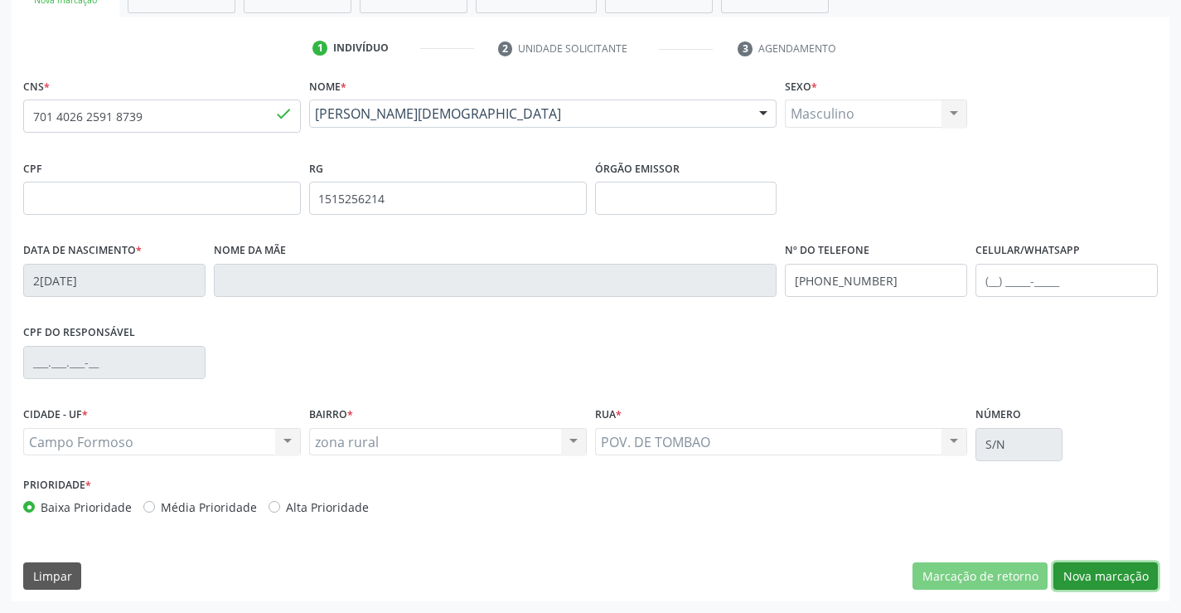
click at [1119, 579] on button "Nova marcação" at bounding box center [1106, 576] width 104 height 28
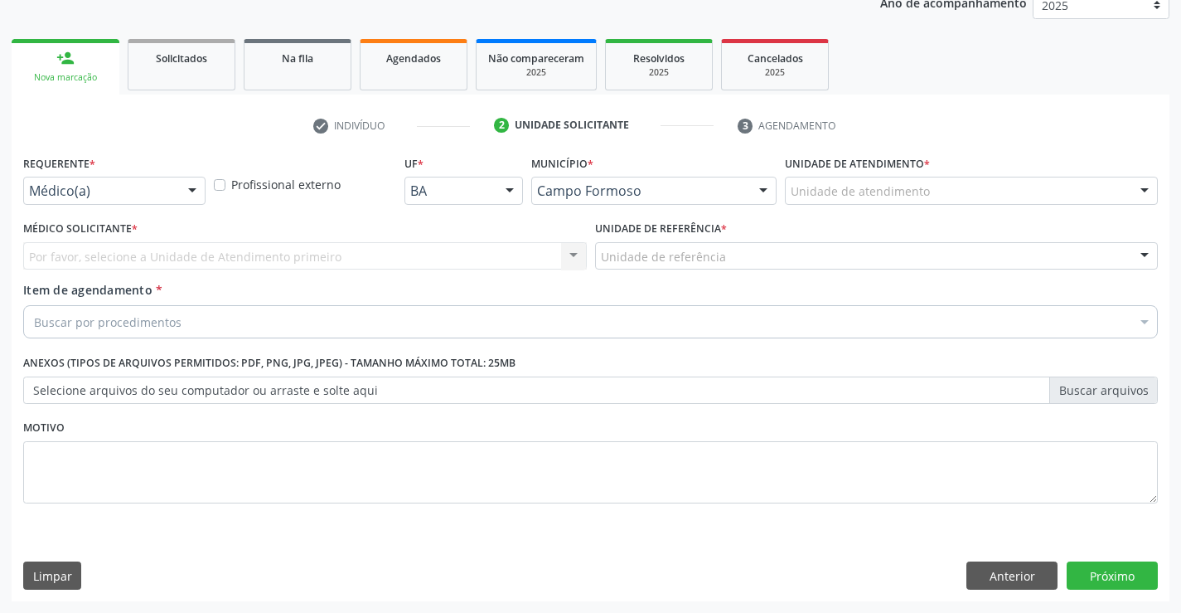
scroll to position [209, 0]
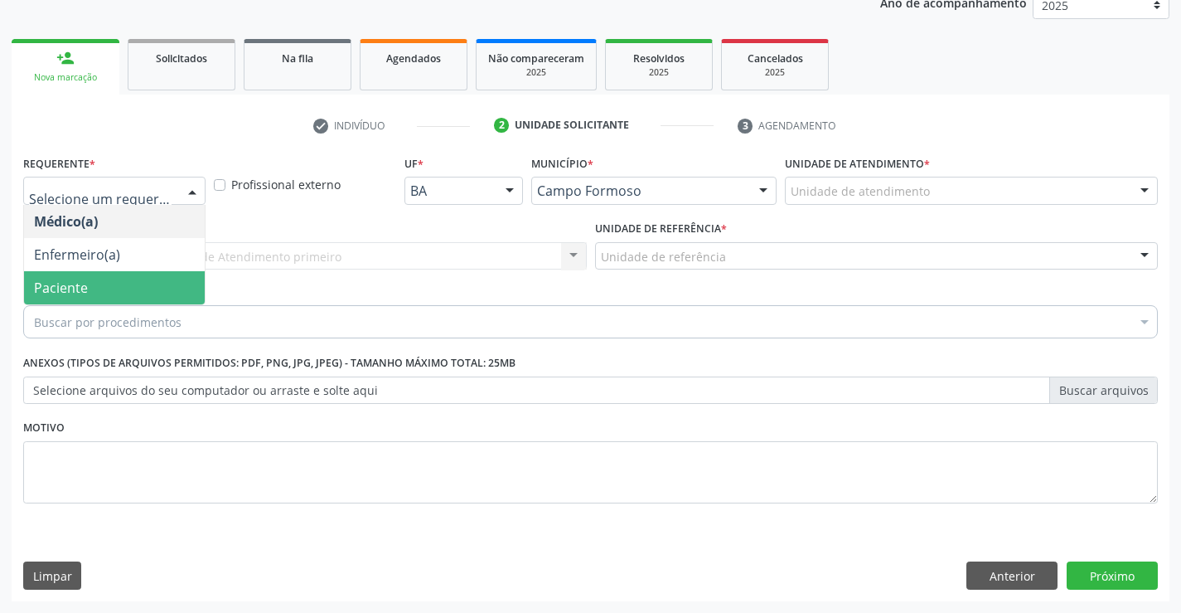
drag, startPoint x: 83, startPoint y: 288, endPoint x: 179, endPoint y: 264, distance: 99.1
click at [83, 288] on span "Paciente" at bounding box center [61, 288] width 54 height 18
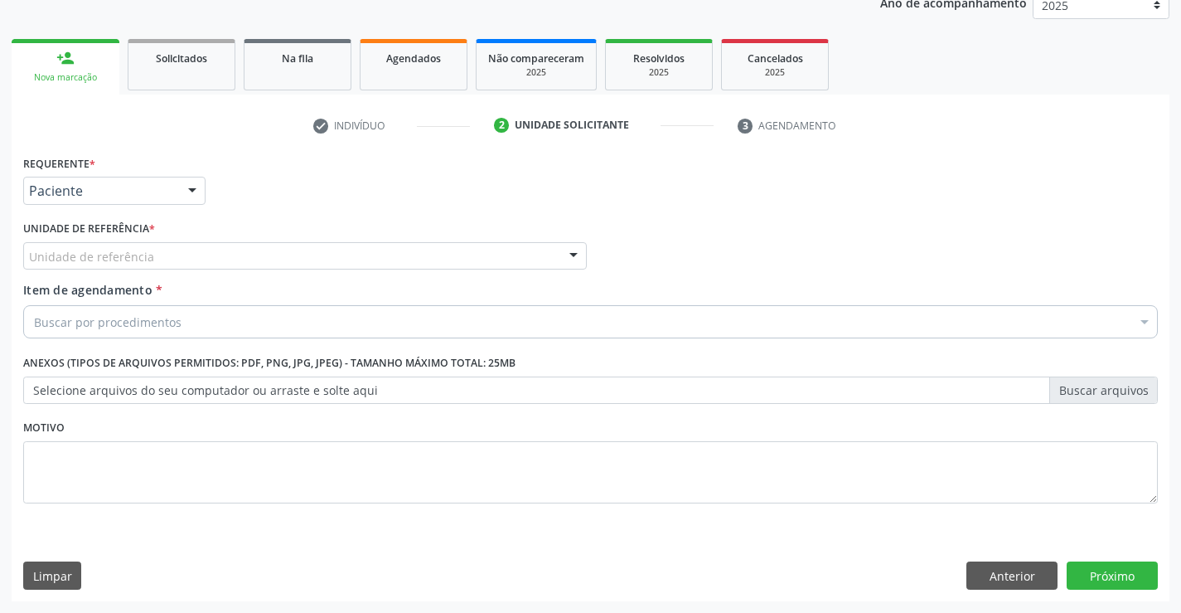
click at [188, 257] on div "Unidade de referência" at bounding box center [305, 256] width 564 height 28
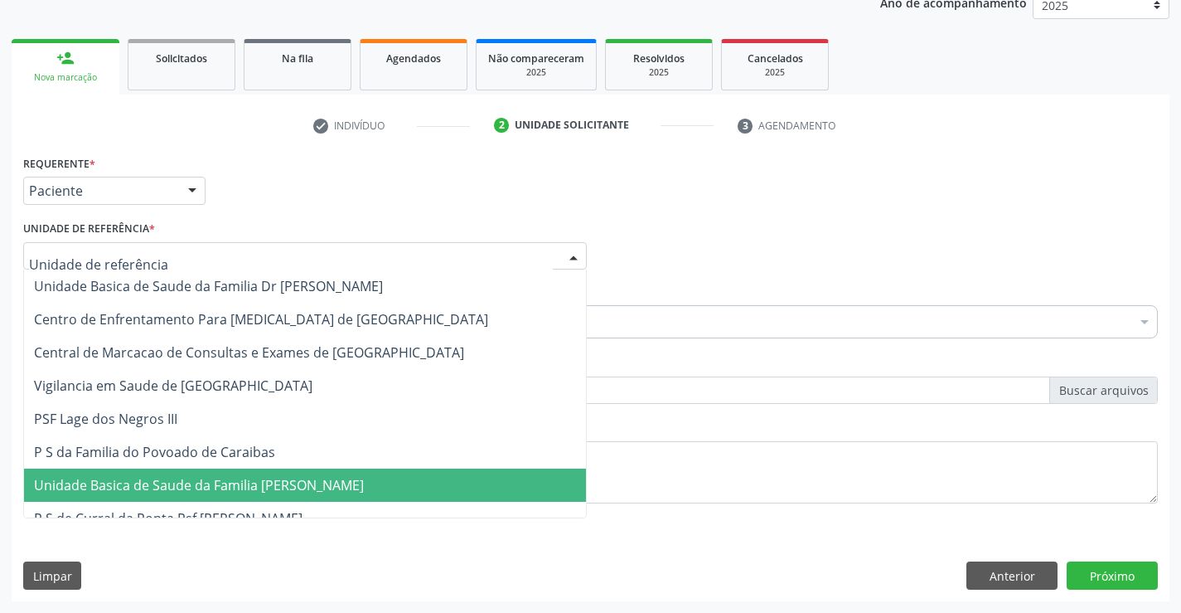
drag, startPoint x: 212, startPoint y: 487, endPoint x: 172, endPoint y: 362, distance: 131.6
click at [212, 487] on span "Unidade Basica de Saude da Familia [PERSON_NAME]" at bounding box center [199, 485] width 330 height 18
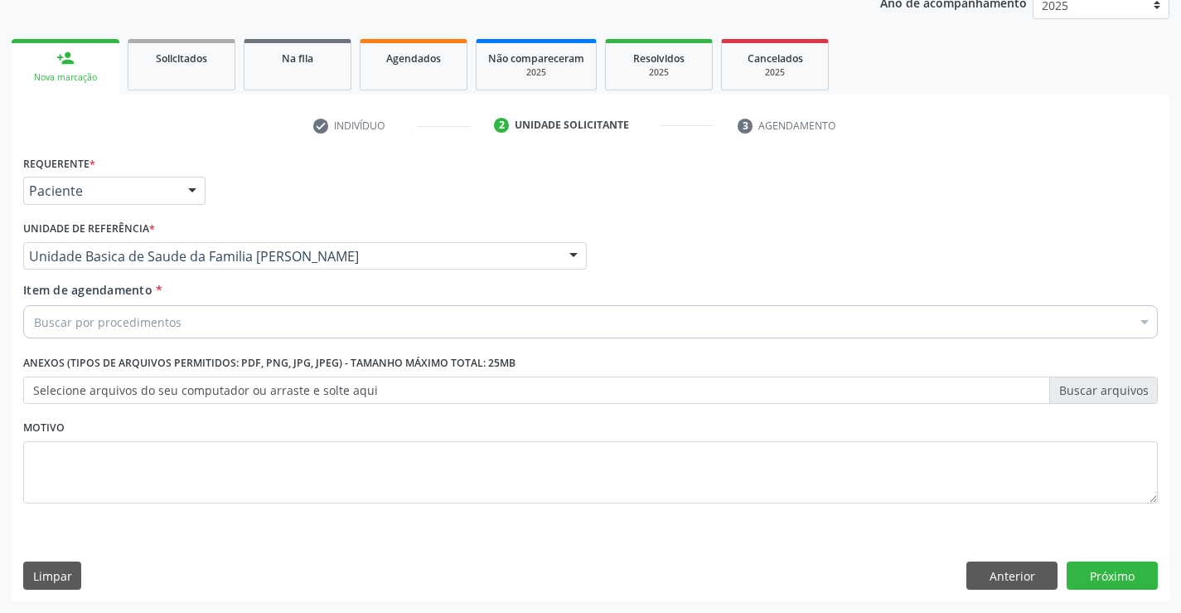
click at [179, 323] on div "Buscar por procedimentos" at bounding box center [590, 321] width 1135 height 33
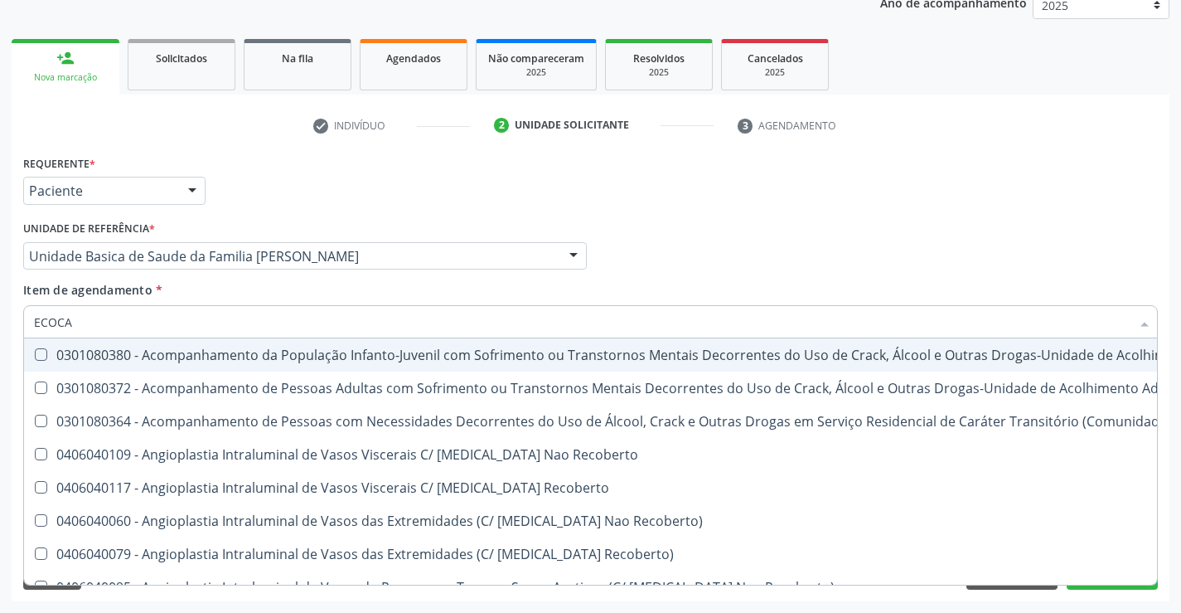
type input "ECOCAR"
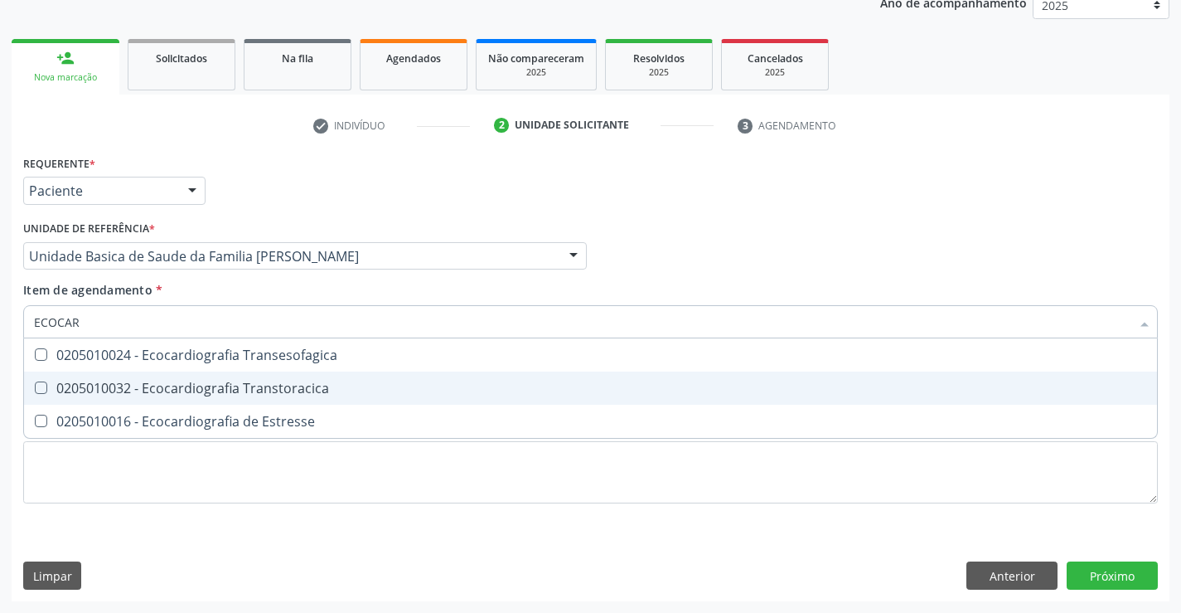
drag, startPoint x: 240, startPoint y: 385, endPoint x: 376, endPoint y: 334, distance: 145.1
click at [239, 385] on div "0205010032 - Ecocardiografia Transtoracica" at bounding box center [590, 387] width 1113 height 13
checkbox Transtoracica "true"
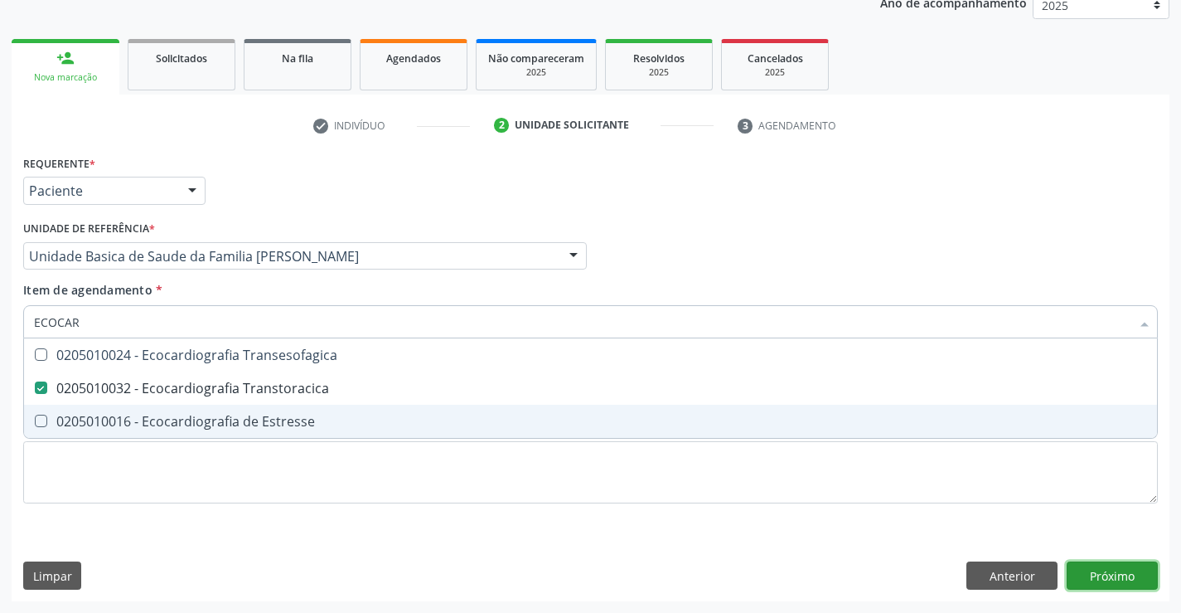
click at [1111, 576] on div "Requerente * Paciente Médico(a) Enfermeiro(a) Paciente Nenhum resultado encontr…" at bounding box center [591, 376] width 1158 height 450
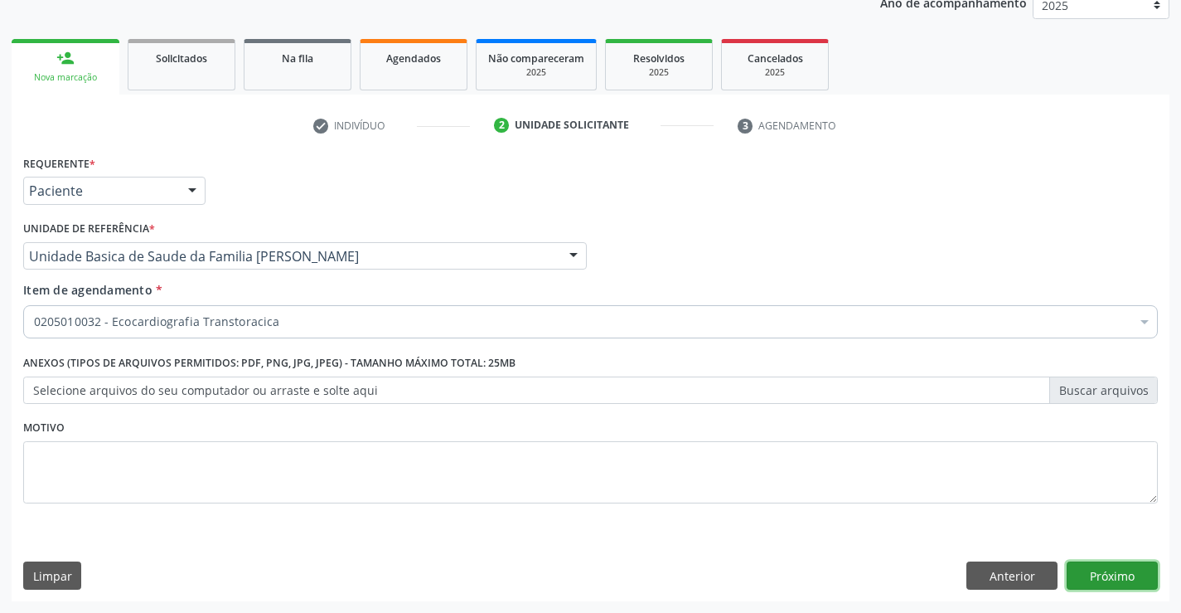
click at [1127, 577] on button "Próximo" at bounding box center [1112, 575] width 91 height 28
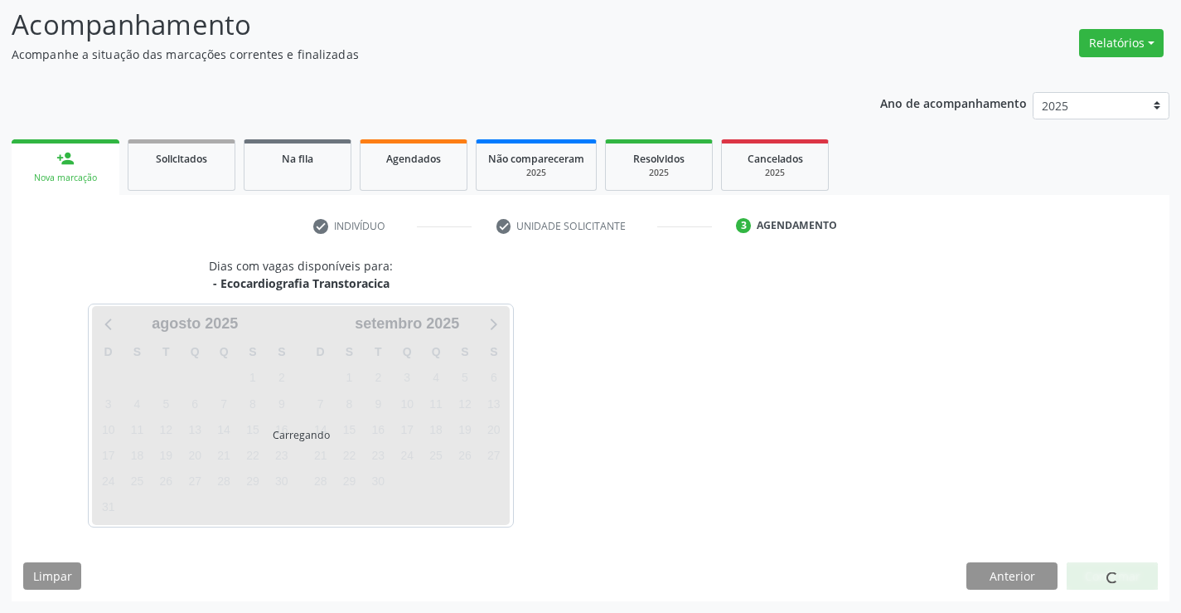
scroll to position [109, 0]
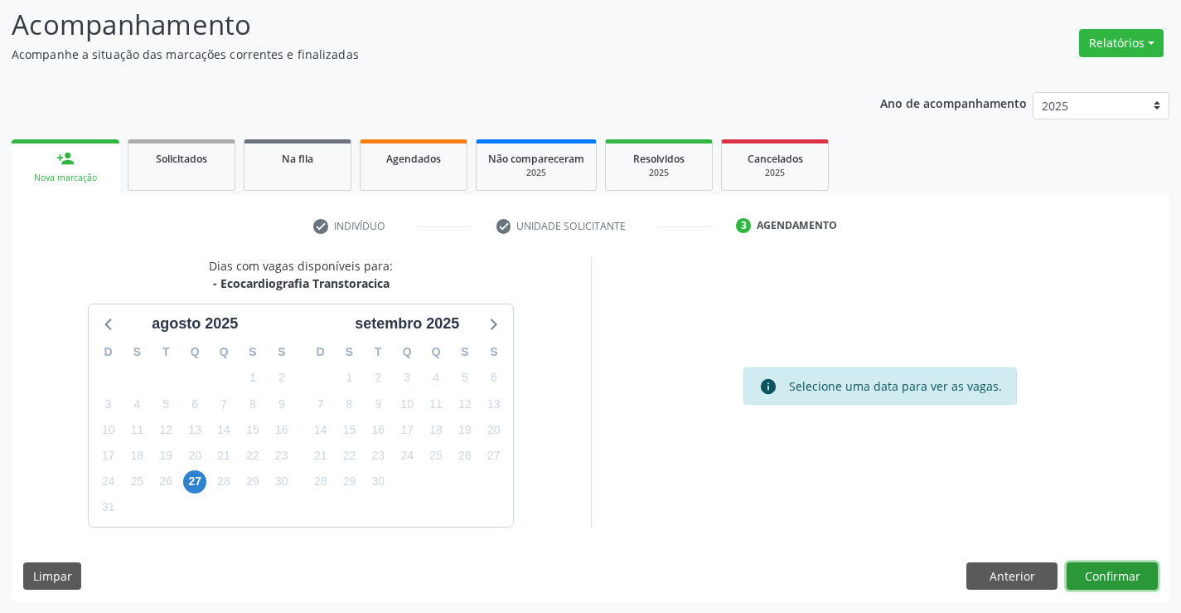
click at [1101, 570] on button "Confirmar" at bounding box center [1112, 576] width 91 height 28
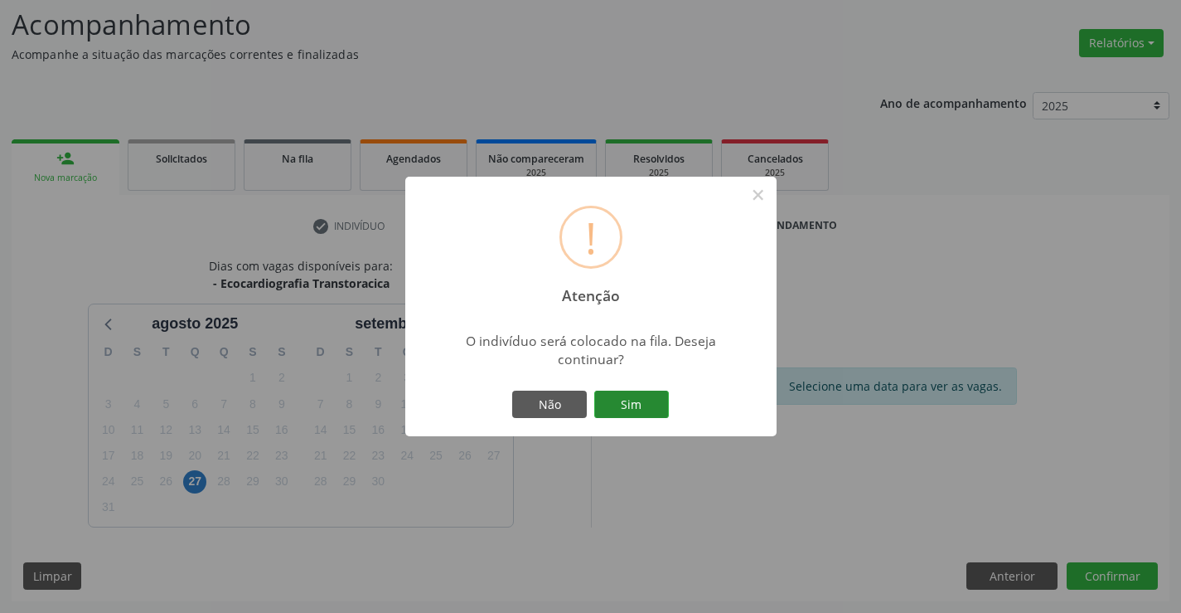
click at [636, 405] on button "Sim" at bounding box center [631, 404] width 75 height 28
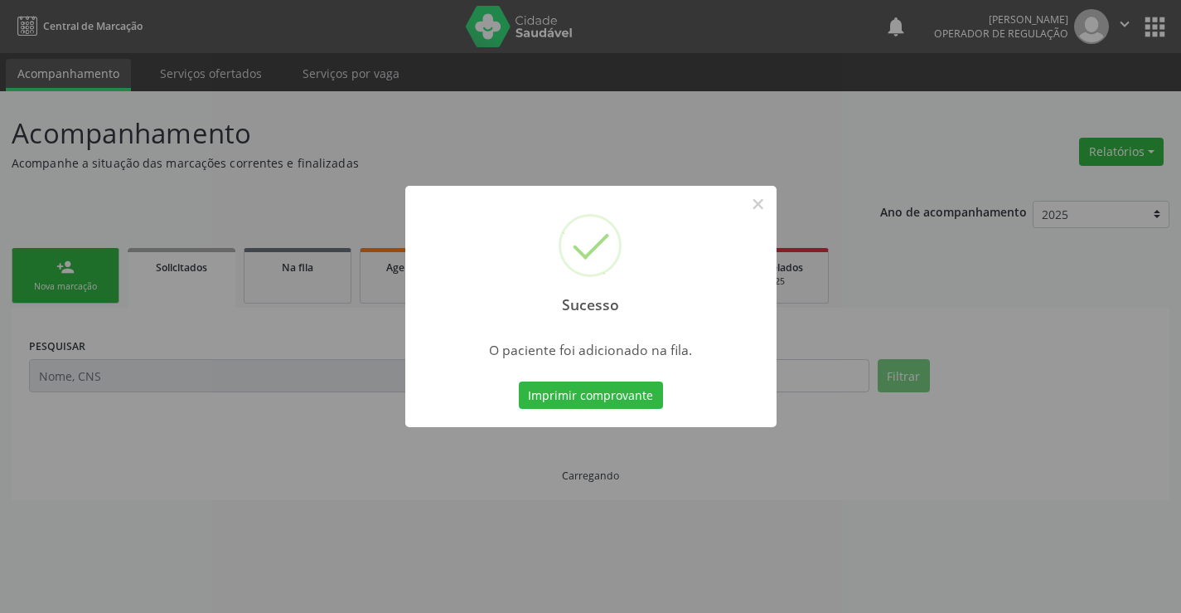
scroll to position [0, 0]
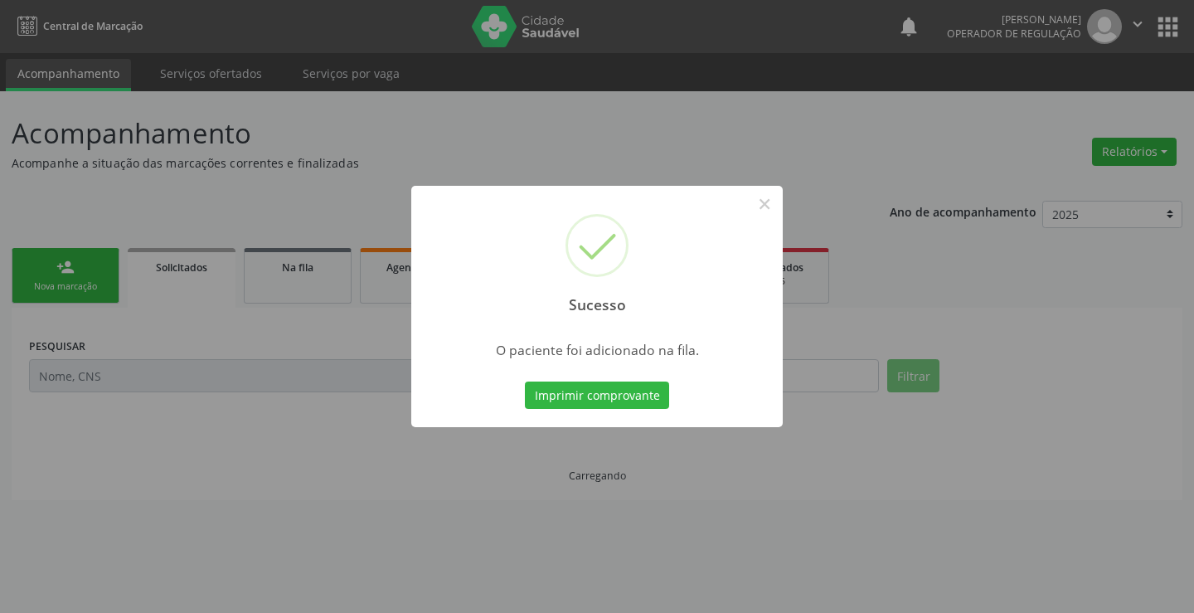
click at [613, 378] on div "Imprimir comprovante Cancel" at bounding box center [597, 395] width 152 height 35
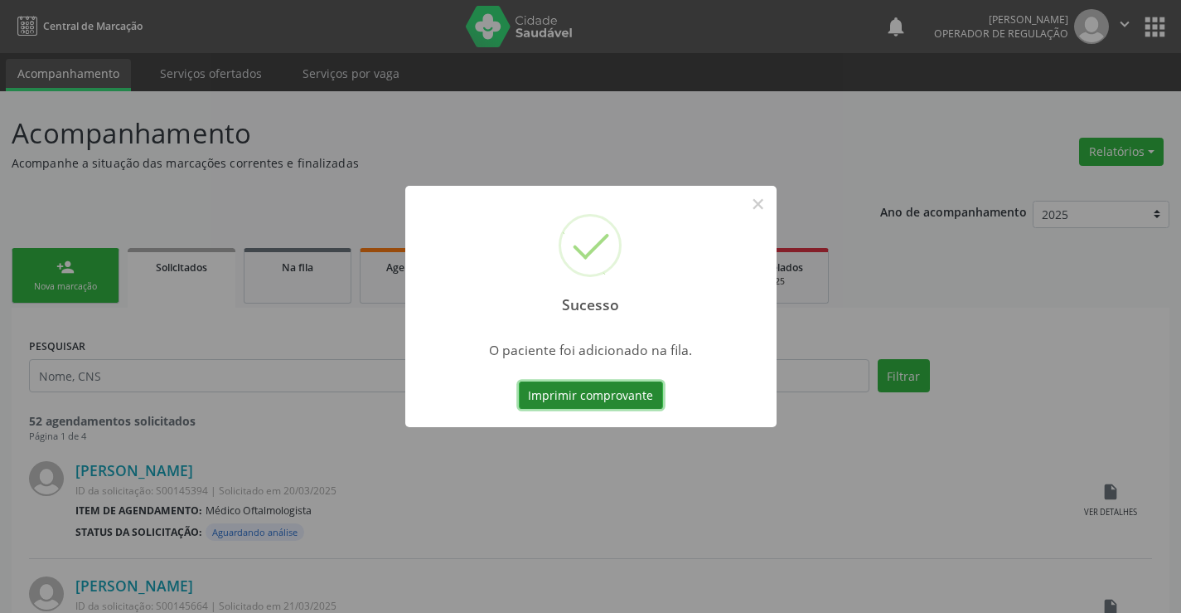
click at [610, 393] on button "Imprimir comprovante" at bounding box center [591, 395] width 144 height 28
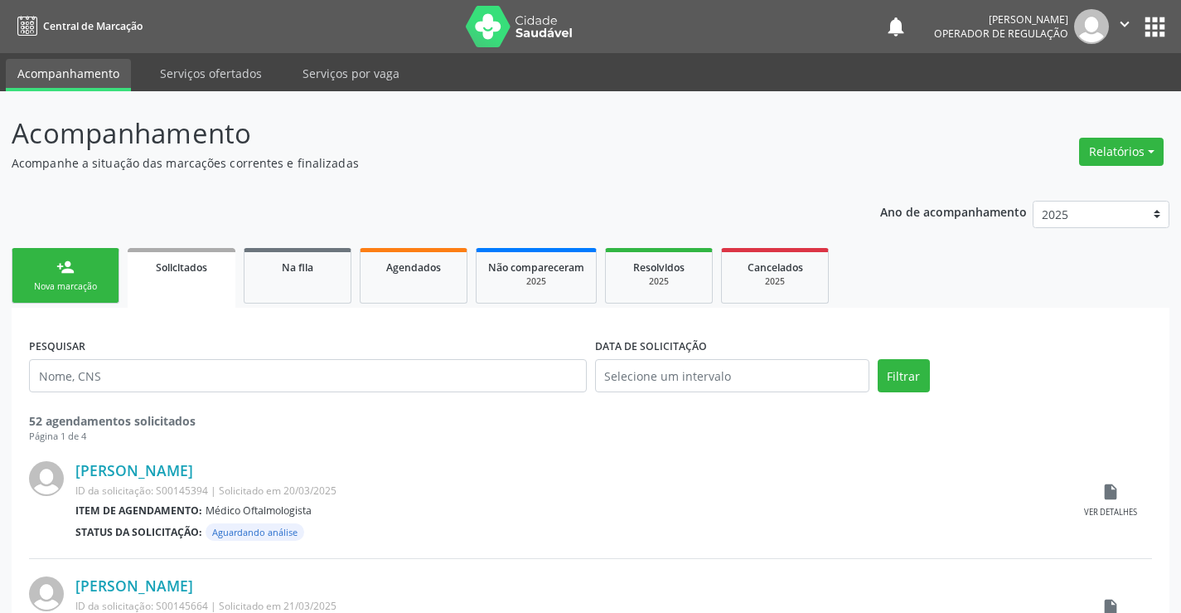
click at [1118, 11] on button "" at bounding box center [1125, 26] width 32 height 35
click at [1042, 102] on link "Sair" at bounding box center [1082, 101] width 114 height 23
